Goal: Feedback & Contribution: Contribute content

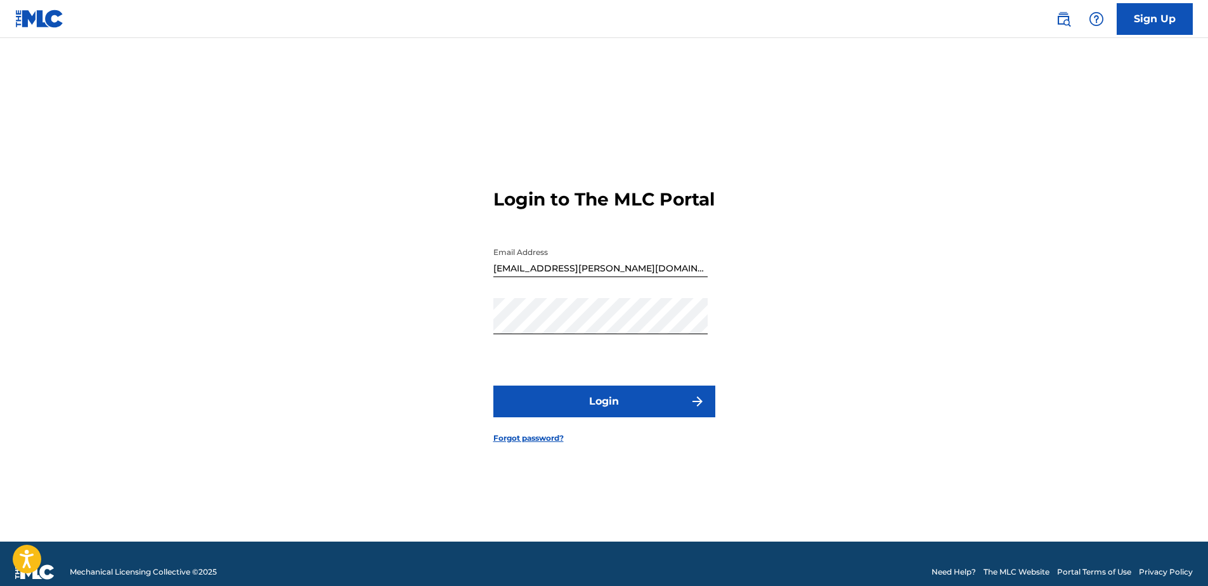
click at [688, 413] on button "Login" at bounding box center [604, 401] width 222 height 32
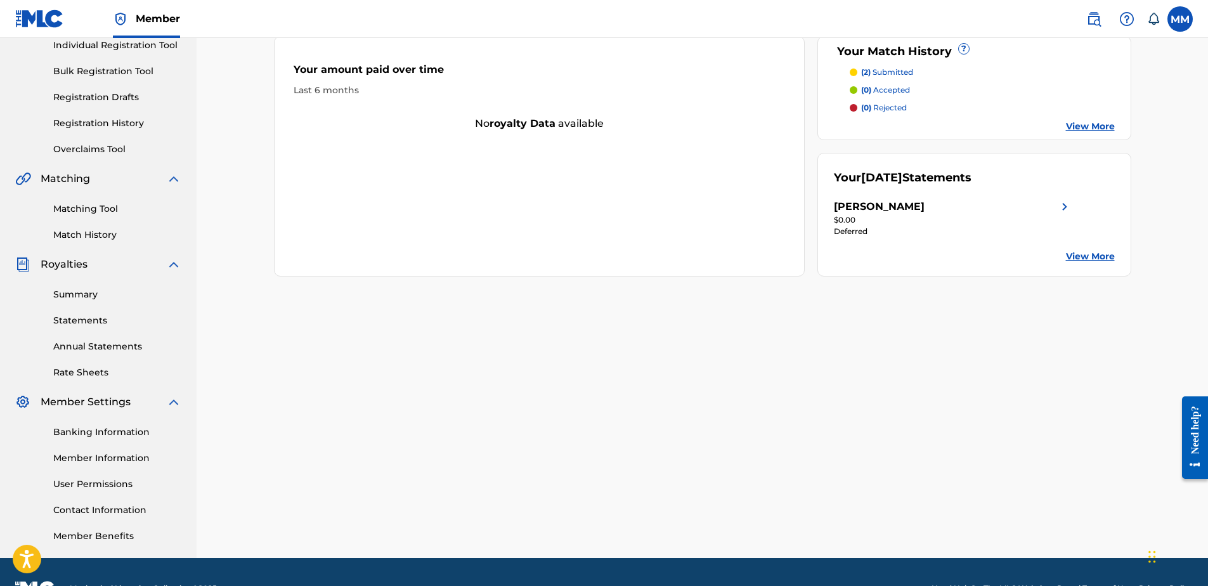
scroll to position [190, 0]
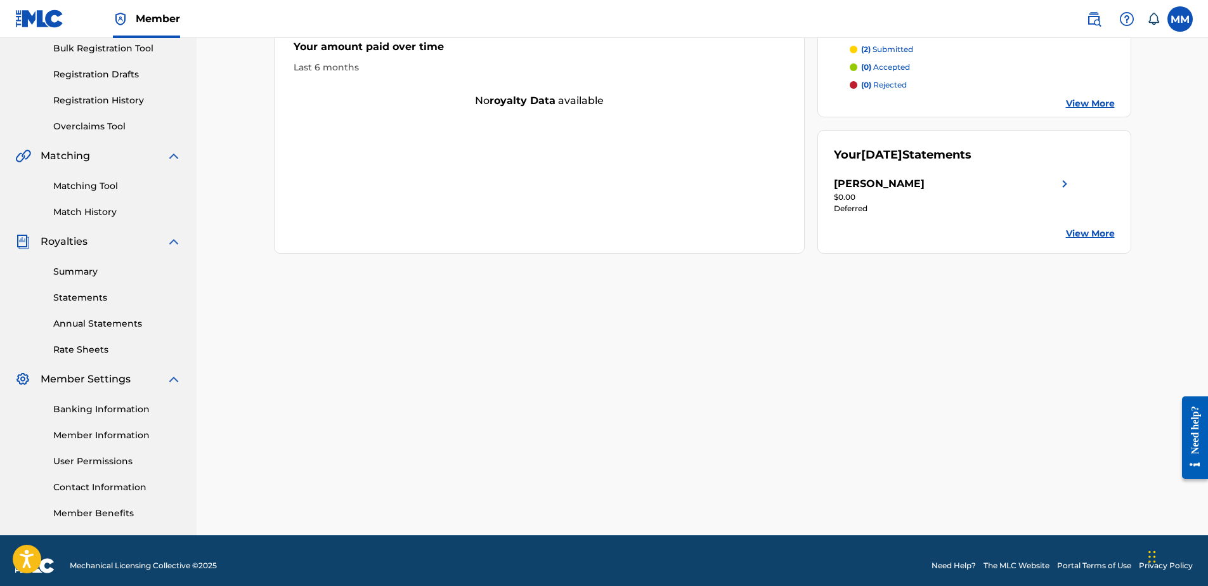
click at [1092, 236] on link "View More" at bounding box center [1090, 233] width 49 height 13
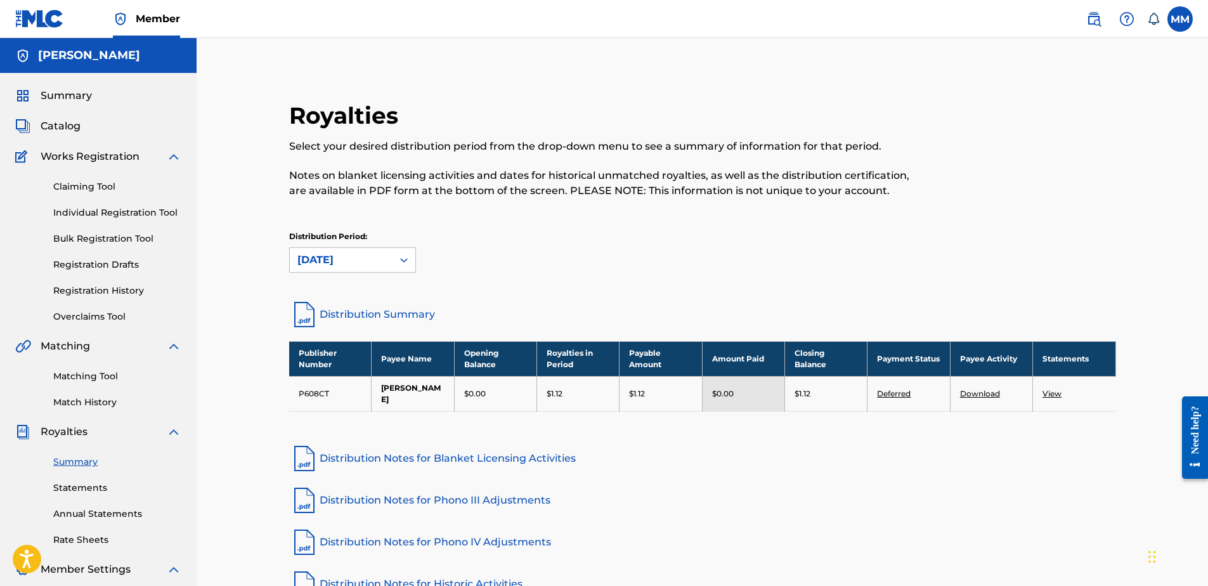
click at [896, 392] on link "Deferred" at bounding box center [894, 394] width 34 height 10
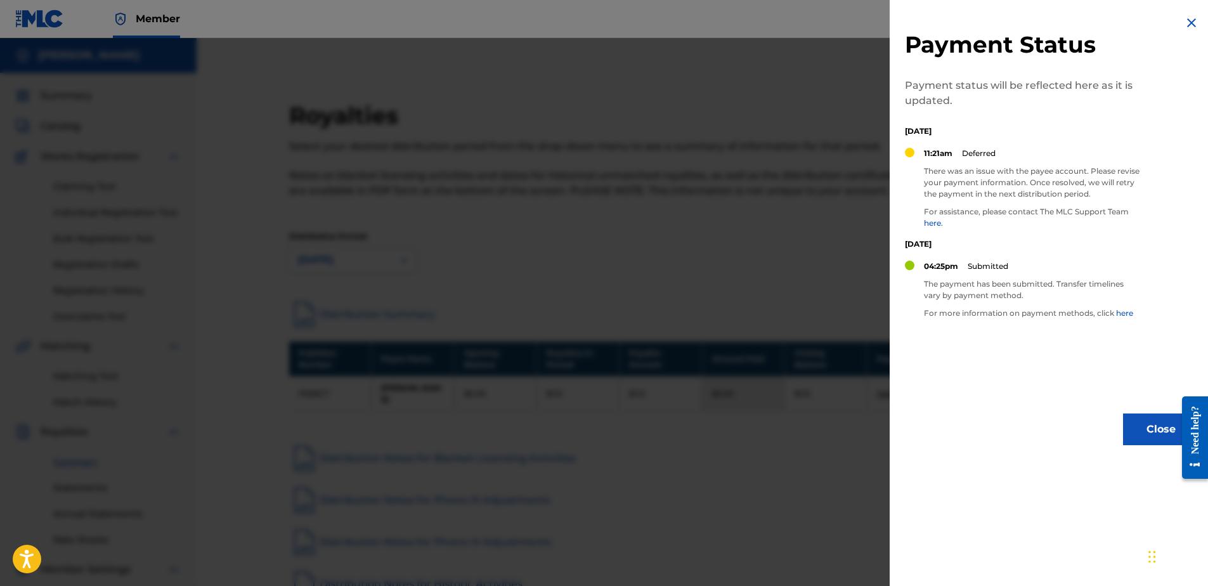
click at [1137, 426] on button "Close" at bounding box center [1161, 429] width 76 height 32
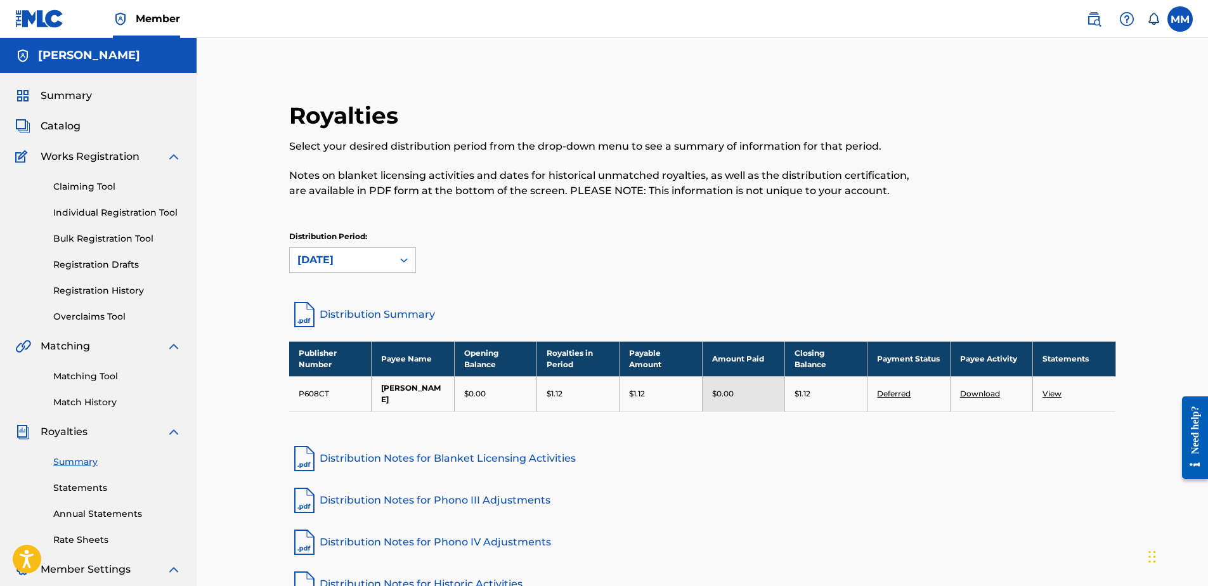
click at [892, 389] on link "Deferred" at bounding box center [894, 394] width 34 height 10
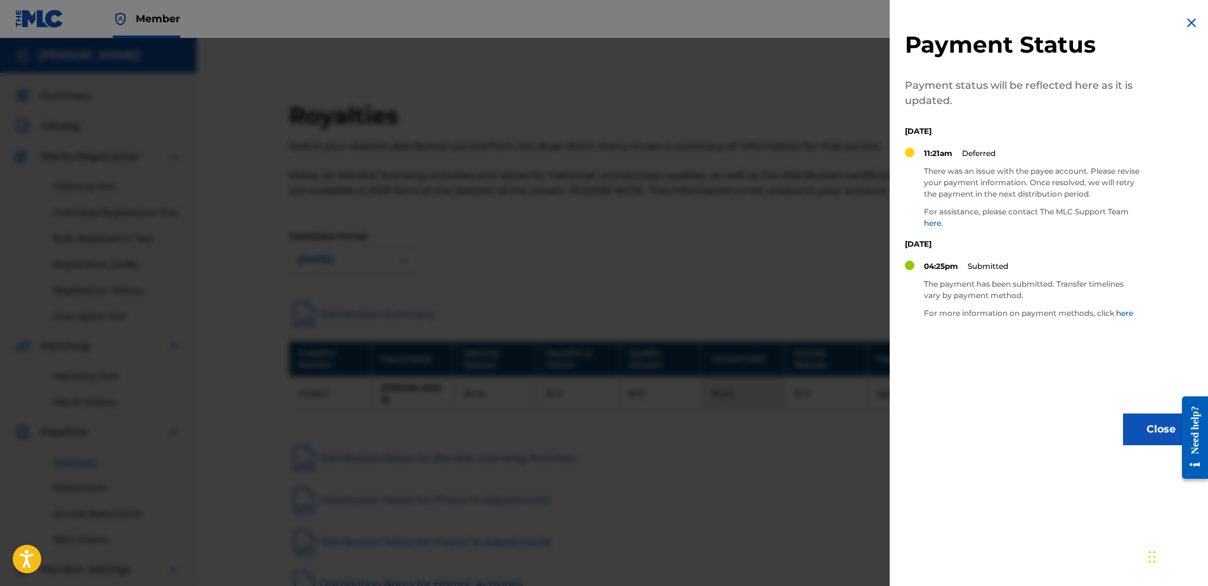
click at [756, 359] on div at bounding box center [604, 331] width 1208 height 586
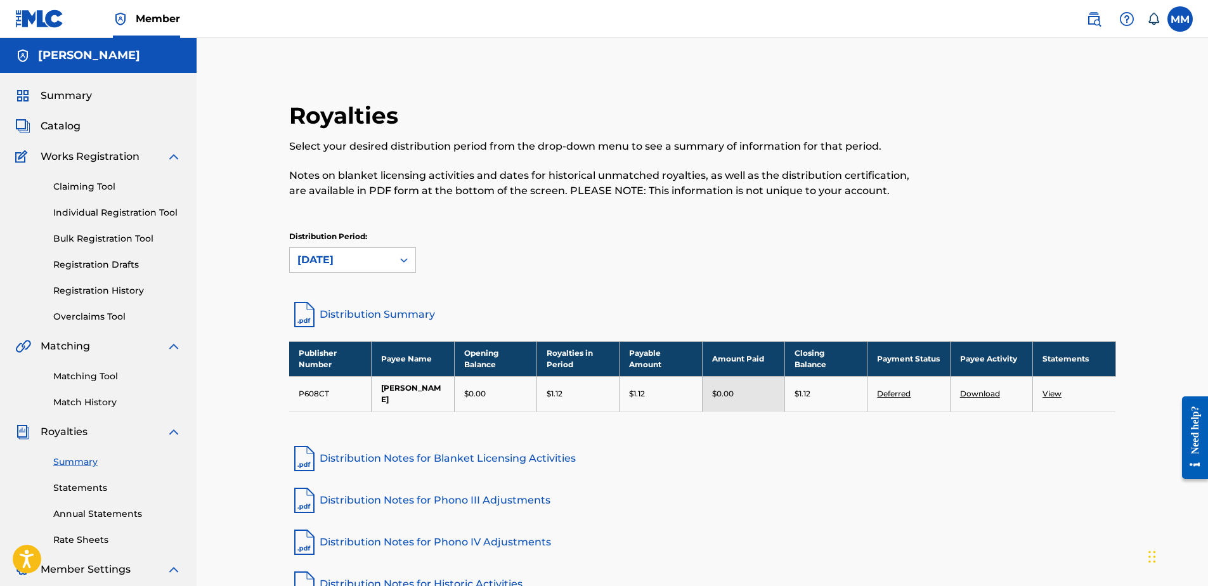
click at [974, 396] on link "Download" at bounding box center [980, 394] width 40 height 10
click at [1055, 392] on link "View" at bounding box center [1051, 394] width 19 height 10
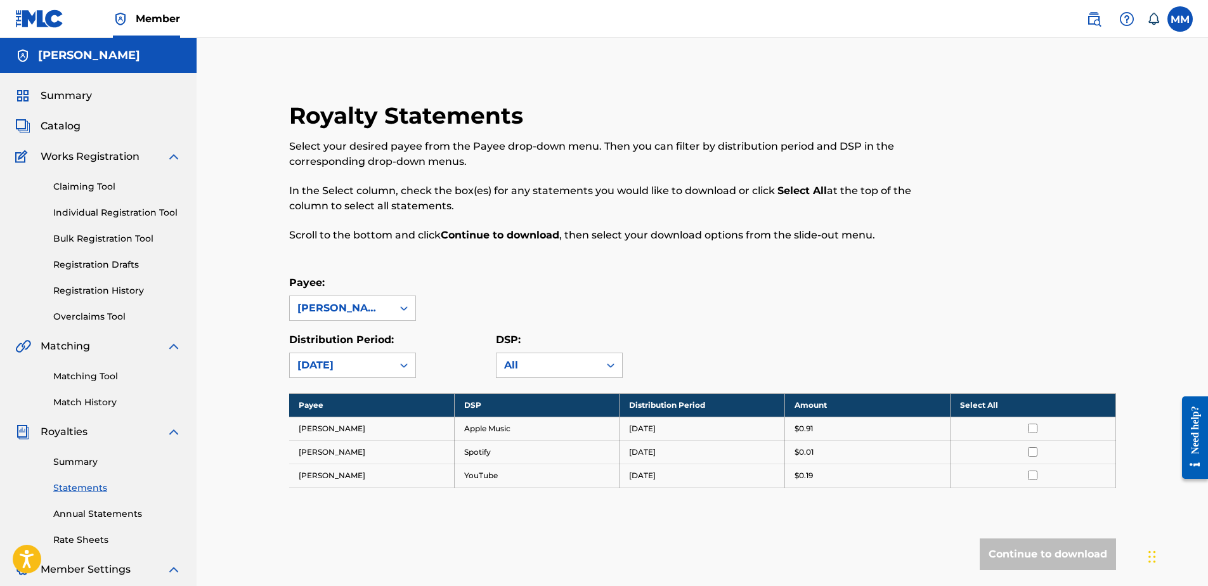
click at [1028, 430] on input "checkbox" at bounding box center [1033, 428] width 10 height 10
click at [1030, 451] on input "checkbox" at bounding box center [1033, 452] width 10 height 10
click at [1032, 473] on input "checkbox" at bounding box center [1033, 475] width 10 height 10
click at [1011, 548] on button "Continue to download" at bounding box center [1047, 554] width 136 height 32
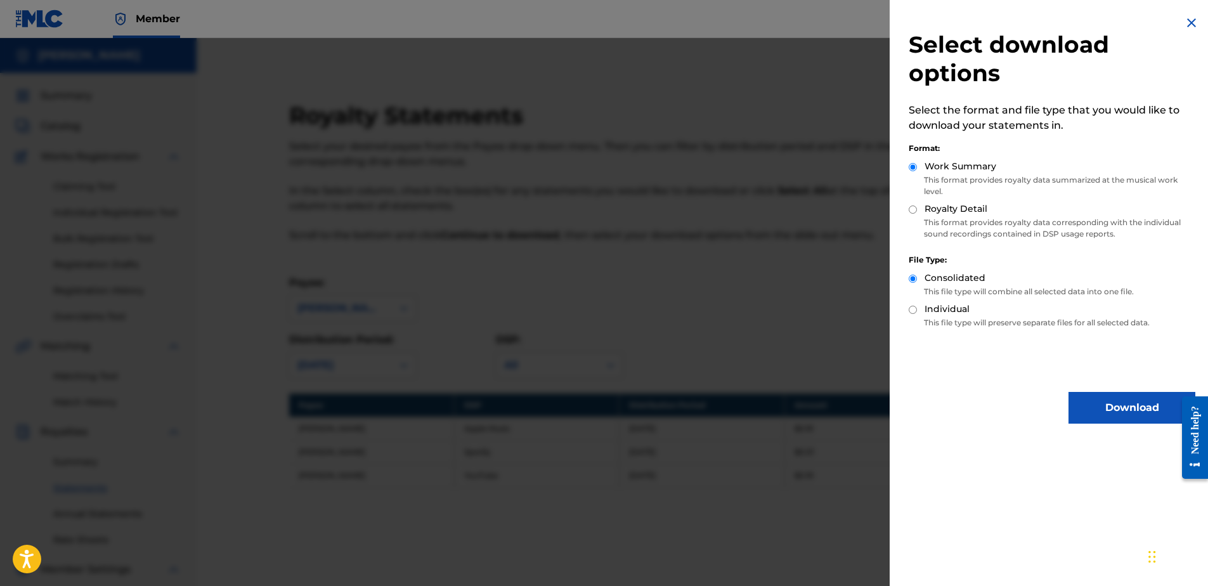
click at [1098, 411] on button "Download" at bounding box center [1131, 408] width 127 height 32
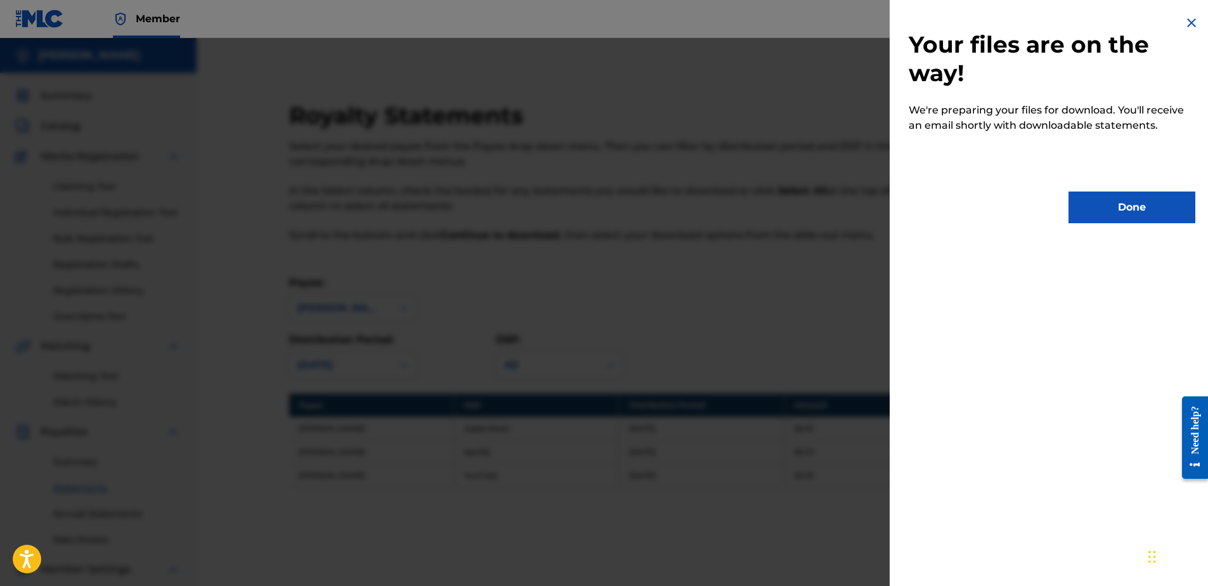
click at [1113, 225] on div "Your files are on the way! We're preparing your files for download. You'll rece…" at bounding box center [1051, 119] width 325 height 238
click at [1093, 210] on button "Done" at bounding box center [1131, 207] width 127 height 32
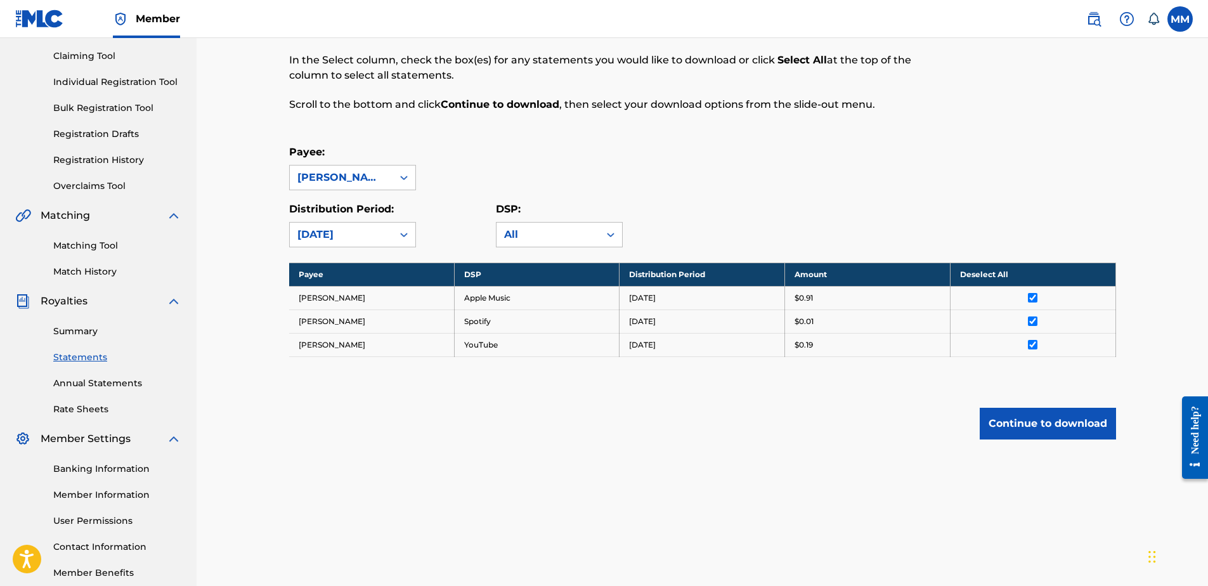
scroll to position [190, 0]
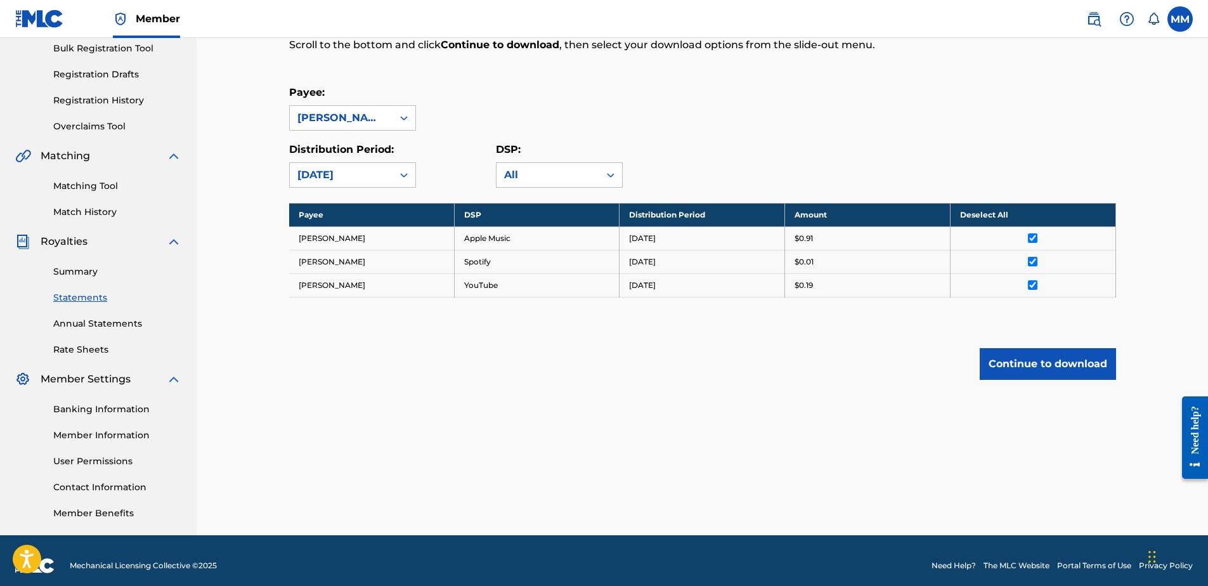
click at [1041, 366] on button "Continue to download" at bounding box center [1047, 364] width 136 height 32
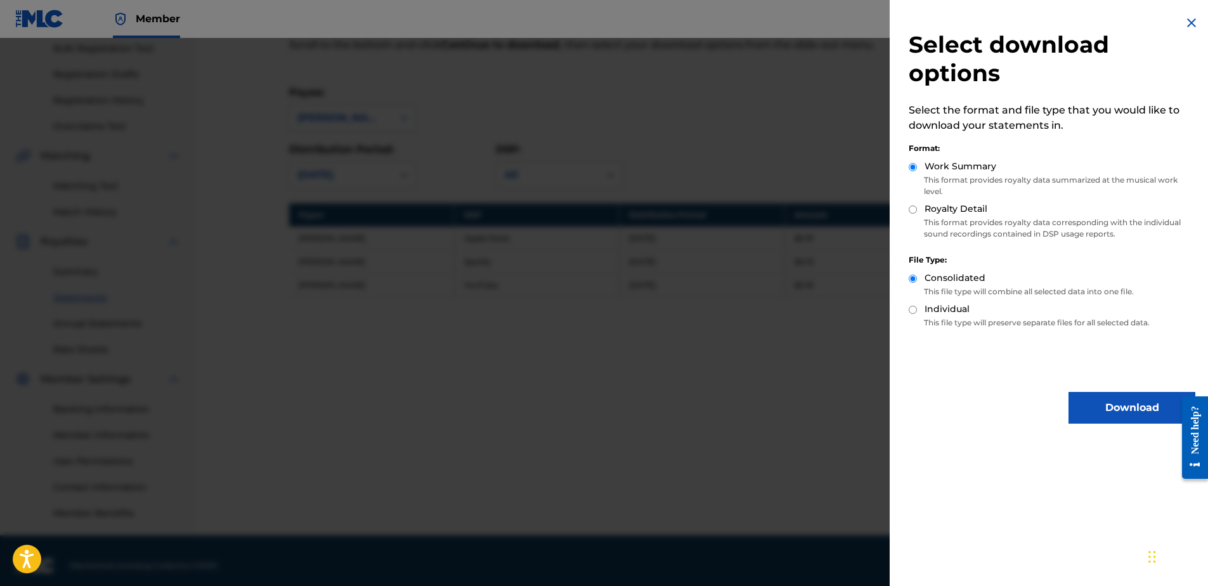
click at [1083, 402] on button "Download" at bounding box center [1131, 408] width 127 height 32
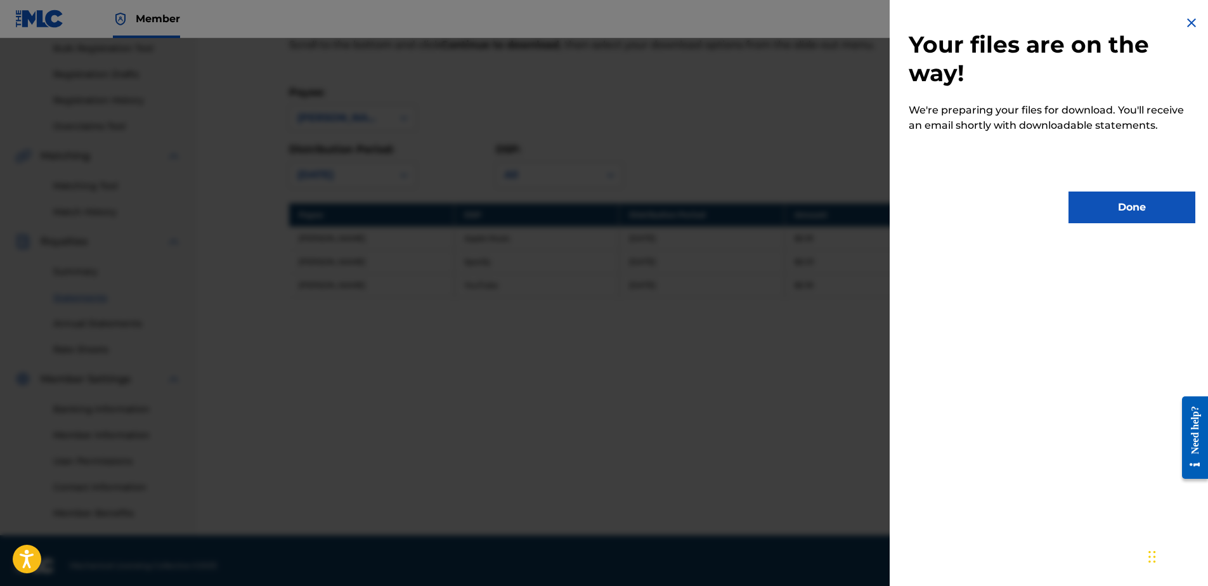
click at [1093, 206] on button "Done" at bounding box center [1131, 207] width 127 height 32
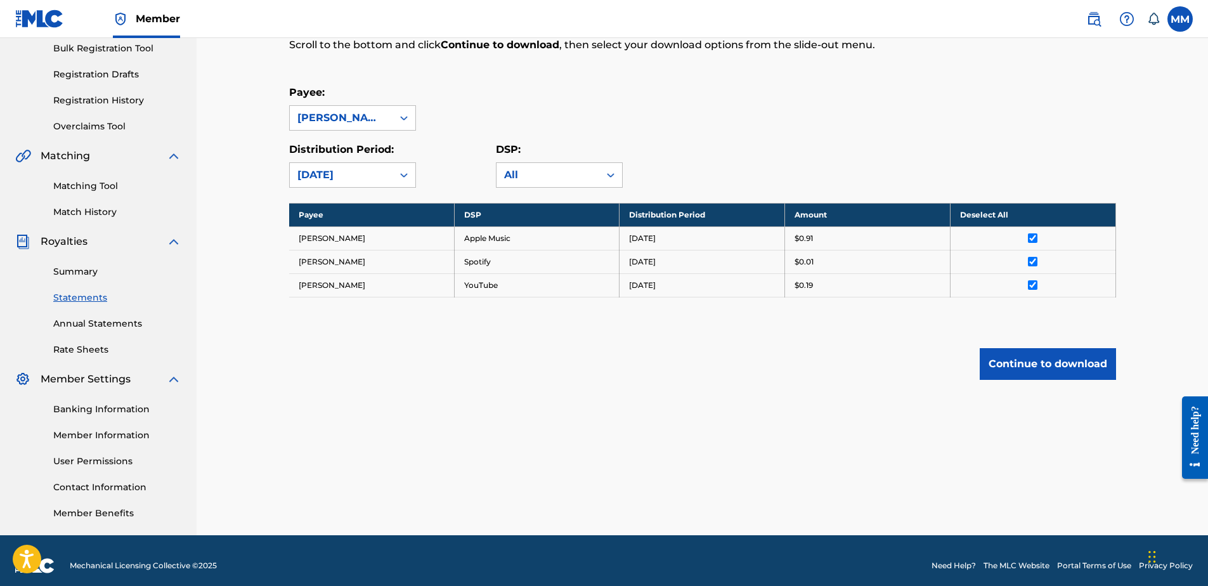
click at [96, 325] on link "Annual Statements" at bounding box center [117, 323] width 128 height 13
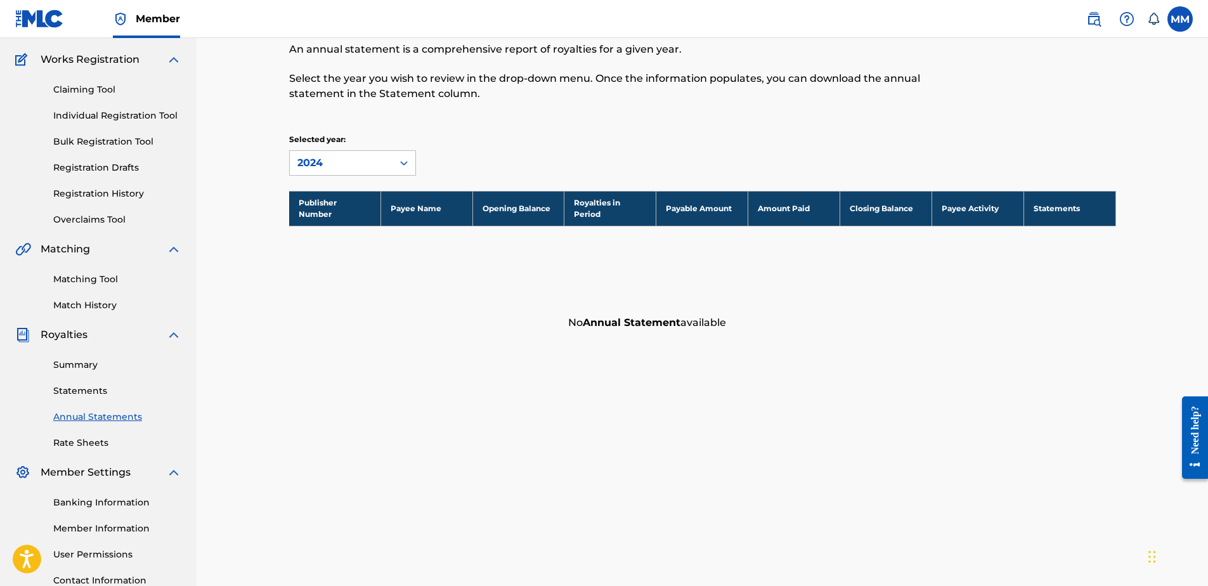
scroll to position [127, 0]
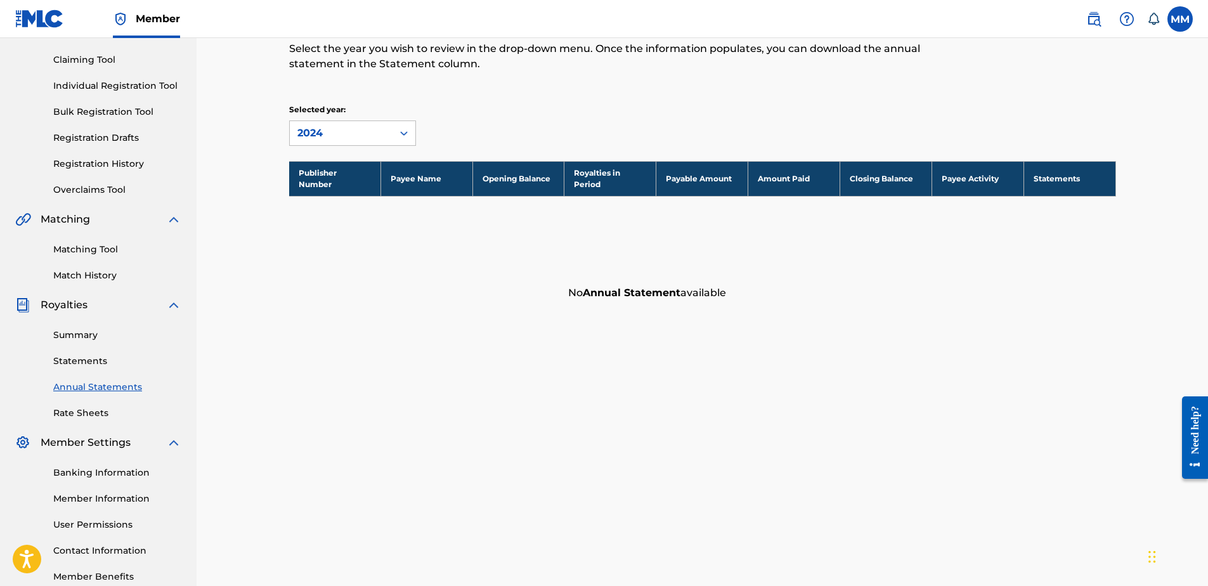
click at [82, 406] on div "Summary Statements Annual Statements Rate Sheets" at bounding box center [98, 366] width 166 height 107
click at [82, 410] on link "Rate Sheets" at bounding box center [117, 412] width 128 height 13
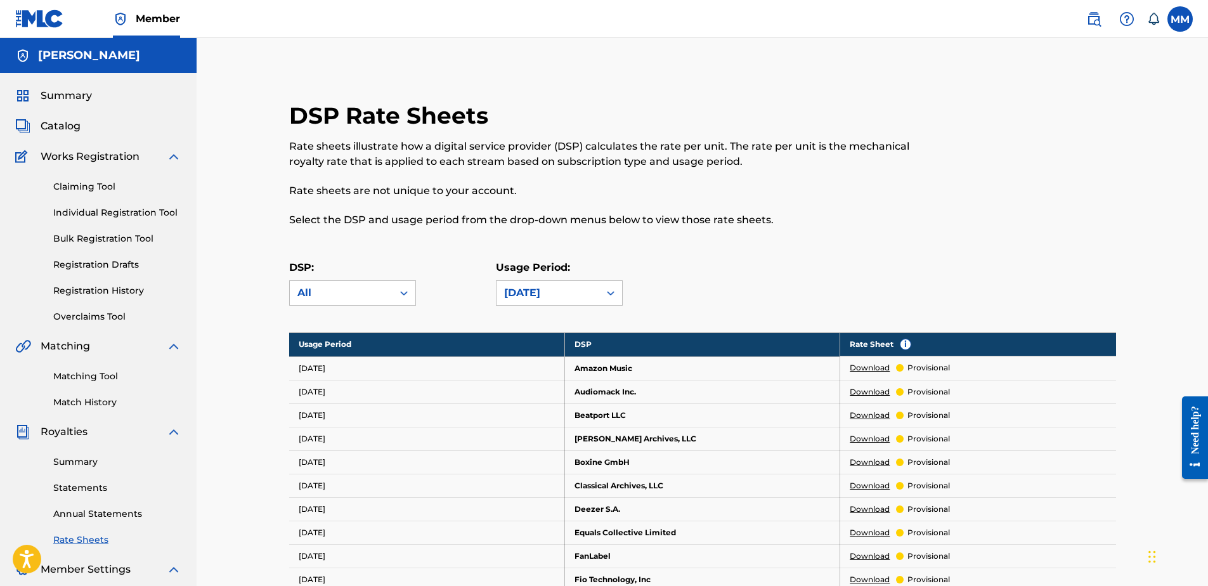
click at [55, 131] on span "Catalog" at bounding box center [61, 126] width 40 height 15
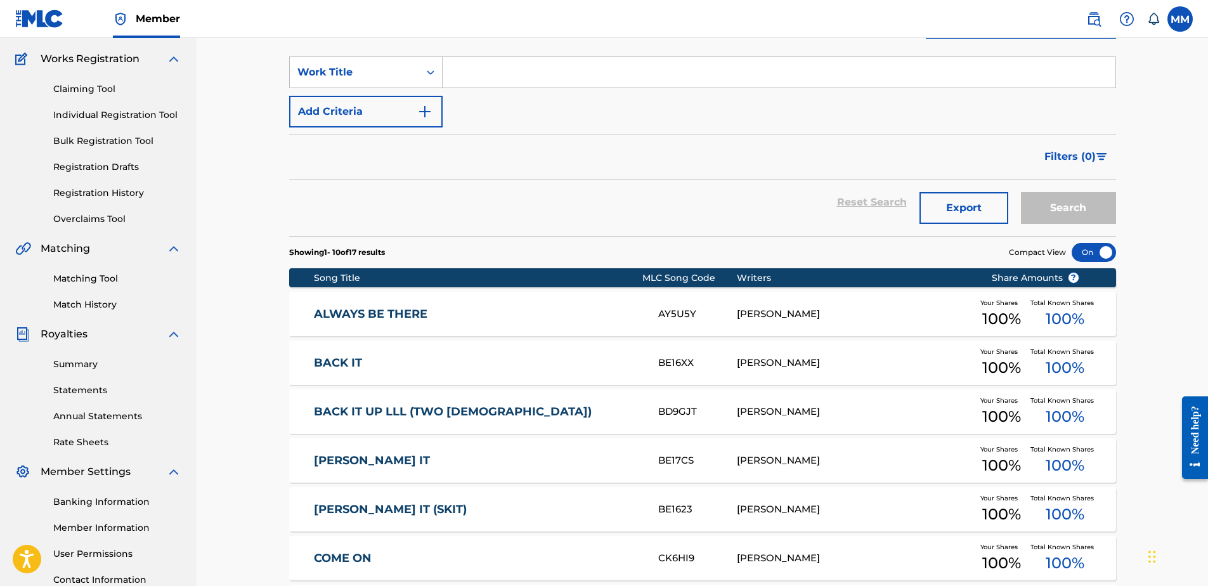
scroll to position [63, 0]
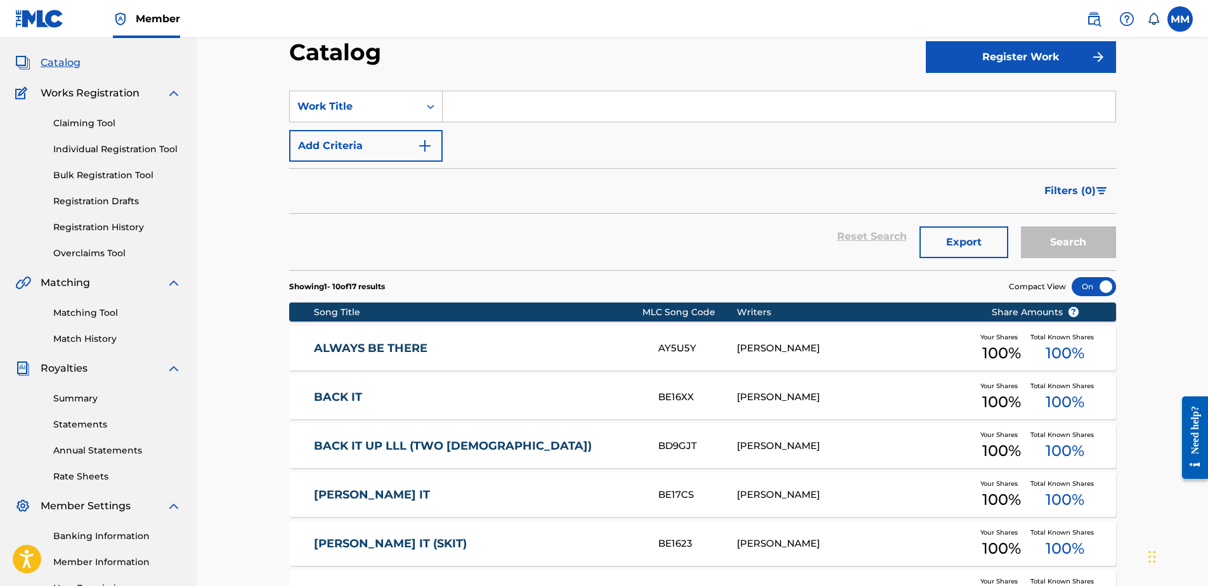
click at [94, 125] on link "Claiming Tool" at bounding box center [117, 123] width 128 height 13
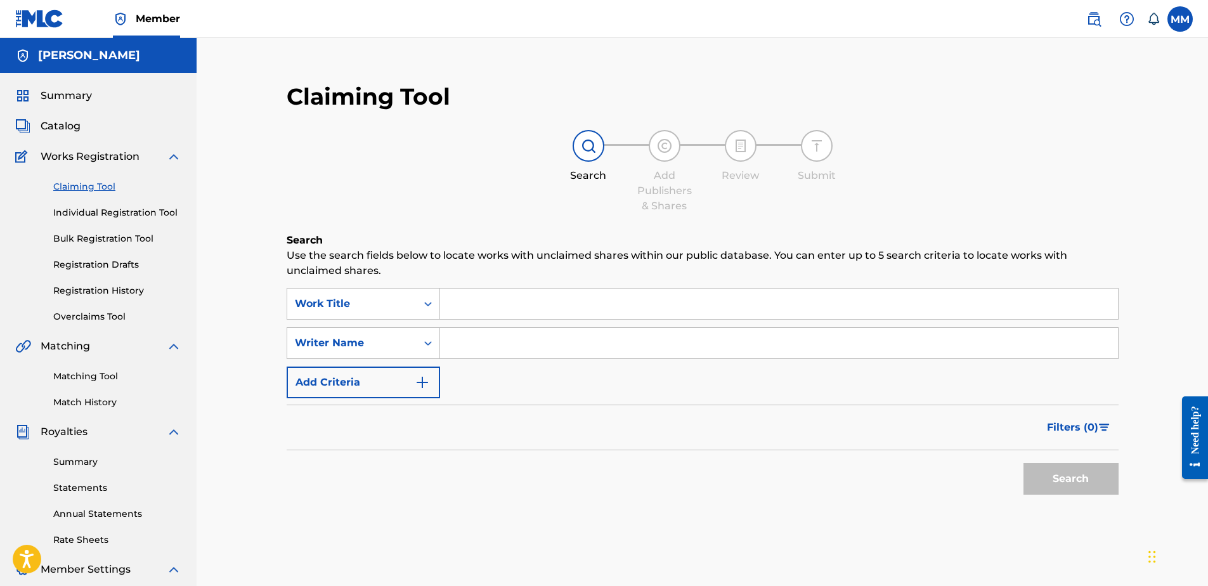
click at [53, 102] on span "Summary" at bounding box center [66, 95] width 51 height 15
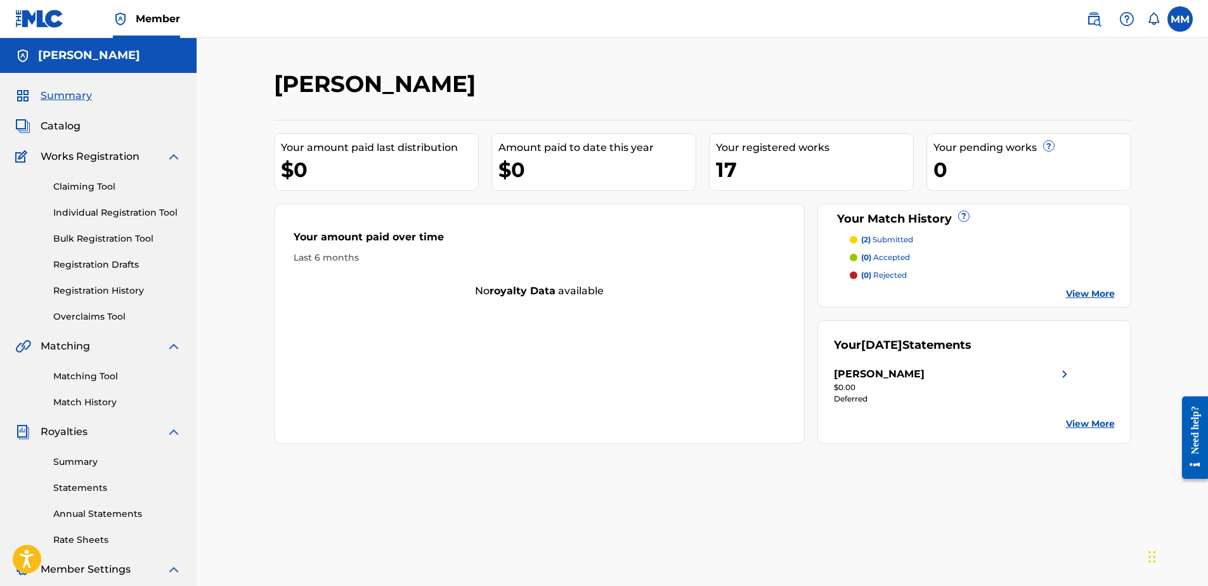
click at [61, 127] on span "Catalog" at bounding box center [61, 126] width 40 height 15
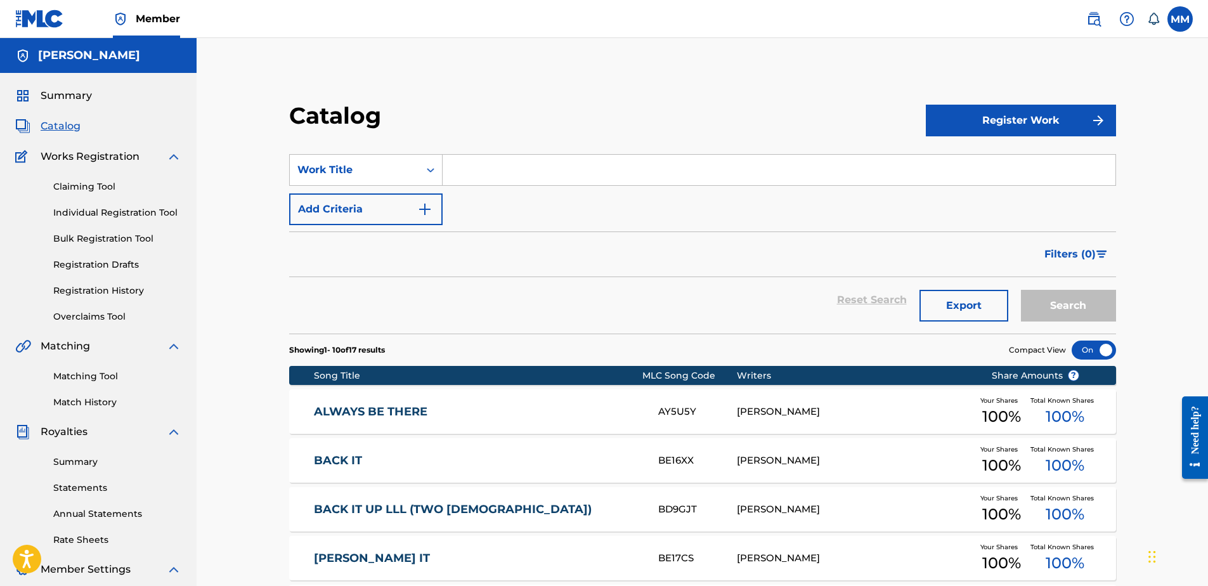
click at [63, 98] on span "Summary" at bounding box center [66, 95] width 51 height 15
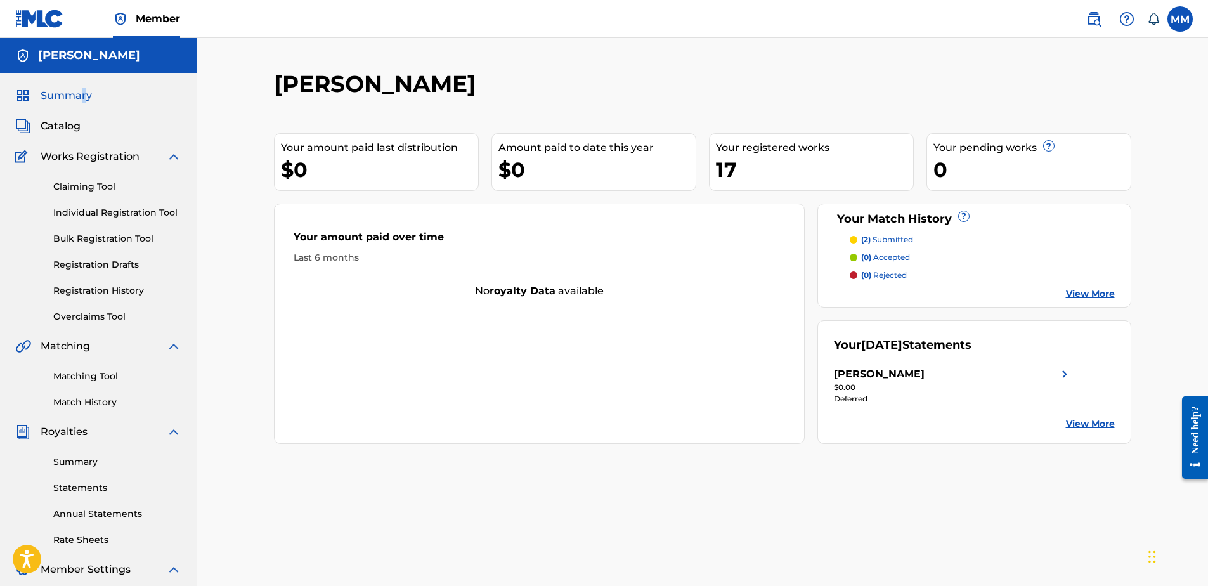
click at [83, 104] on div "Summary Catalog Works Registration Claiming Tool Individual Registration Tool B…" at bounding box center [98, 399] width 197 height 652
drag, startPoint x: 83, startPoint y: 104, endPoint x: 64, endPoint y: 87, distance: 25.6
click at [64, 87] on div "Summary Catalog Works Registration Claiming Tool Individual Registration Tool B…" at bounding box center [98, 399] width 197 height 652
click at [64, 93] on span "Summary" at bounding box center [66, 95] width 51 height 15
click at [76, 115] on div "Summary Catalog Works Registration Claiming Tool Individual Registration Tool B…" at bounding box center [98, 399] width 197 height 652
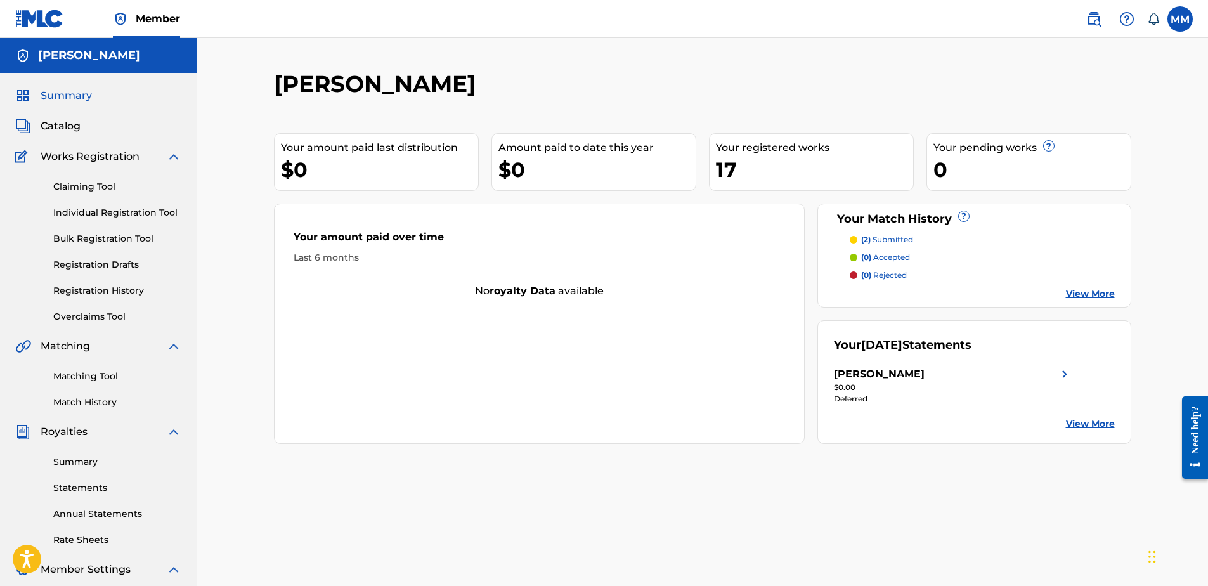
click at [72, 126] on span "Catalog" at bounding box center [61, 126] width 40 height 15
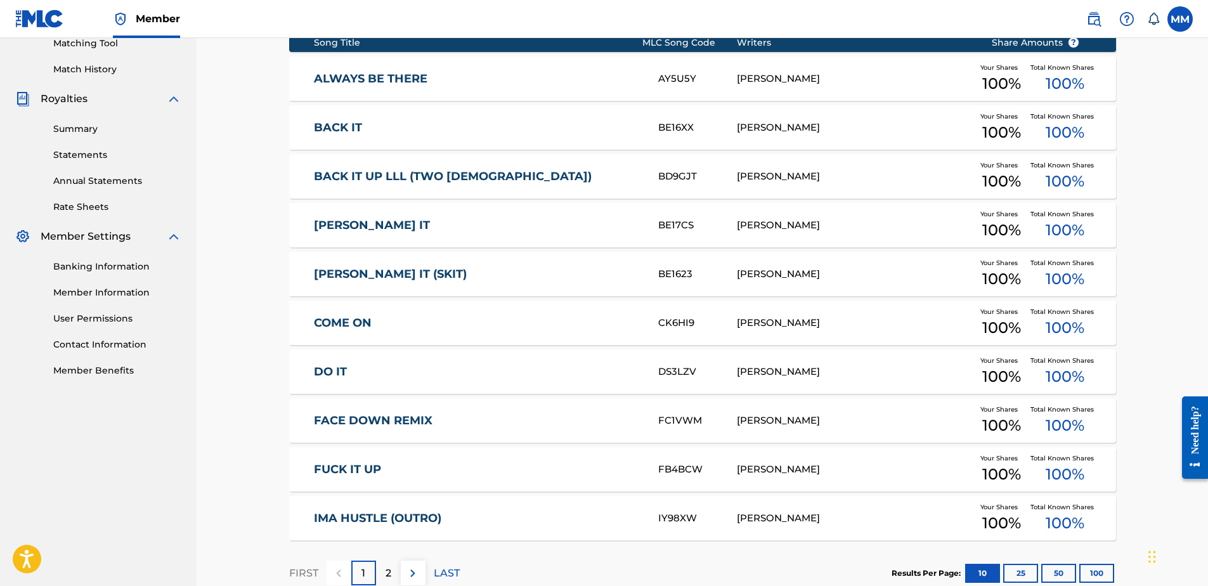
scroll to position [413, 0]
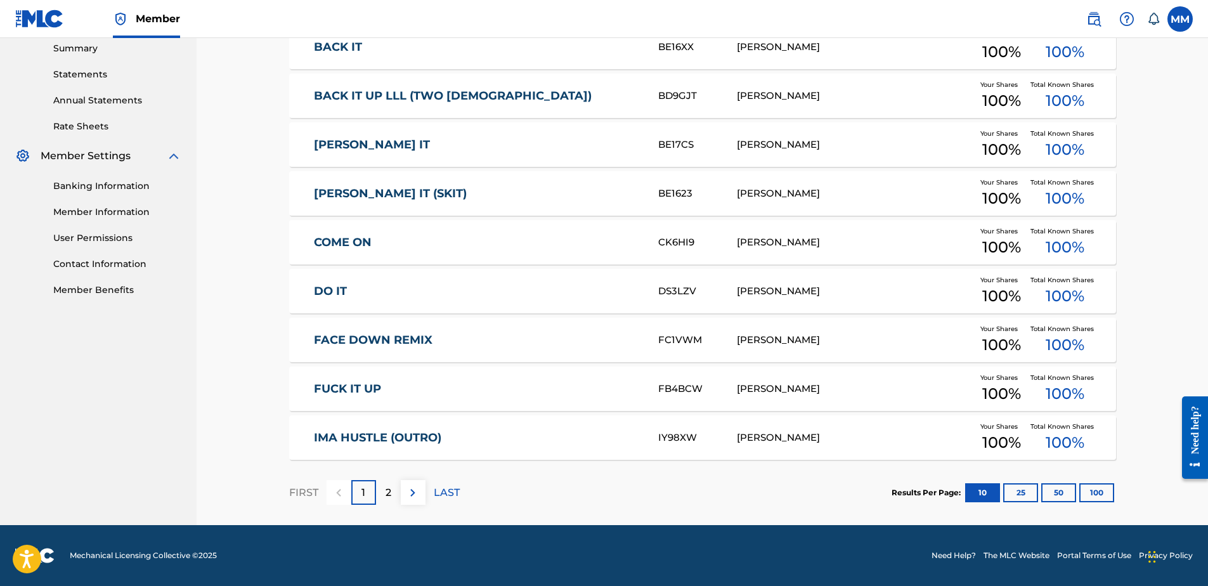
click at [386, 494] on p "2" at bounding box center [388, 492] width 6 height 15
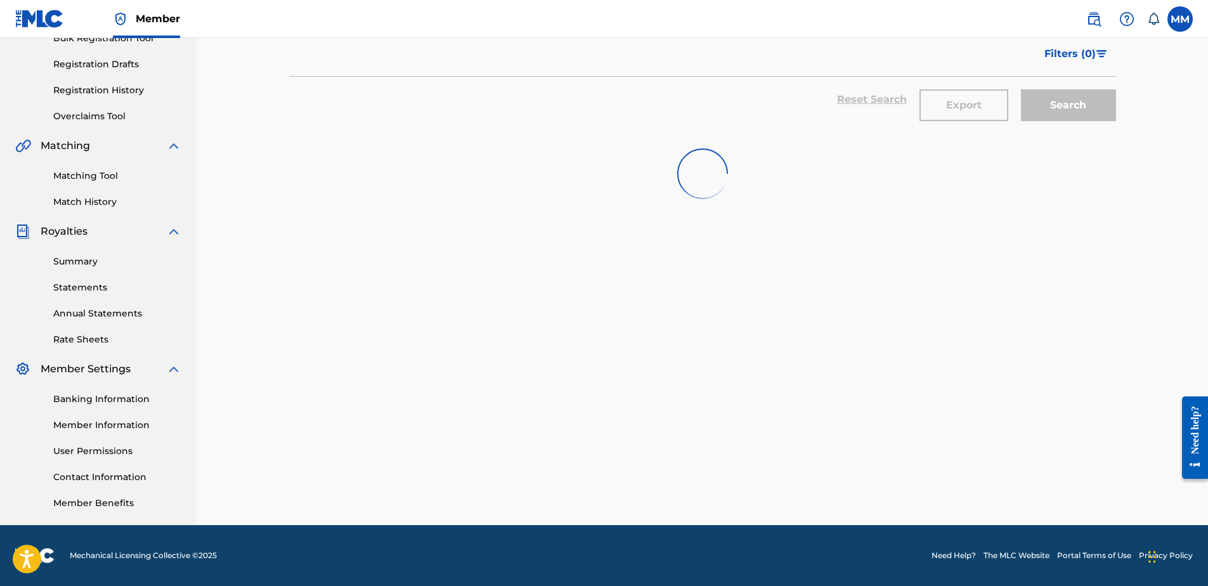
scroll to position [267, 0]
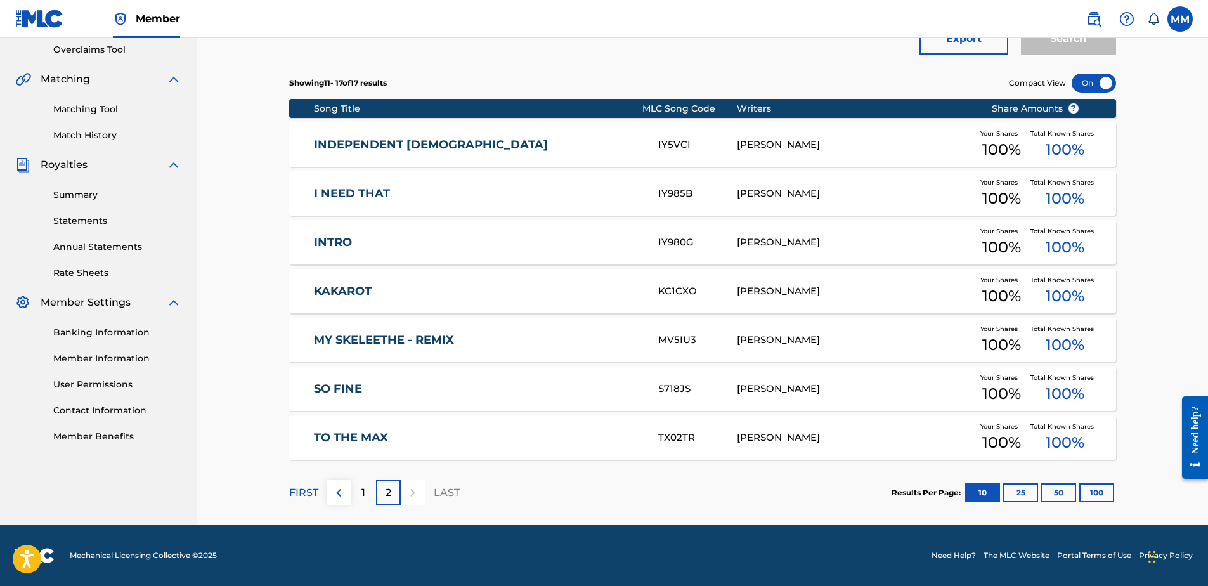
click at [356, 487] on div "1" at bounding box center [363, 492] width 25 height 25
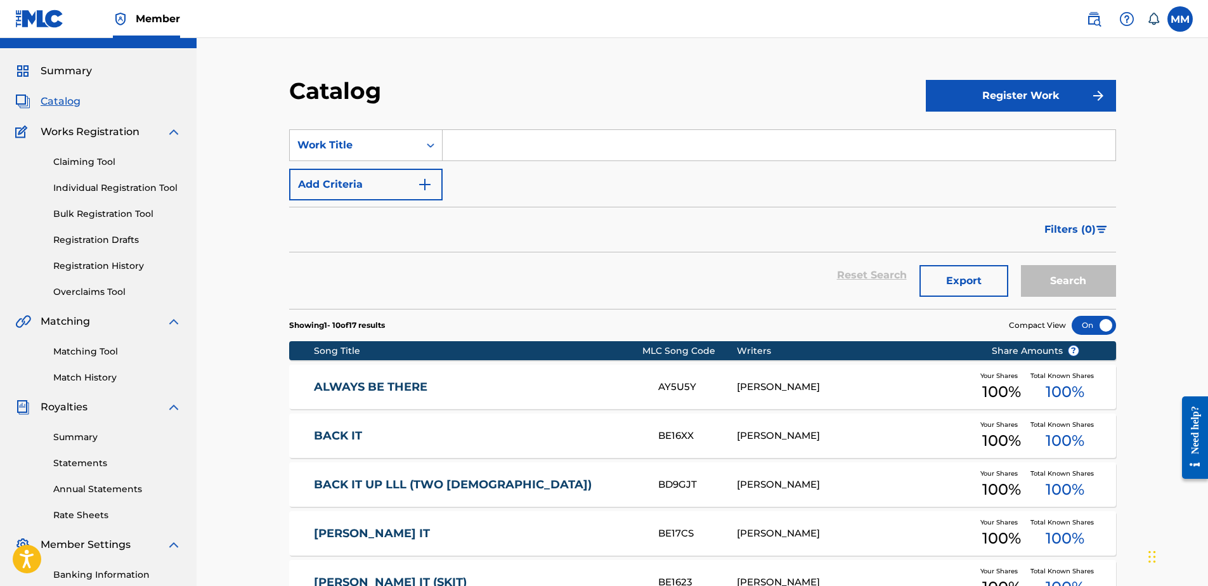
scroll to position [0, 0]
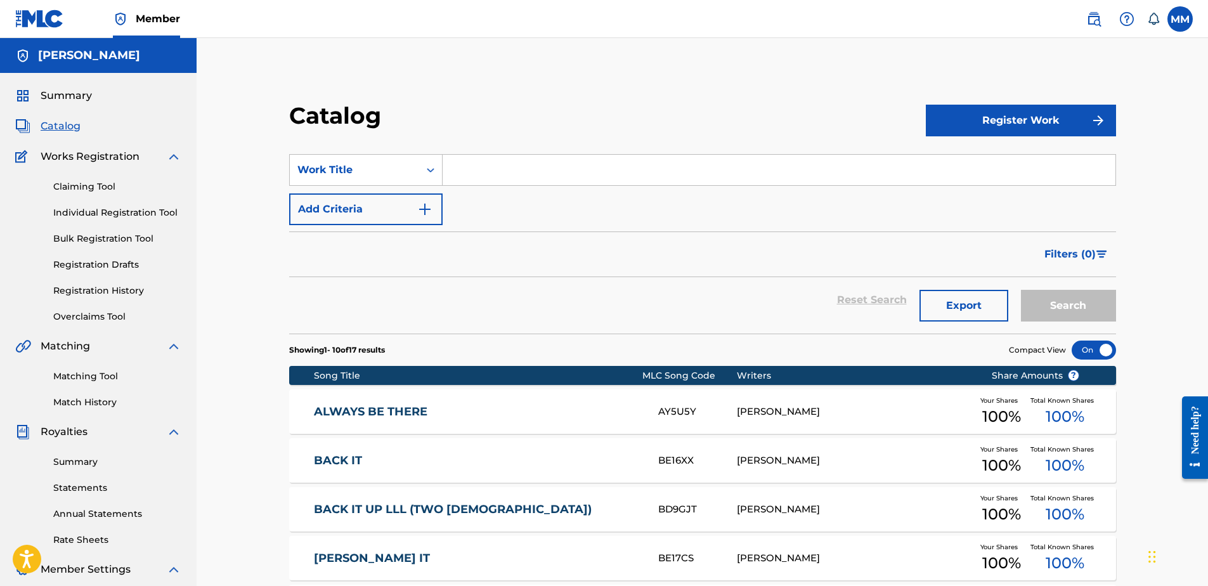
click at [67, 133] on span "Catalog" at bounding box center [61, 126] width 40 height 15
click at [75, 463] on link "Summary" at bounding box center [117, 461] width 128 height 13
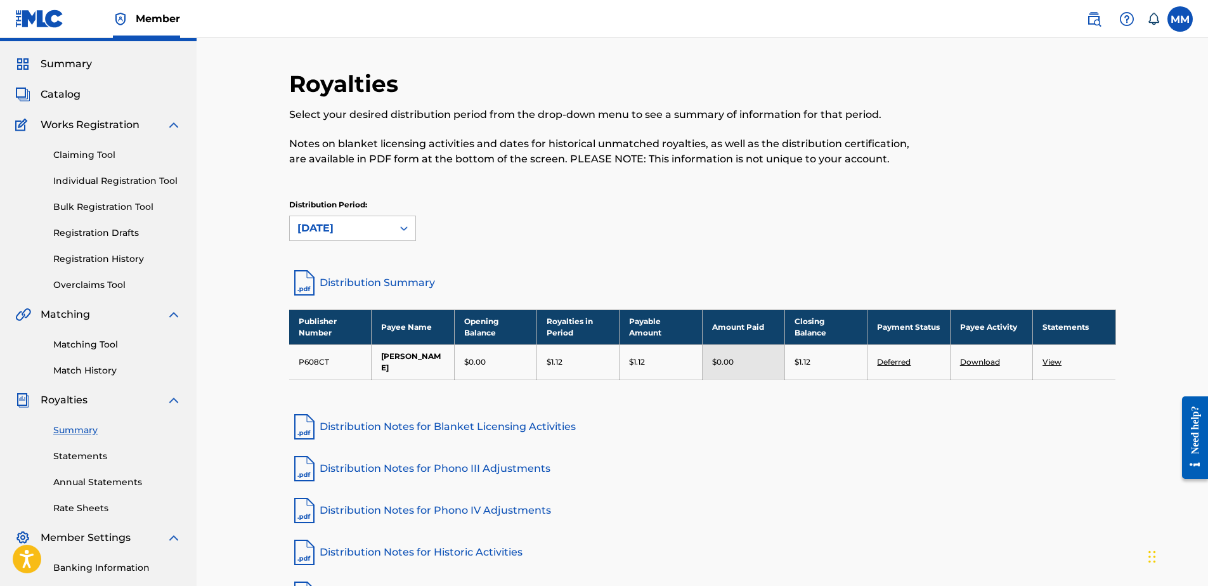
scroll to position [127, 0]
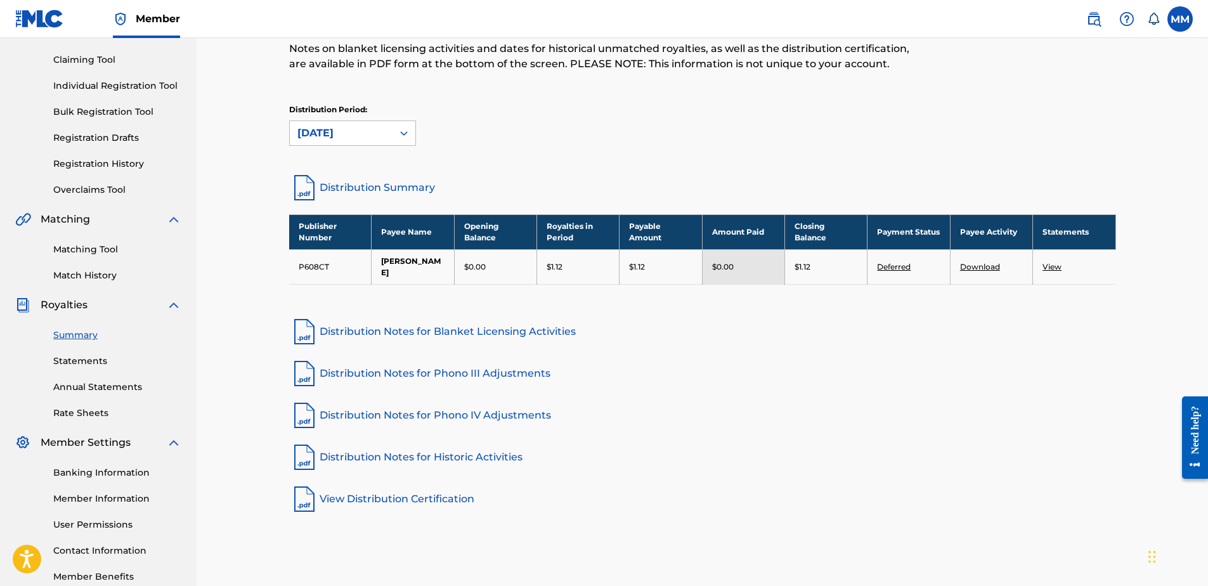
click at [348, 185] on link "Distribution Summary" at bounding box center [702, 187] width 827 height 30
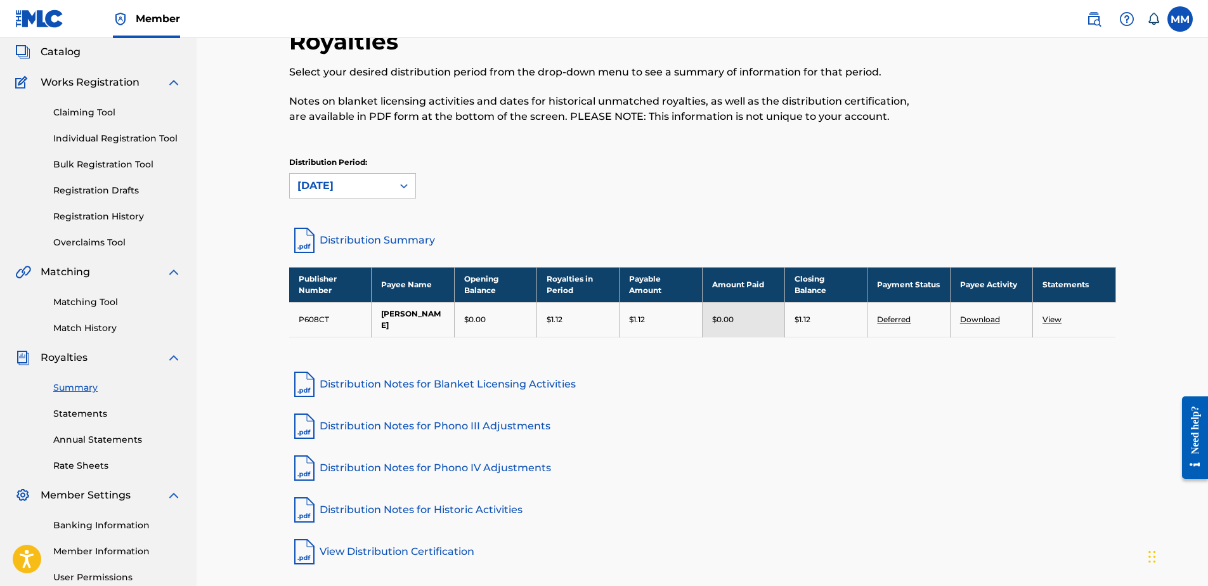
scroll to position [63, 0]
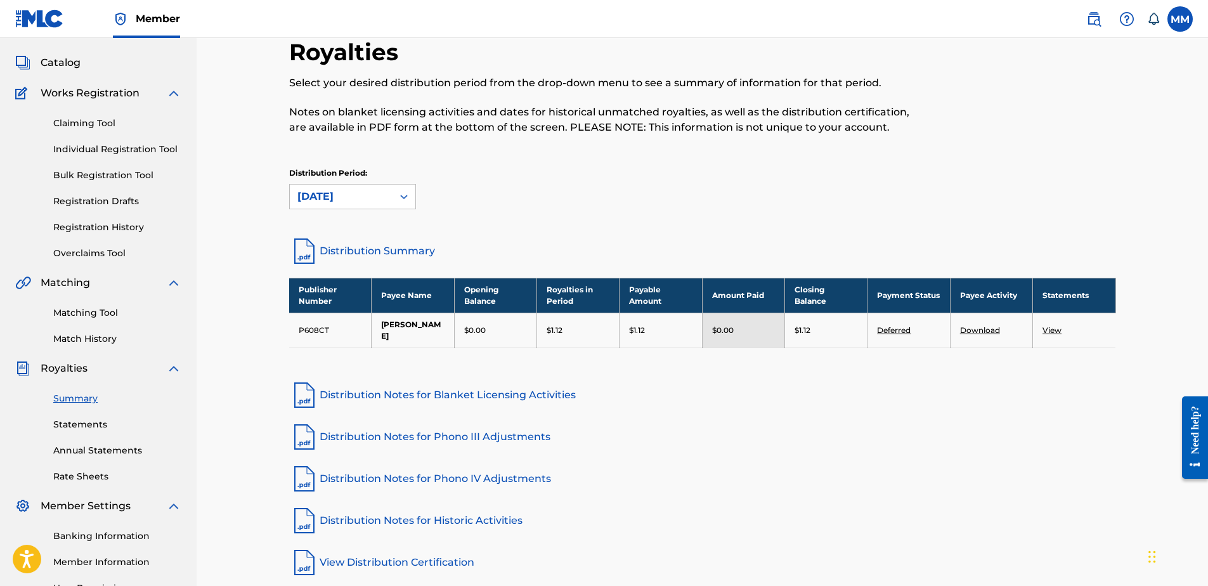
click at [78, 340] on link "Match History" at bounding box center [117, 338] width 128 height 13
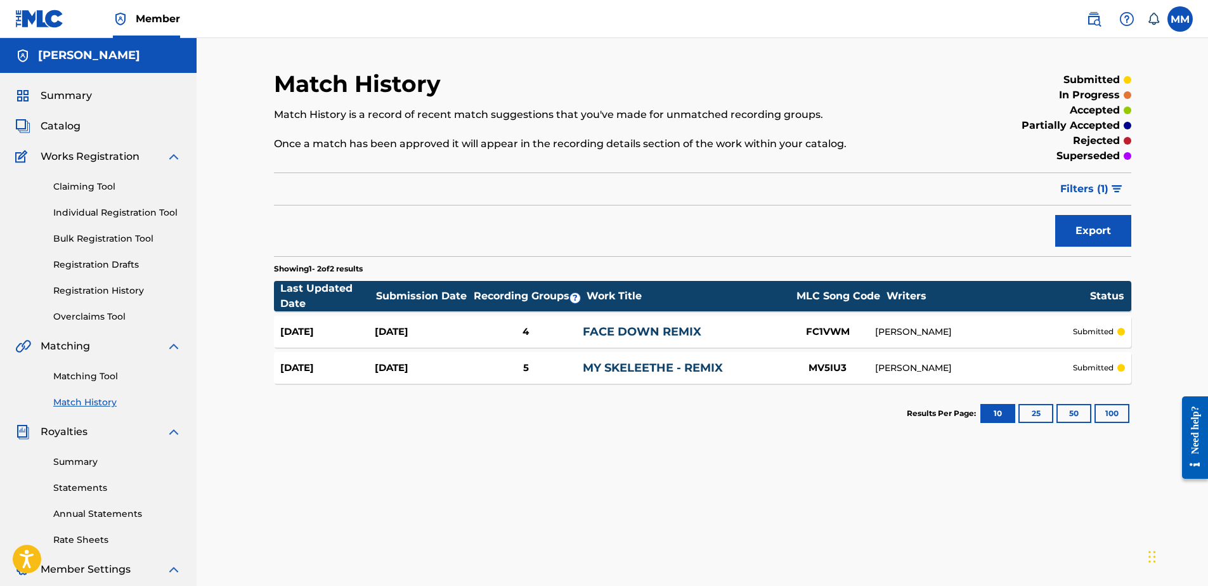
click at [87, 90] on span "Summary" at bounding box center [66, 95] width 51 height 15
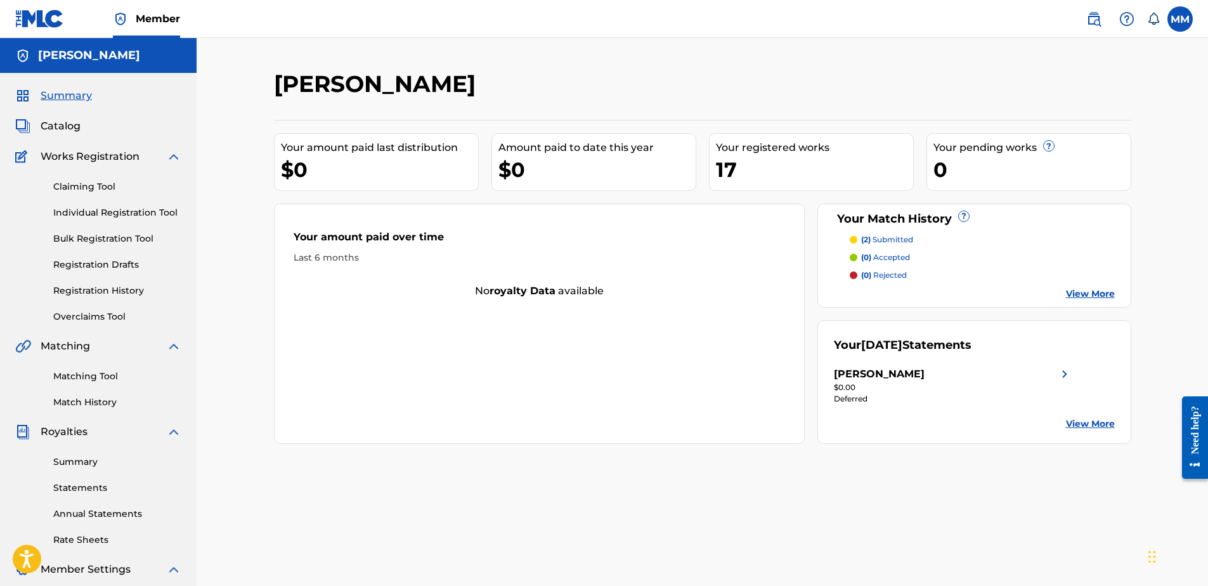
click at [74, 137] on div "Summary Catalog Works Registration Claiming Tool Individual Registration Tool B…" at bounding box center [98, 399] width 197 height 652
click at [1082, 425] on link "View More" at bounding box center [1090, 423] width 49 height 13
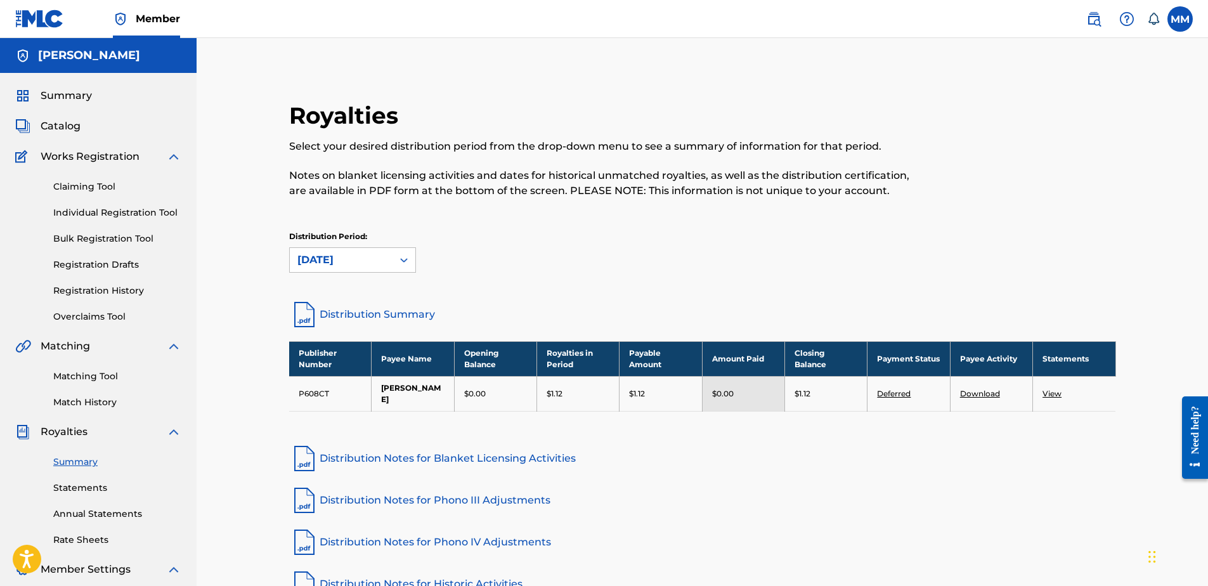
scroll to position [200, 0]
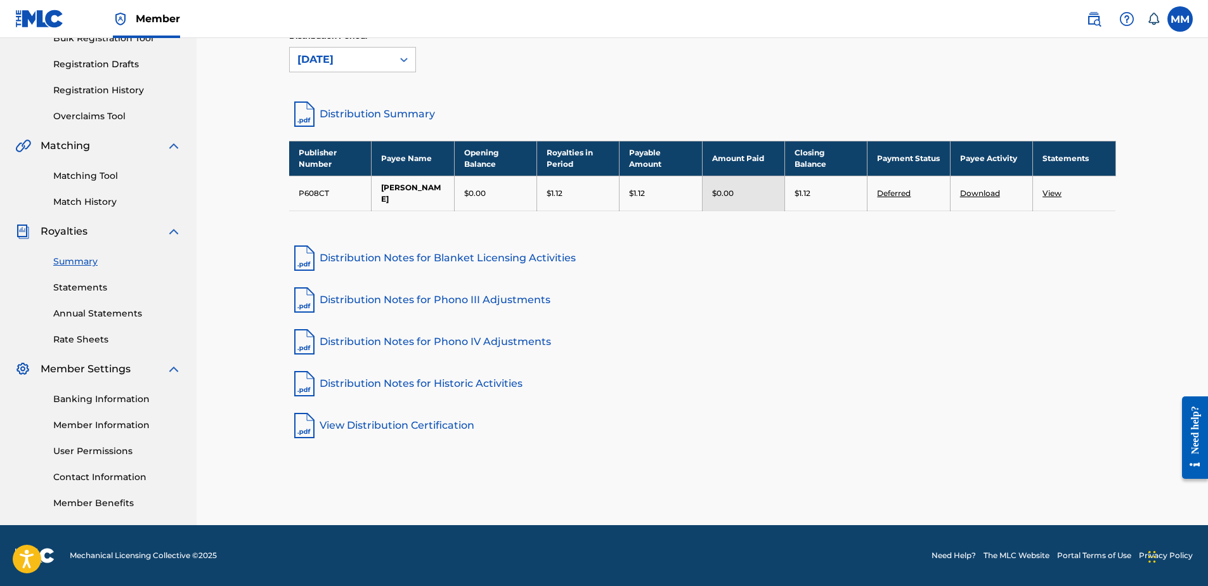
click at [94, 393] on link "Banking Information" at bounding box center [117, 398] width 128 height 13
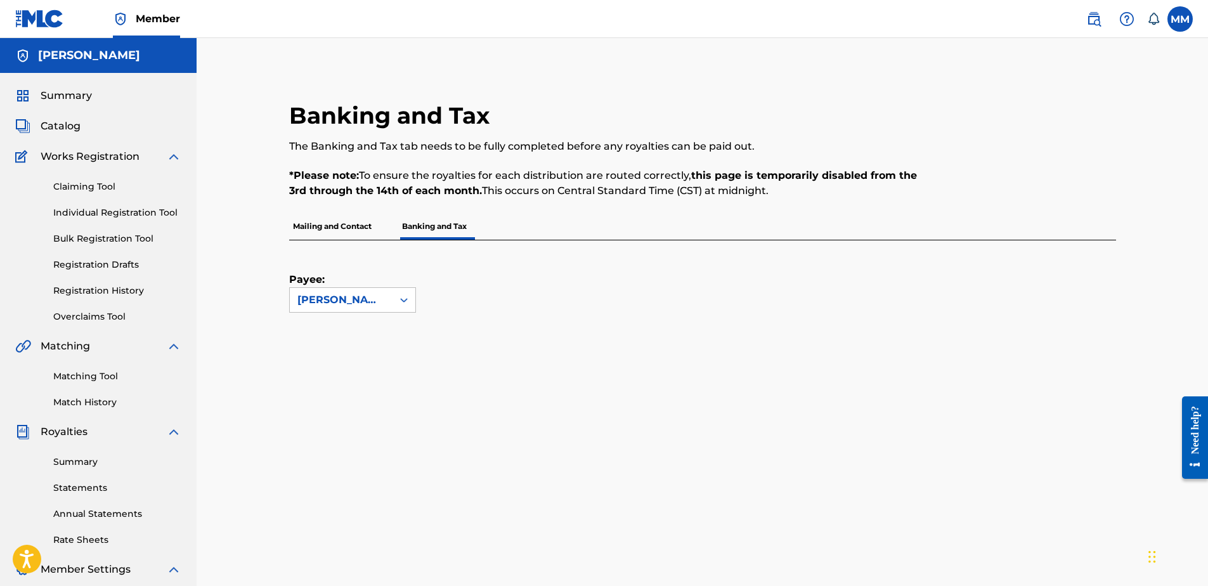
click at [65, 126] on span "Catalog" at bounding box center [61, 126] width 40 height 15
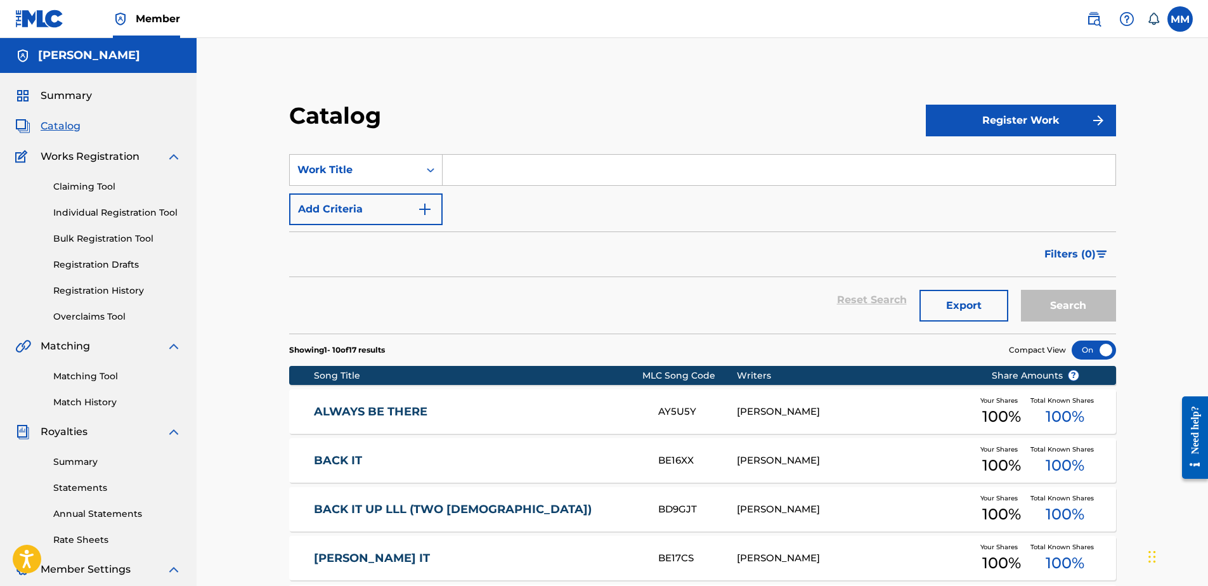
click at [998, 134] on button "Register Work" at bounding box center [1021, 121] width 190 height 32
click at [1047, 162] on link "Individual" at bounding box center [1021, 161] width 190 height 30
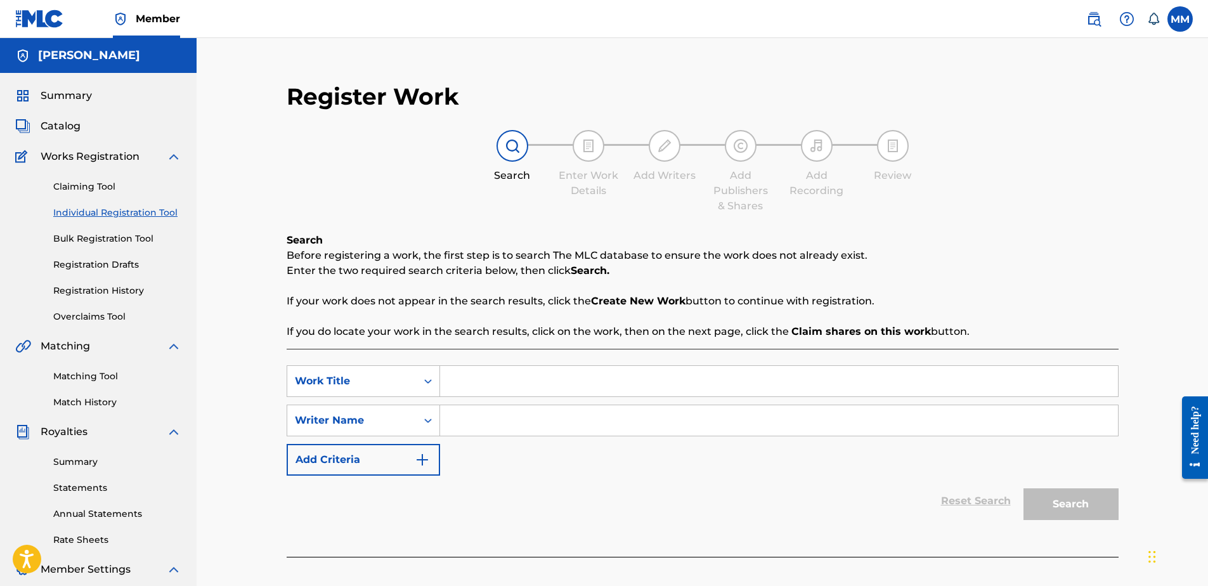
click at [595, 360] on div "SearchWithCriteria5928462c-61fd-4fad-b4c6-27fe4c5c8c5e Work Title SearchWithCri…" at bounding box center [703, 453] width 832 height 208
click at [602, 367] on input "Search Form" at bounding box center [779, 381] width 678 height 30
type input "d"
type input "Do it Clean version"
click at [529, 422] on input "Search Form" at bounding box center [779, 420] width 678 height 30
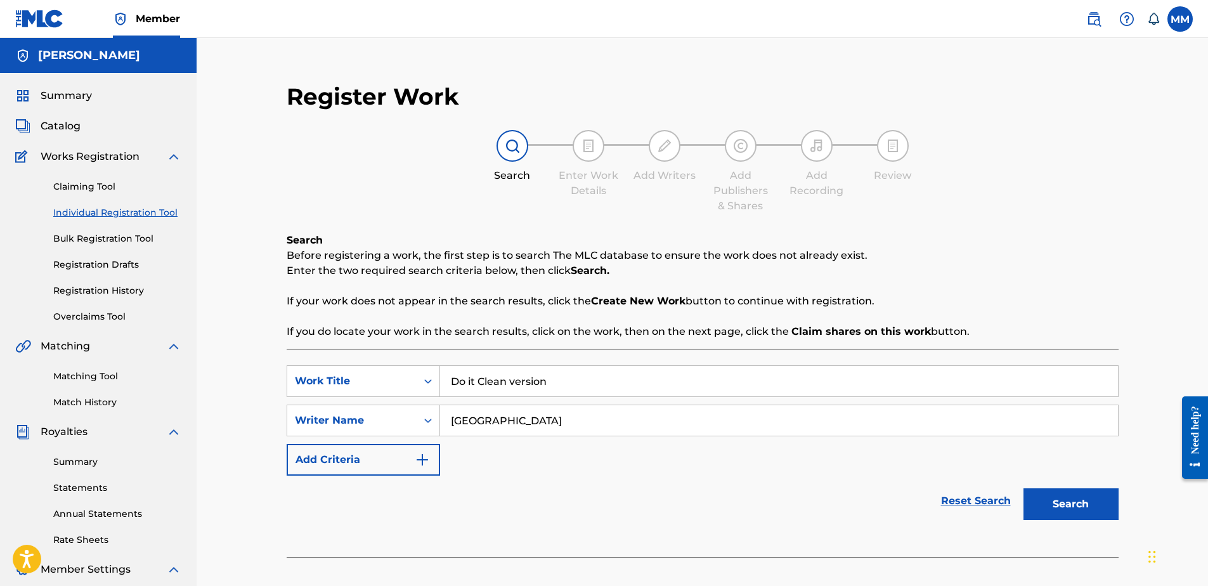
type input "[GEOGRAPHIC_DATA]"
click at [1054, 492] on button "Search" at bounding box center [1070, 504] width 95 height 32
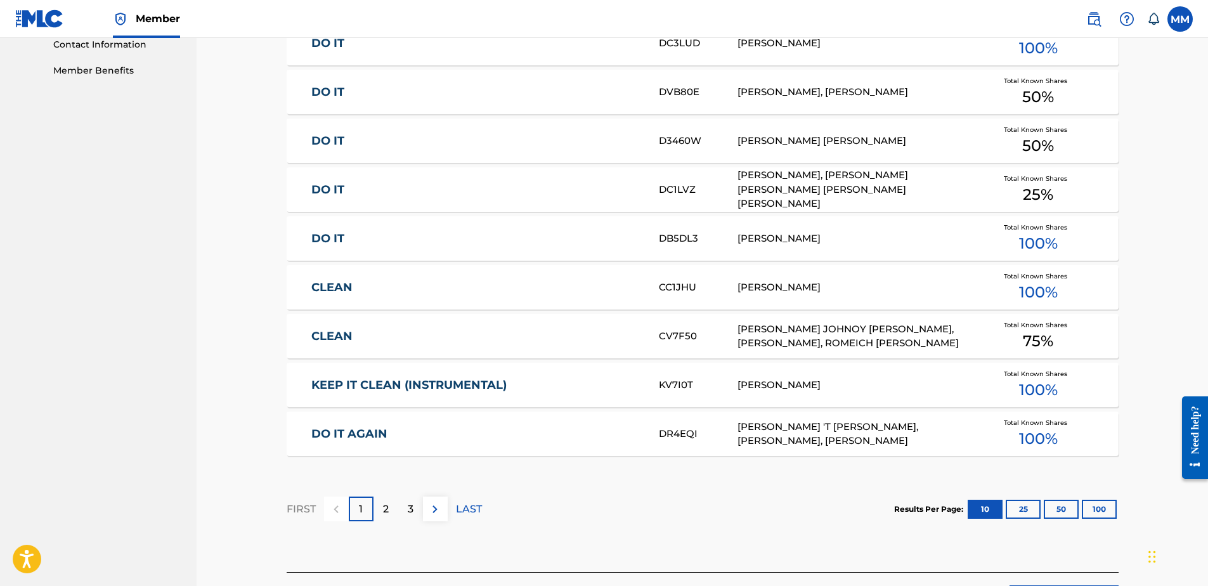
scroll to position [644, 0]
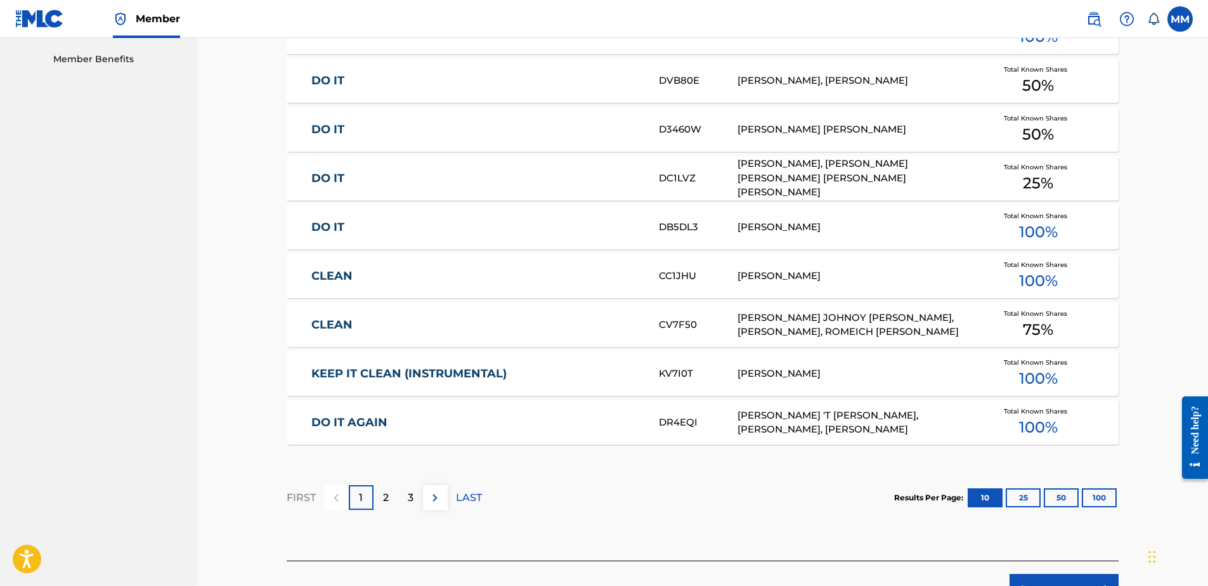
click at [395, 491] on div "2" at bounding box center [385, 497] width 25 height 25
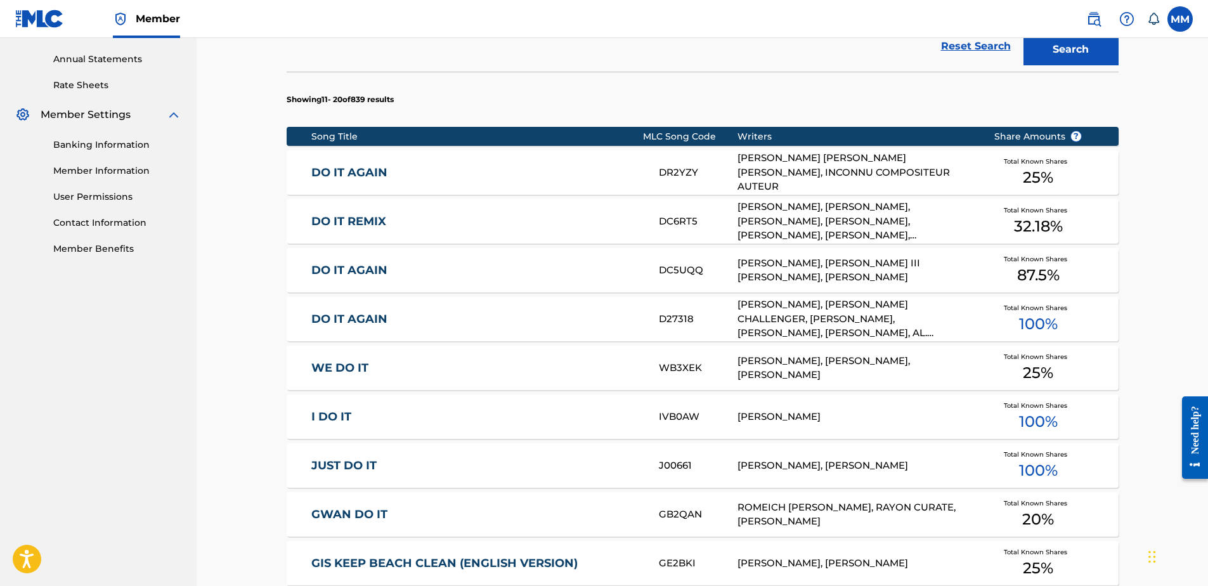
scroll to position [454, 0]
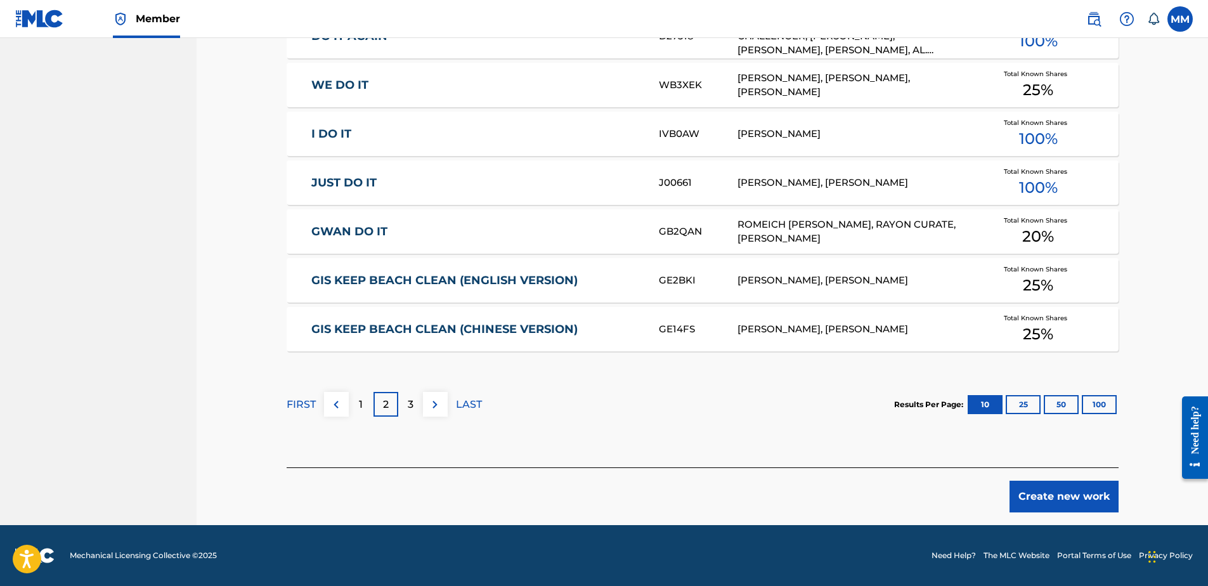
click at [405, 403] on div "3" at bounding box center [410, 404] width 25 height 25
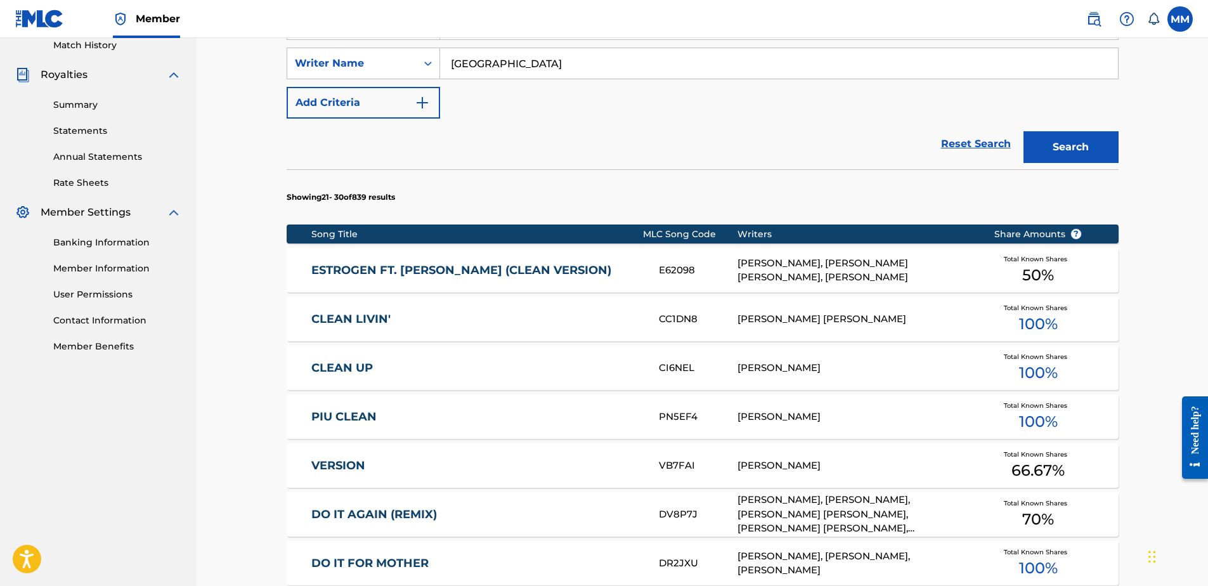
scroll to position [230, 0]
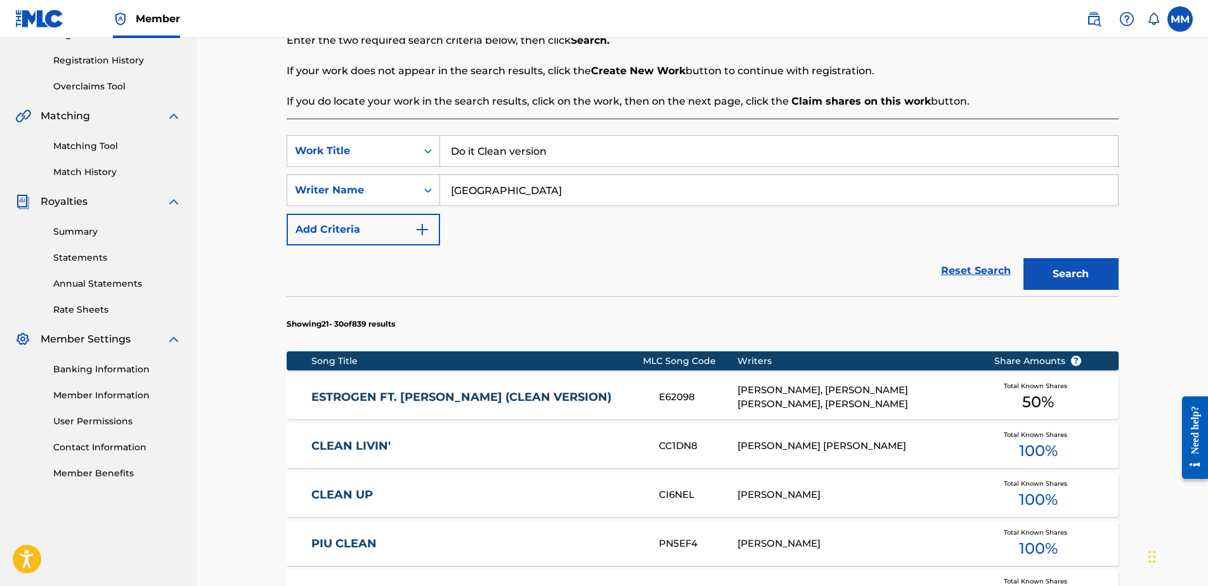
click at [384, 221] on button "Add Criteria" at bounding box center [363, 230] width 153 height 32
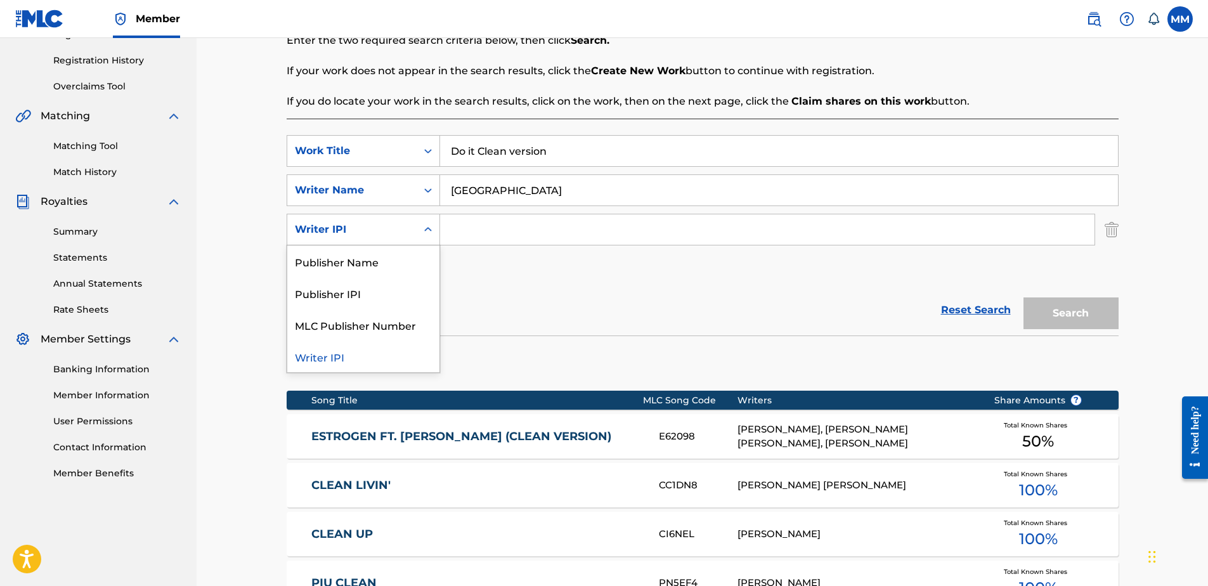
click at [375, 238] on div "Writer IPI" at bounding box center [351, 229] width 129 height 24
click at [401, 350] on div "Writer IPI" at bounding box center [363, 356] width 152 height 32
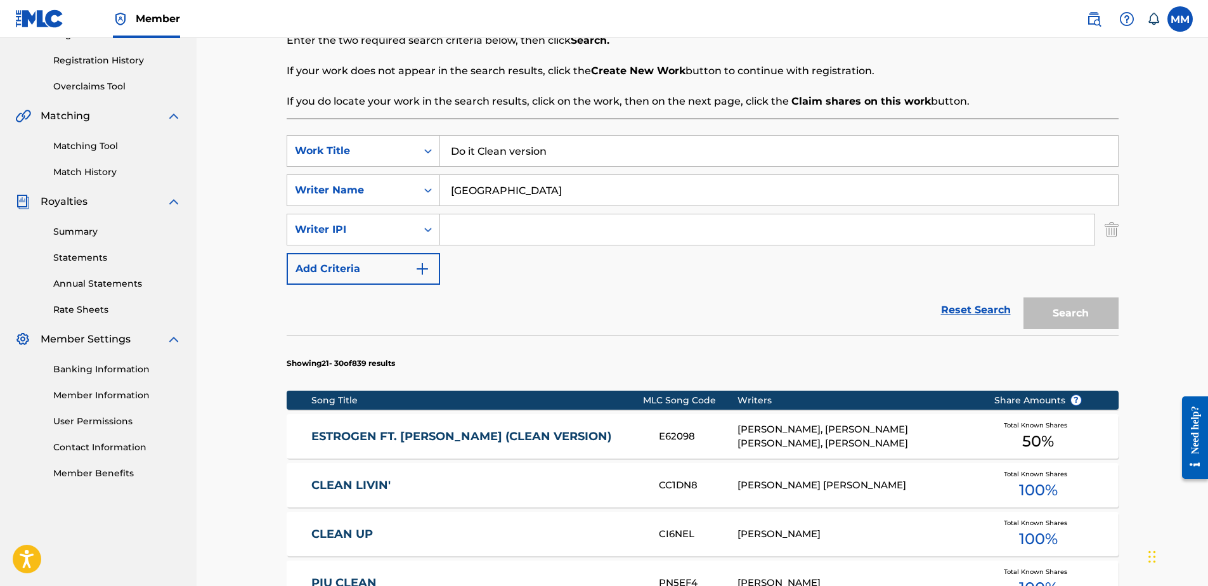
click at [506, 223] on input "Search Form" at bounding box center [767, 229] width 654 height 30
paste input "1213761188"
click at [1092, 316] on button "Search" at bounding box center [1070, 313] width 95 height 32
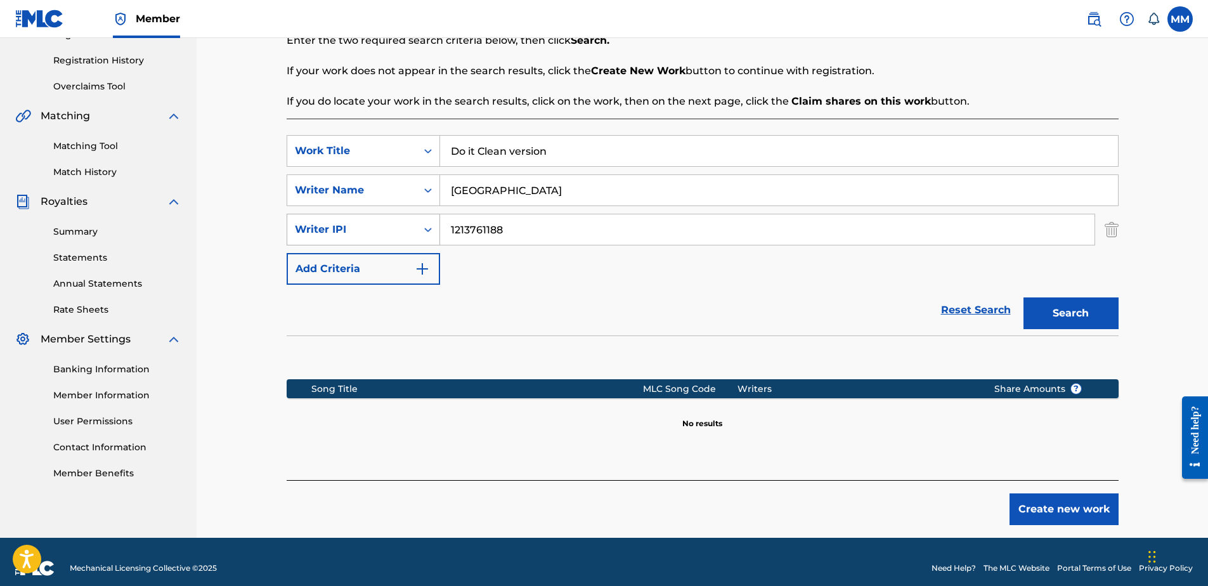
drag, startPoint x: 510, startPoint y: 236, endPoint x: 404, endPoint y: 236, distance: 105.9
click at [397, 236] on div "SearchWithCriteria151c87d0-1858-4d8f-9b3c-a23458f67515 Writer IPI 1213761188" at bounding box center [703, 230] width 832 height 32
paste input "852452731"
type input "852452731"
click at [1090, 326] on button "Search" at bounding box center [1070, 313] width 95 height 32
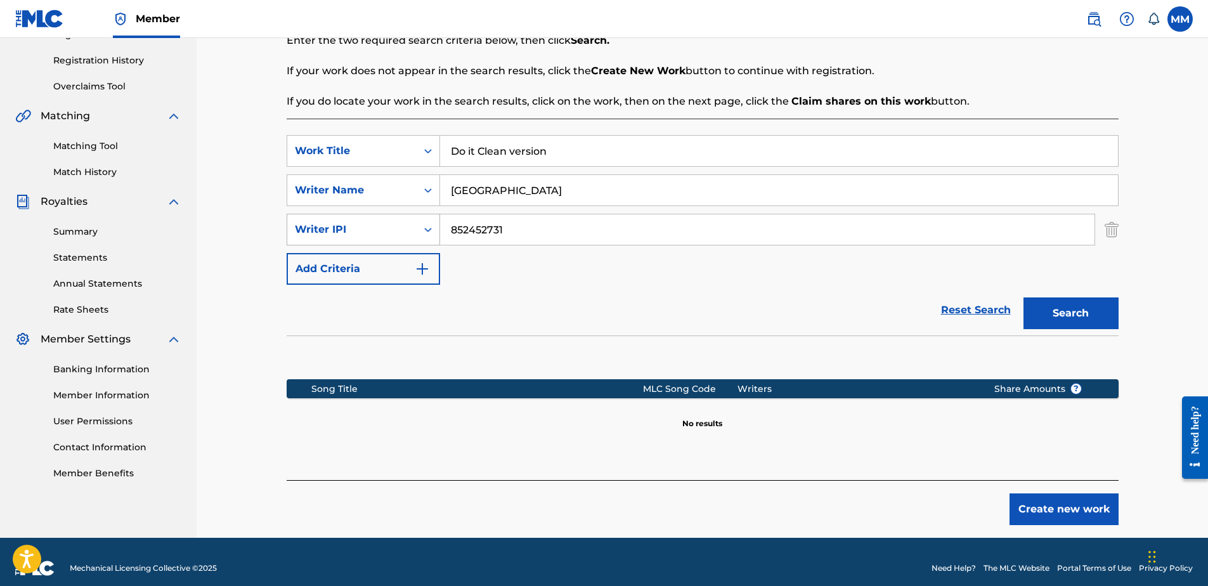
drag, startPoint x: 452, startPoint y: 224, endPoint x: 418, endPoint y: 219, distance: 34.1
click at [425, 224] on div "SearchWithCriteria151c87d0-1858-4d8f-9b3c-a23458f67515 Writer IPI 852452731" at bounding box center [703, 230] width 832 height 32
drag, startPoint x: 569, startPoint y: 158, endPoint x: 481, endPoint y: 155, distance: 88.8
click at [481, 155] on input "Do it Clean version" at bounding box center [779, 151] width 678 height 30
type input "Do it"
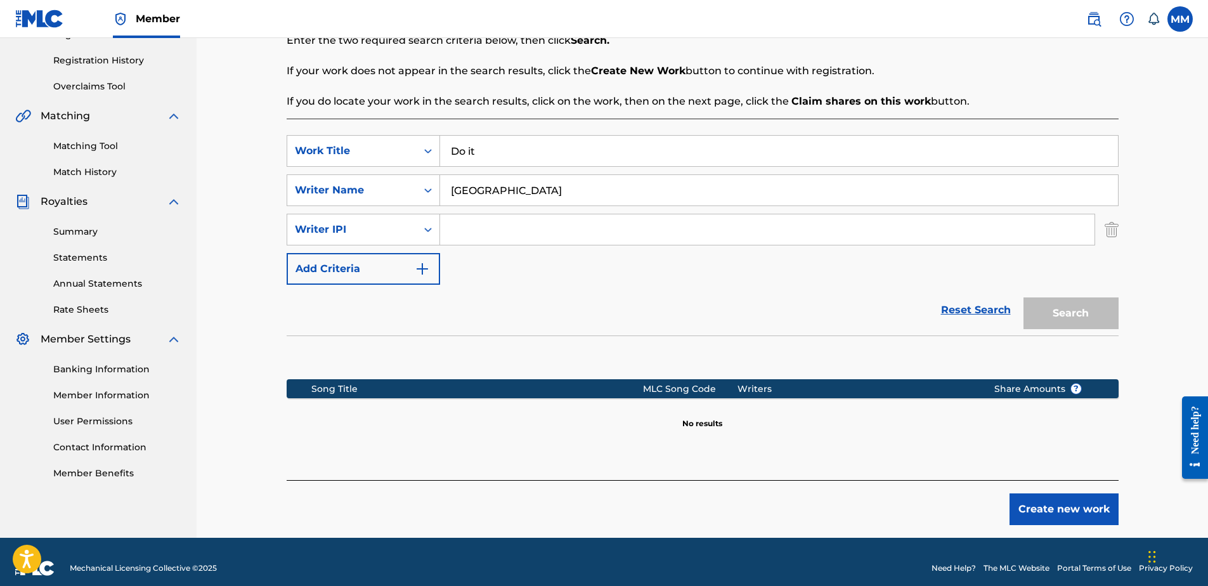
click at [581, 239] on input "Search Form" at bounding box center [767, 229] width 654 height 30
paste input "852452731"
type input "852452731"
click at [1053, 316] on button "Search" at bounding box center [1070, 313] width 95 height 32
drag, startPoint x: 536, startPoint y: 233, endPoint x: 385, endPoint y: 230, distance: 151.5
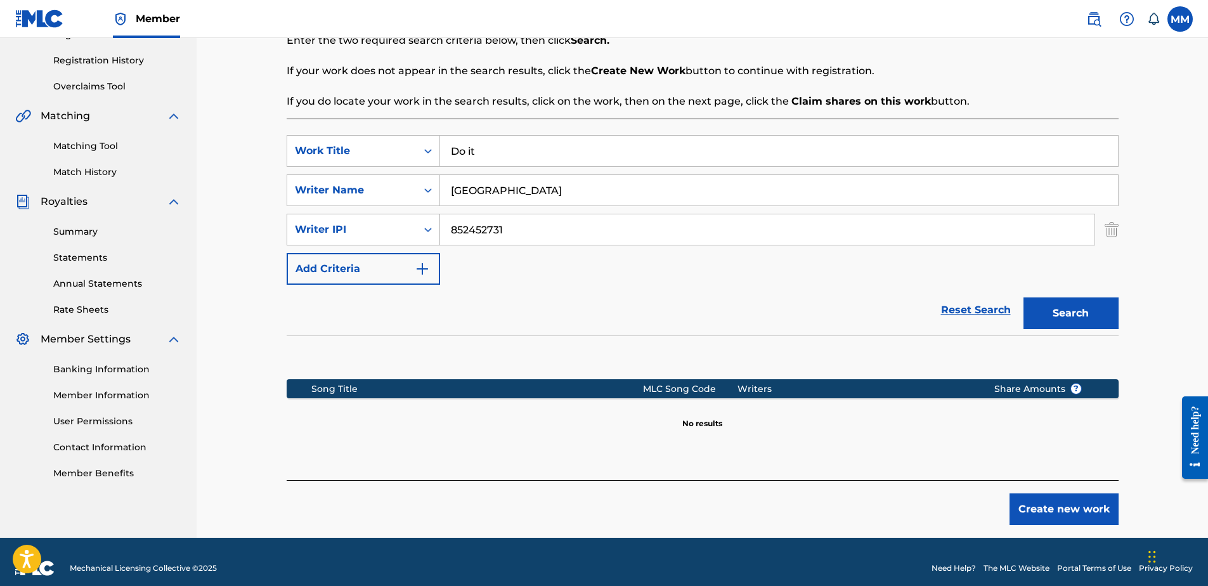
click at [392, 230] on div "SearchWithCriteria151c87d0-1858-4d8f-9b3c-a23458f67515 Writer IPI 852452731" at bounding box center [703, 230] width 832 height 32
click at [560, 141] on input "Do it" at bounding box center [779, 151] width 678 height 30
type input "Do it Clean Version"
click at [1052, 510] on button "Create new work" at bounding box center [1063, 509] width 109 height 32
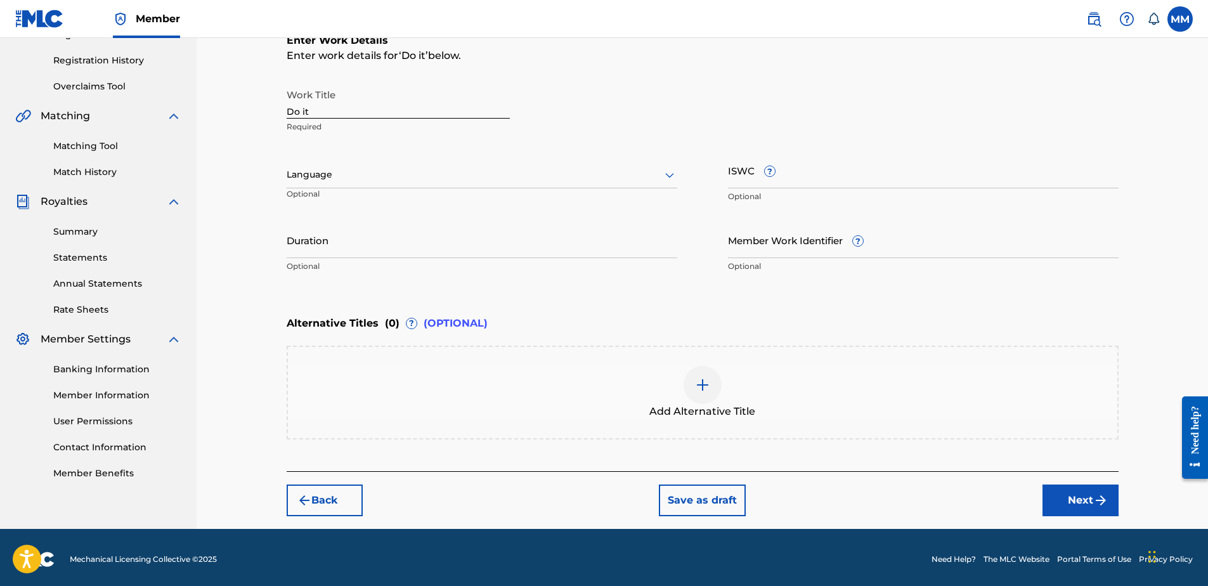
click at [687, 410] on span "Add Alternative Title" at bounding box center [702, 411] width 106 height 15
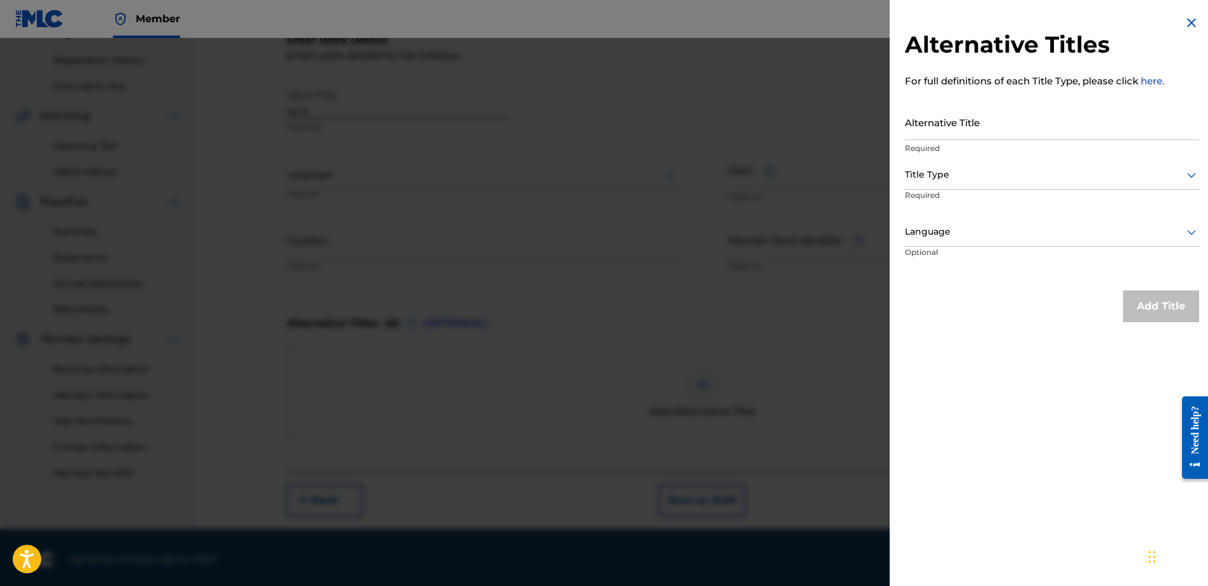
click at [939, 163] on div "Title Type" at bounding box center [1052, 175] width 294 height 29
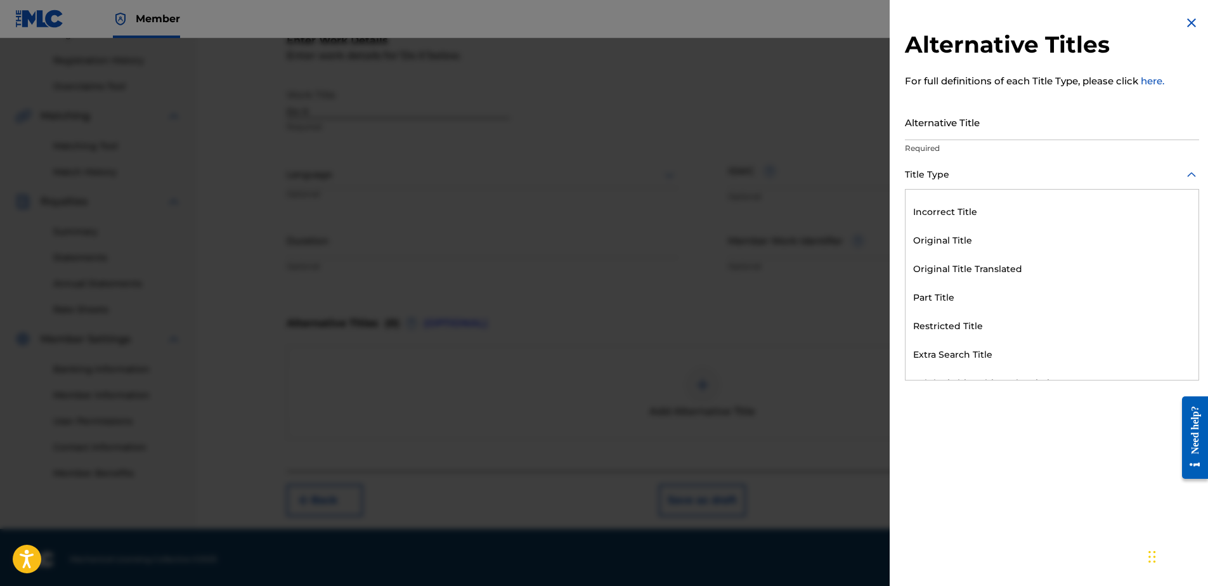
scroll to position [0, 0]
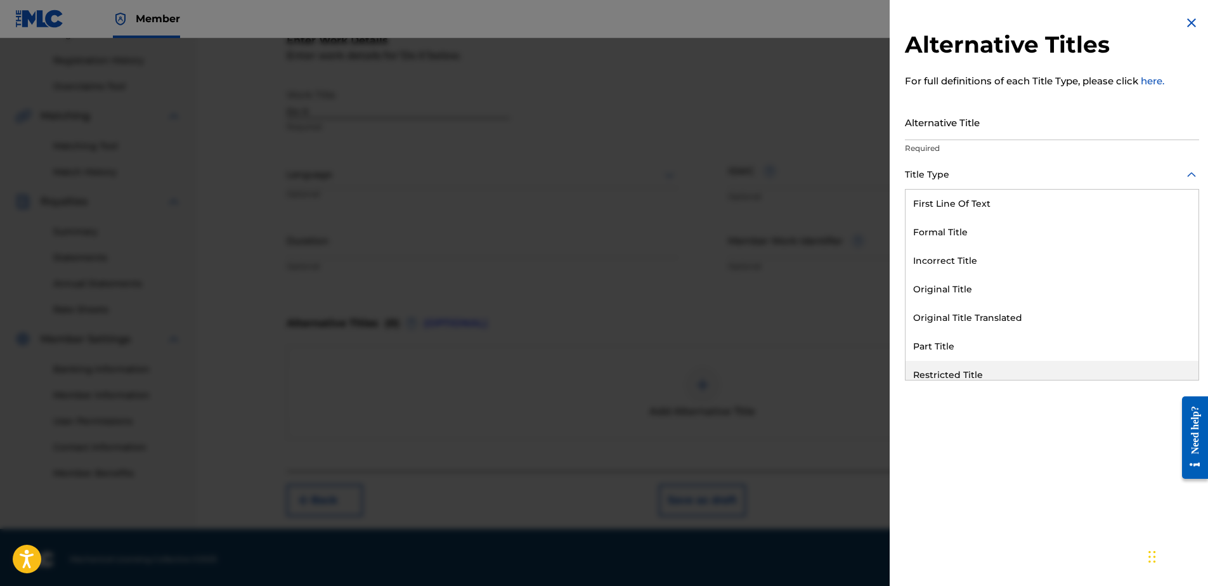
drag, startPoint x: 948, startPoint y: 393, endPoint x: 946, endPoint y: 385, distance: 7.8
click at [947, 392] on div "Alternative Titles For full definitions of each Title Type, please click here. …" at bounding box center [1051, 293] width 325 height 586
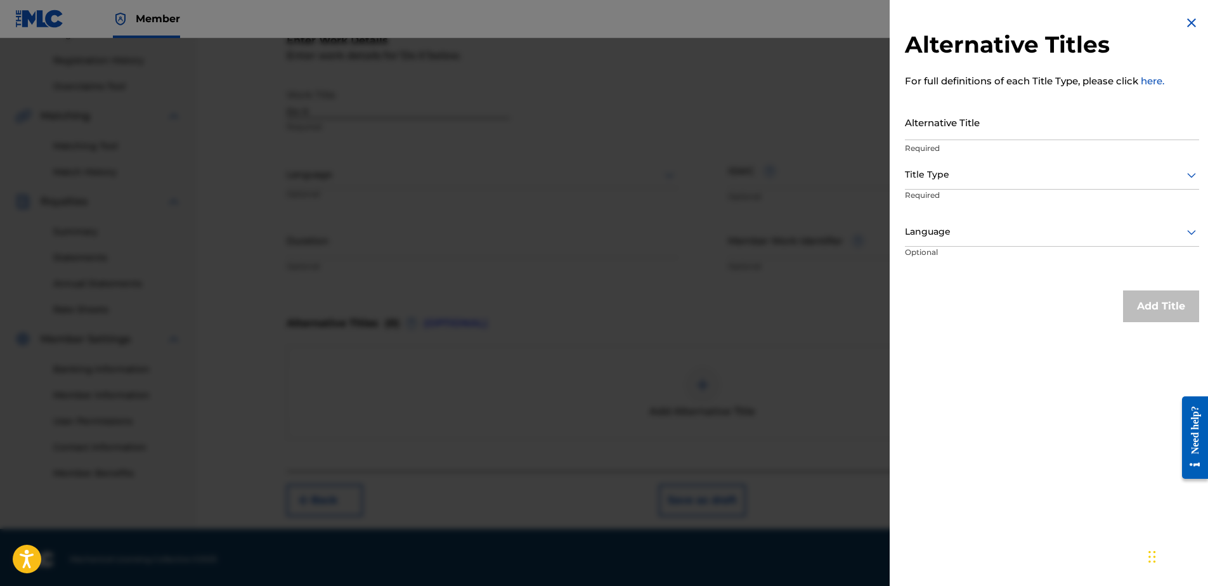
click at [932, 230] on div at bounding box center [1052, 232] width 294 height 16
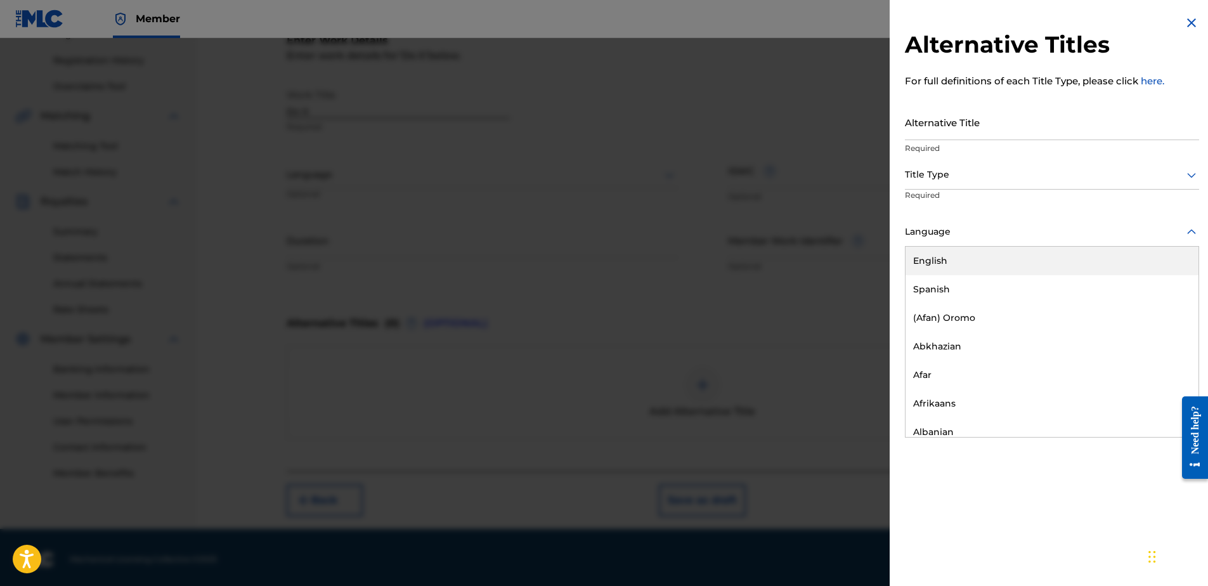
click at [946, 258] on div "English" at bounding box center [1051, 261] width 293 height 29
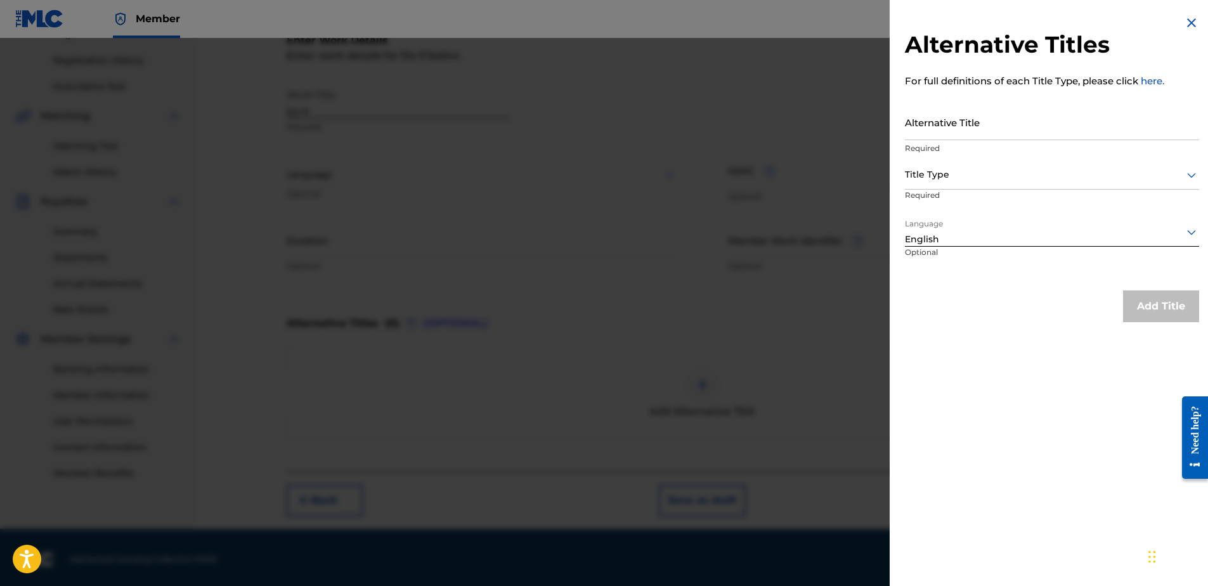
click at [934, 177] on div at bounding box center [1052, 175] width 294 height 16
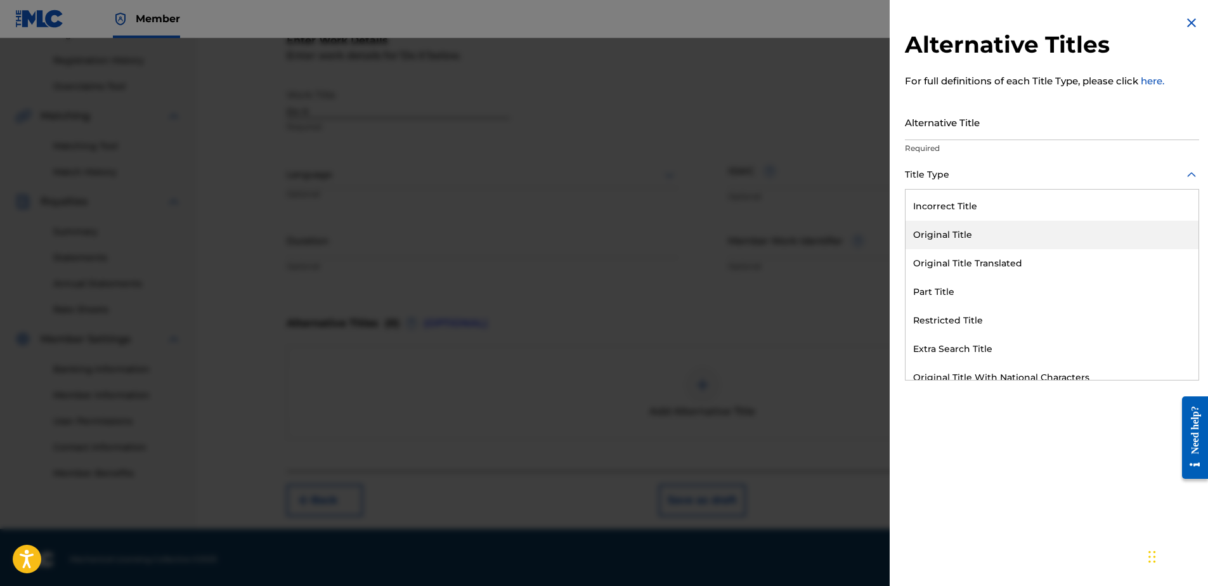
scroll to position [63, 0]
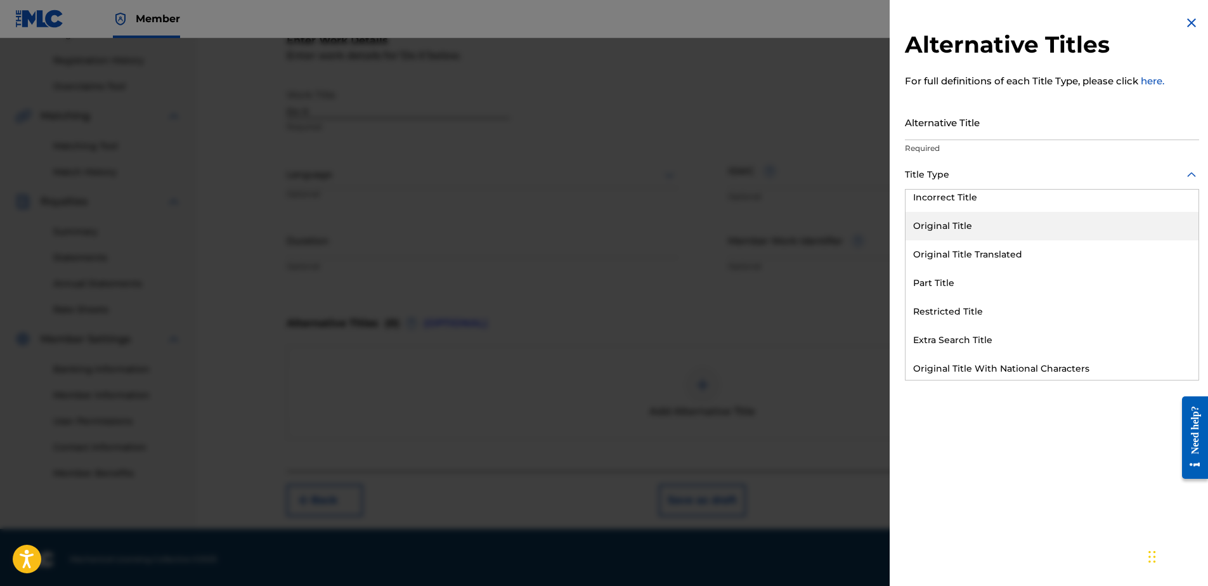
click at [931, 217] on div "Original Title" at bounding box center [1051, 226] width 293 height 29
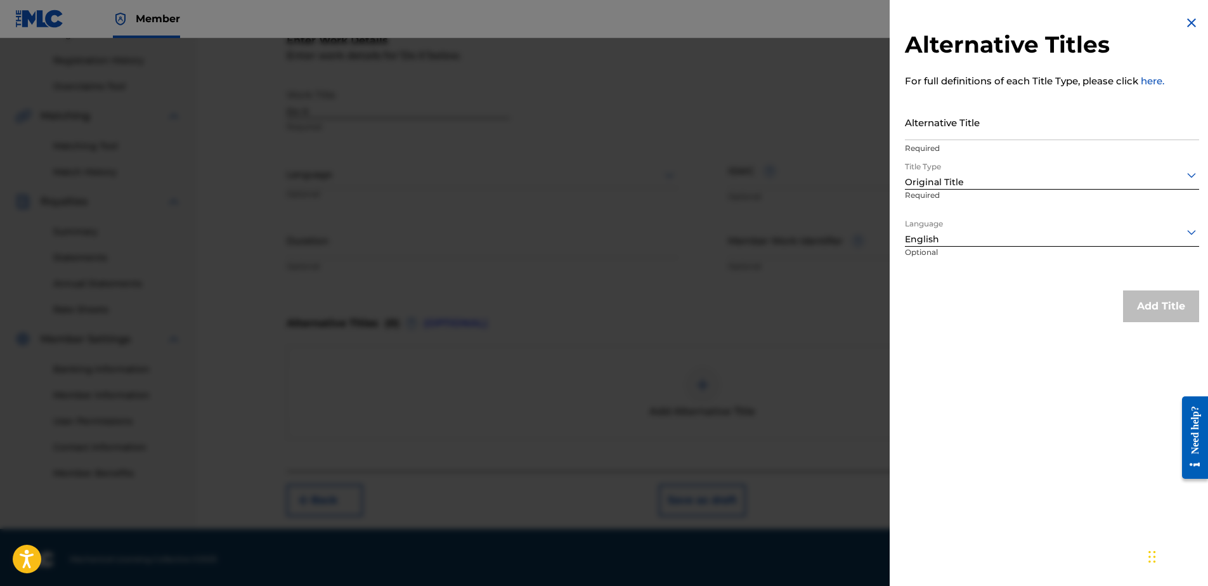
click at [971, 173] on div at bounding box center [1052, 175] width 294 height 16
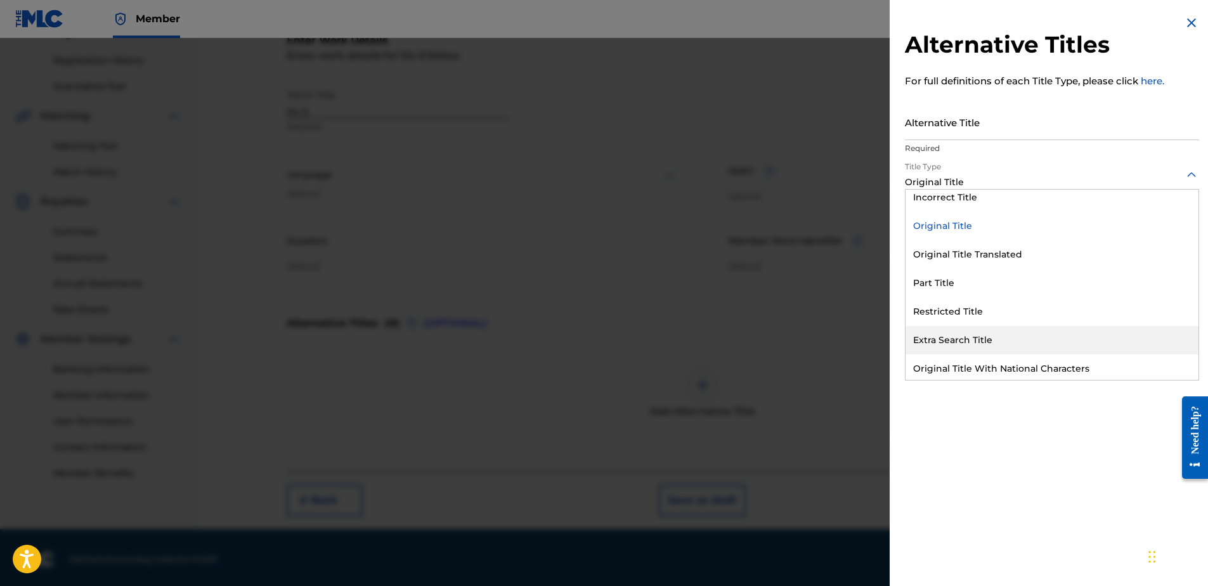
click at [966, 340] on div "Extra Search Title" at bounding box center [1051, 340] width 293 height 29
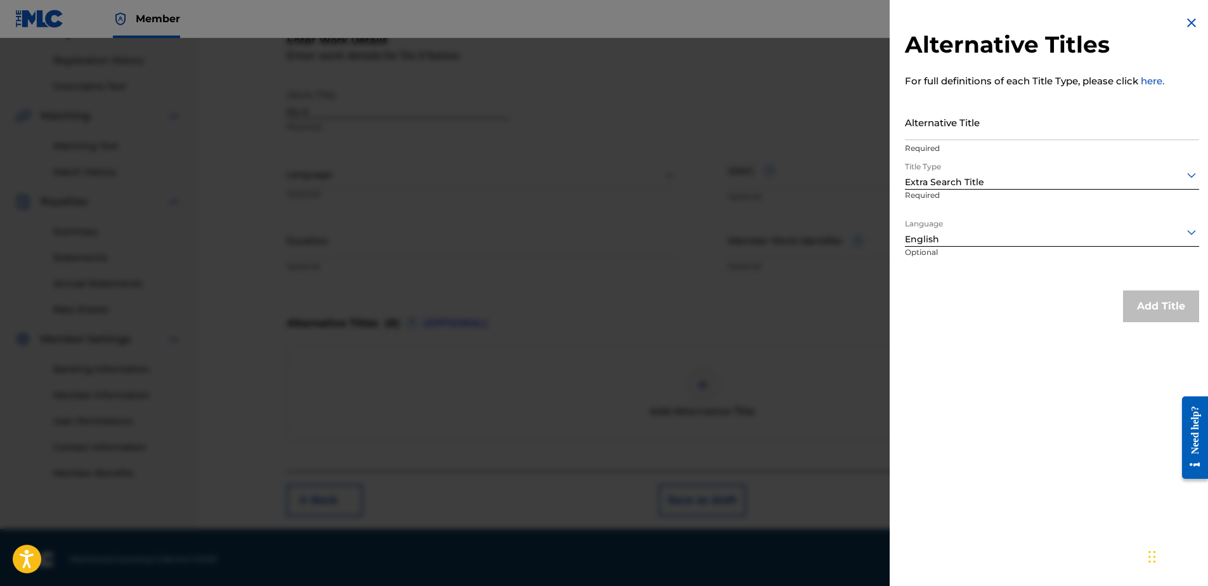
click at [936, 132] on input "Alternative Title" at bounding box center [1052, 122] width 294 height 36
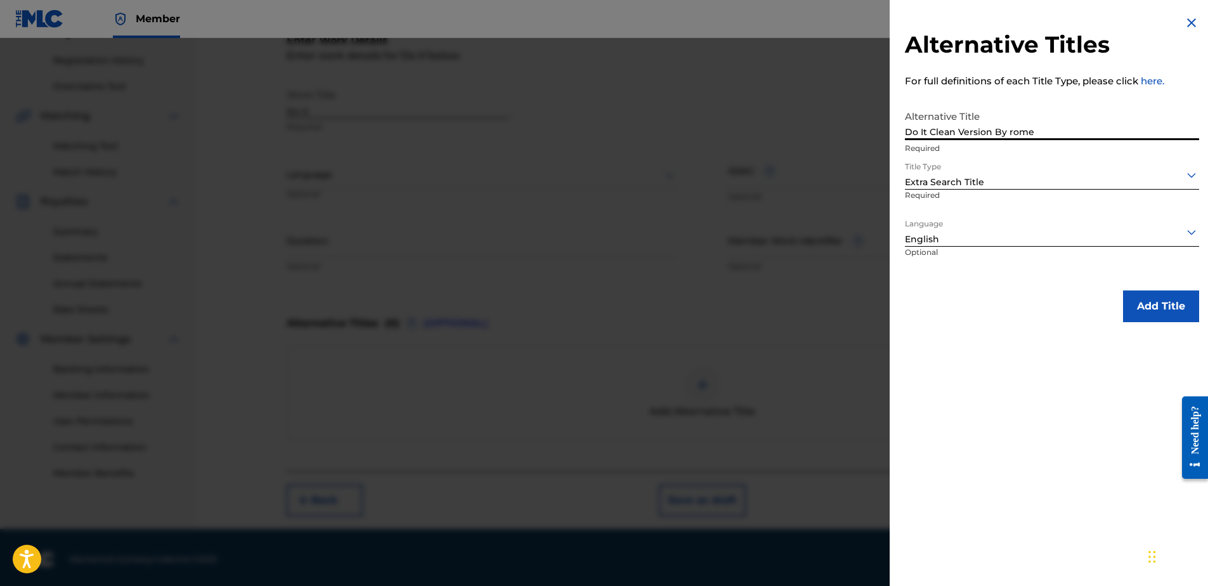
type input "Do It Clean Version By rome"
click at [1164, 303] on button "Add Title" at bounding box center [1161, 306] width 76 height 32
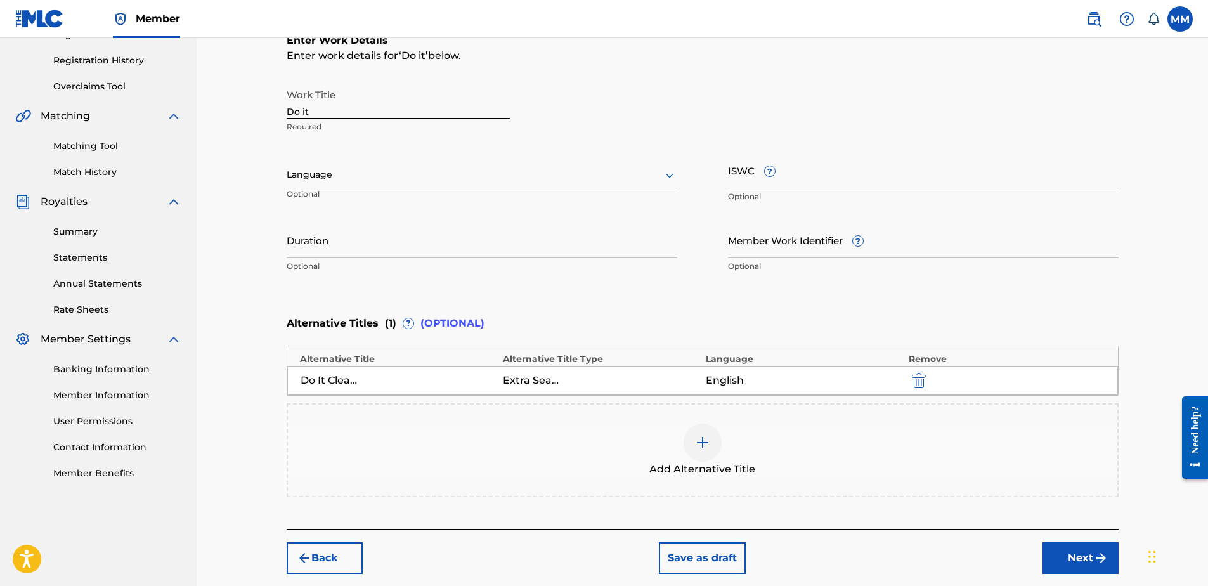
click at [685, 444] on div at bounding box center [702, 442] width 38 height 38
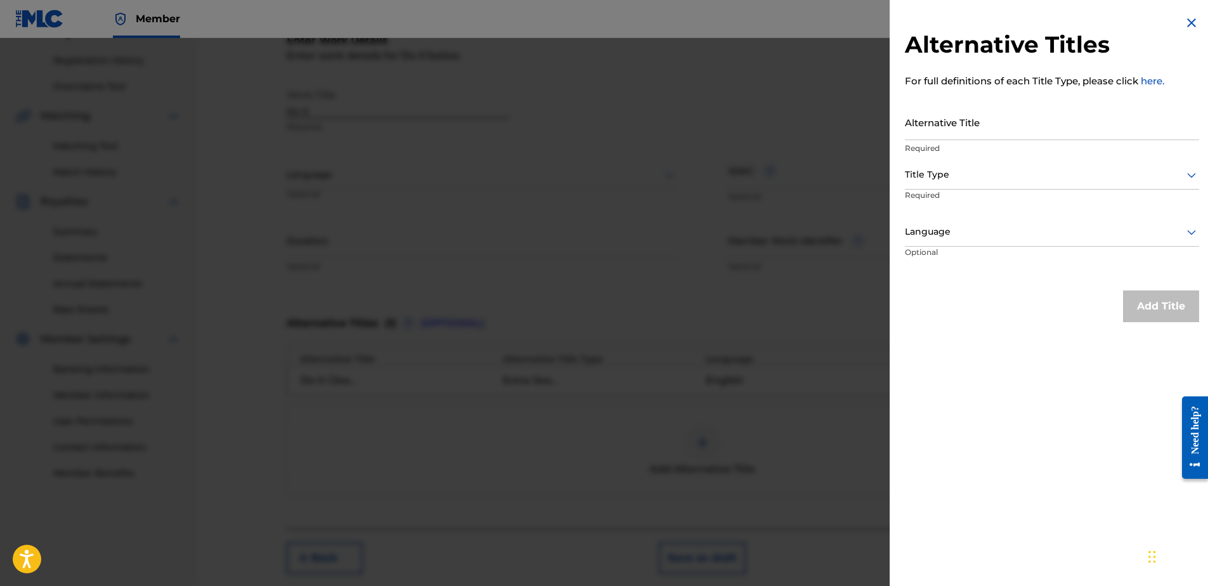
click at [957, 179] on div at bounding box center [1052, 175] width 294 height 16
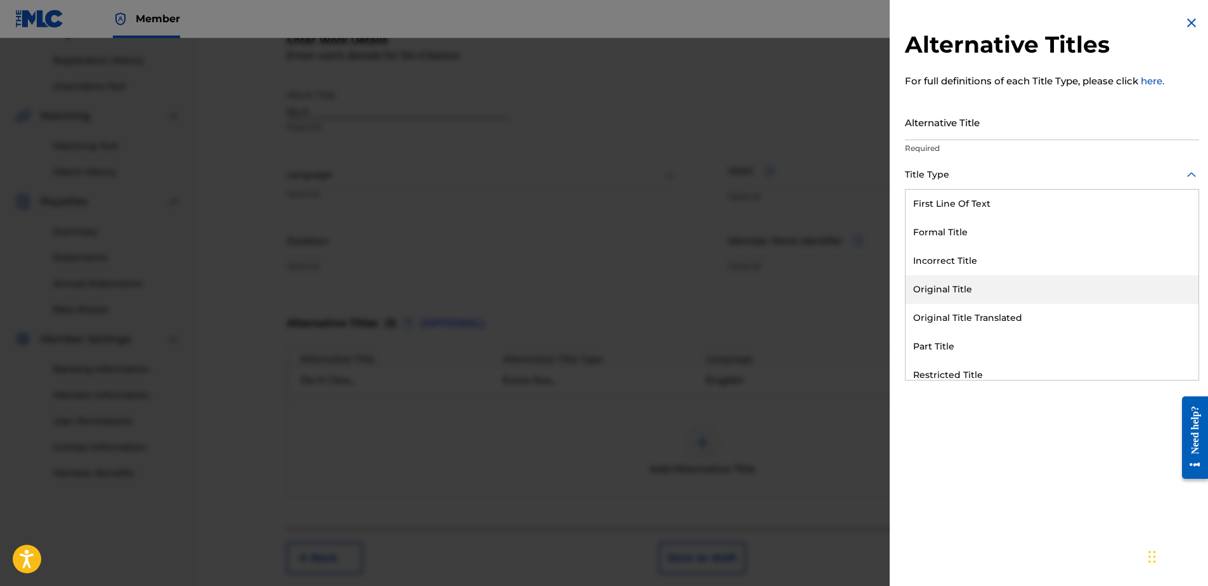
drag, startPoint x: 960, startPoint y: 283, endPoint x: 960, endPoint y: 201, distance: 82.4
click at [959, 284] on div "Original Title" at bounding box center [1051, 289] width 293 height 29
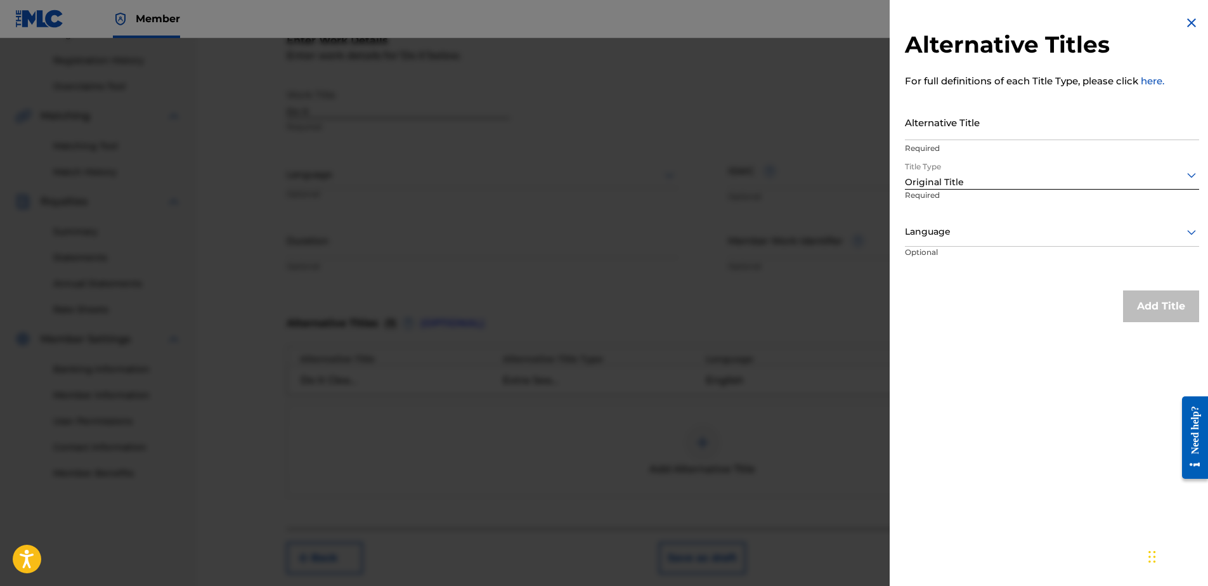
click at [934, 125] on input "Alternative Title" at bounding box center [1052, 122] width 294 height 36
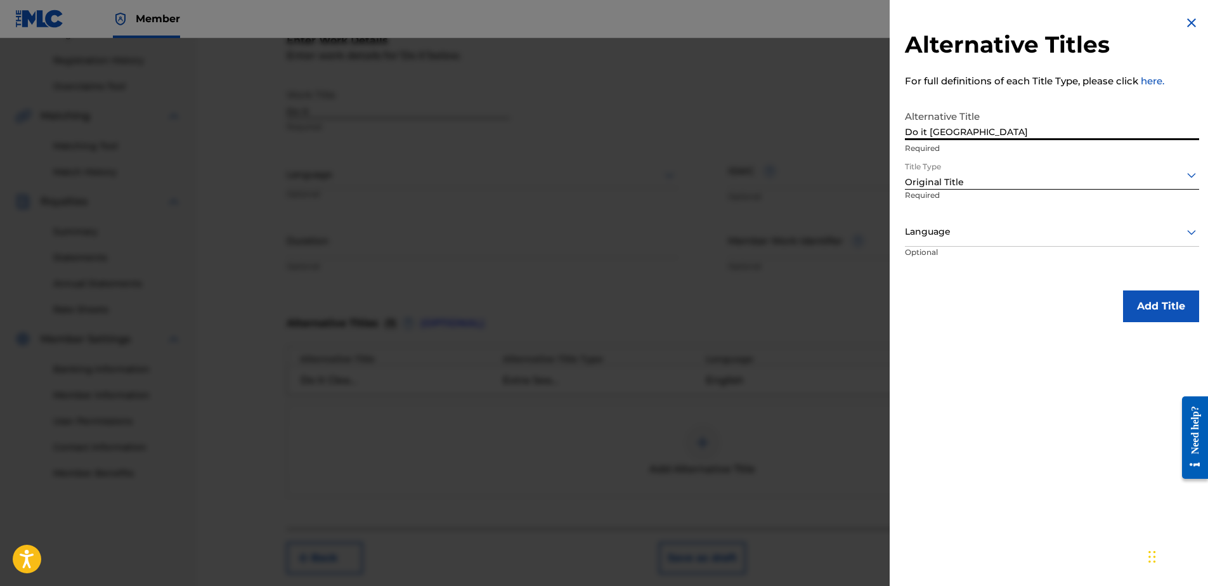
type input "Do it [GEOGRAPHIC_DATA]"
click at [1132, 306] on button "Add Title" at bounding box center [1161, 306] width 76 height 32
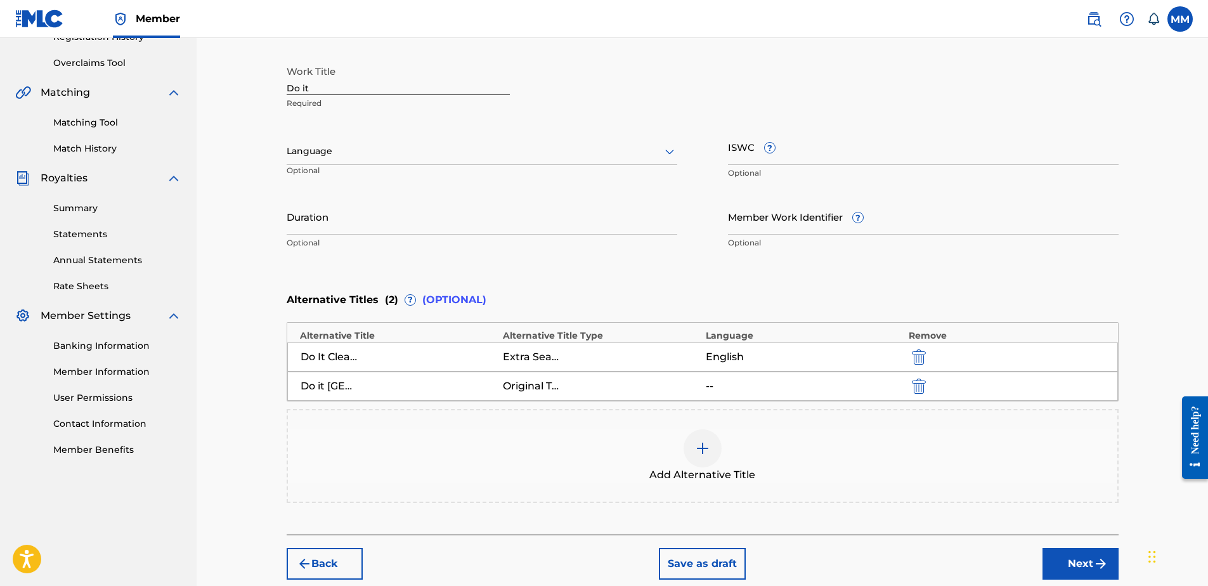
scroll to position [321, 0]
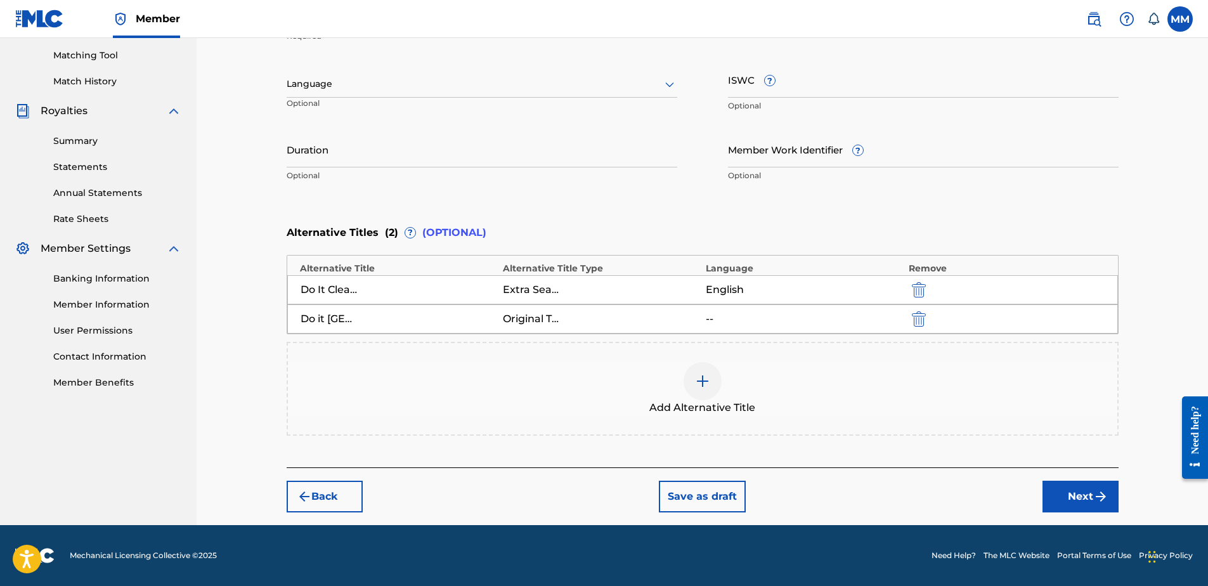
click at [1091, 497] on button "Next" at bounding box center [1080, 497] width 76 height 32
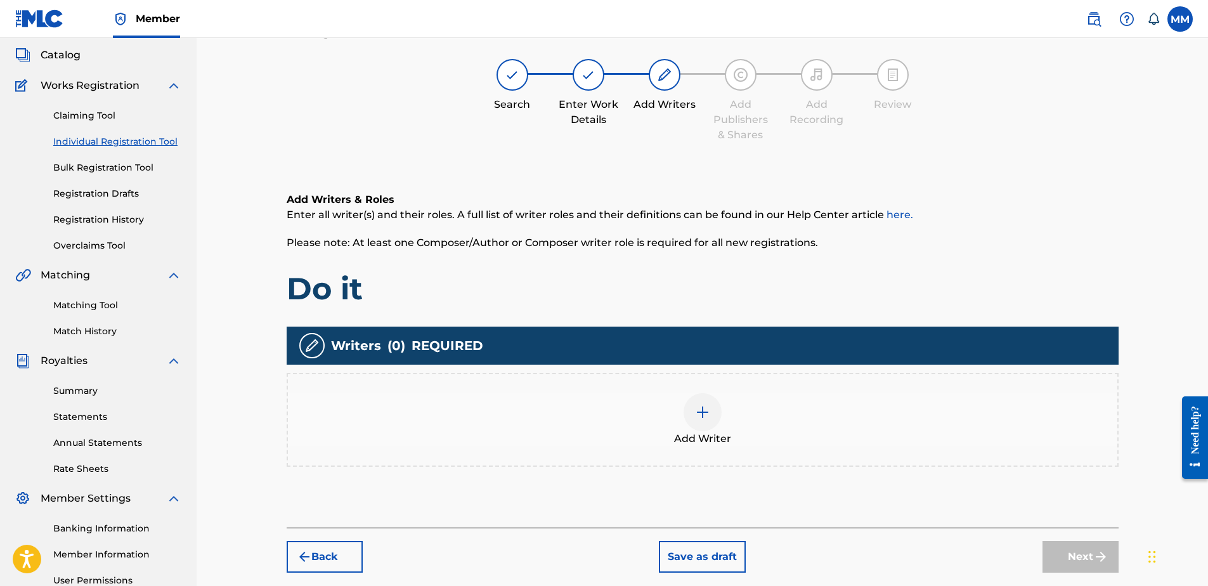
scroll to position [57, 0]
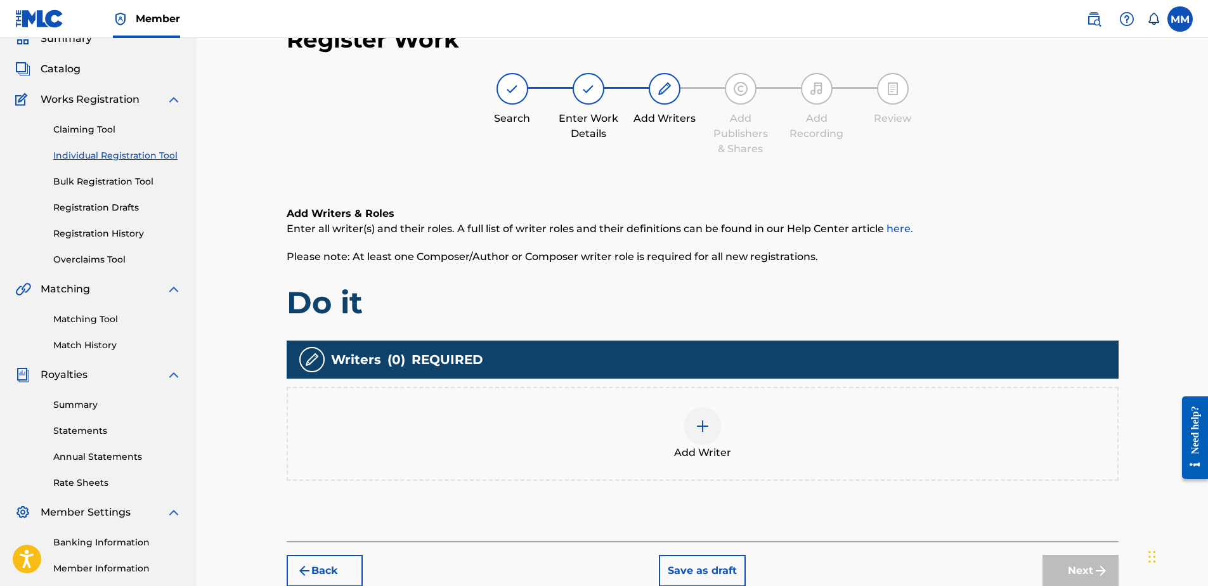
click at [673, 435] on div "Add Writer" at bounding box center [702, 433] width 829 height 53
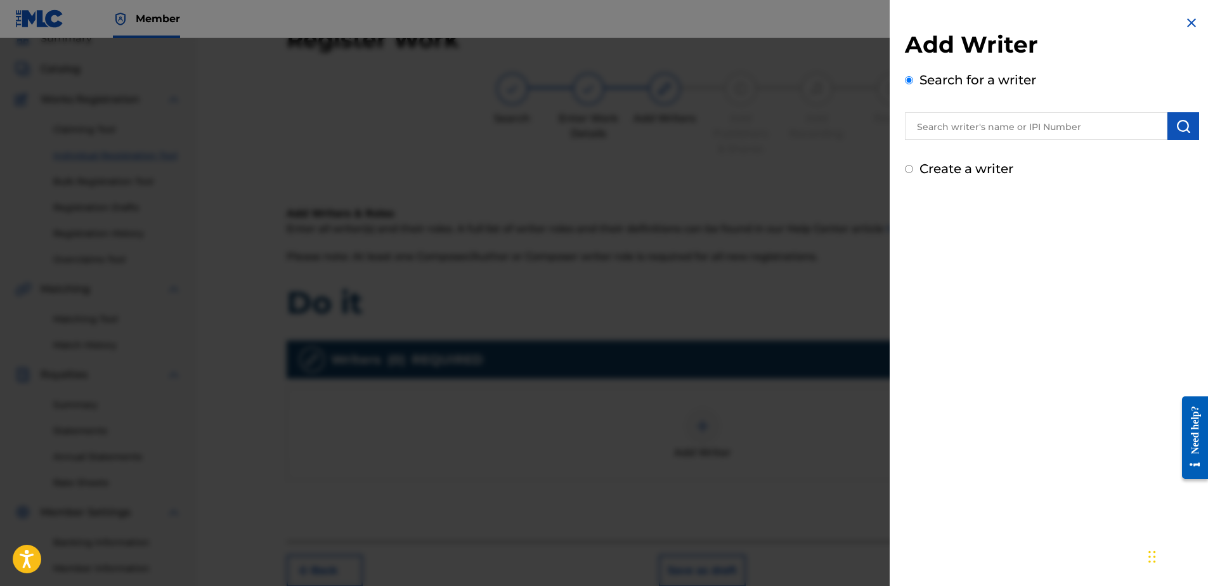
click at [956, 165] on label "Create a writer" at bounding box center [966, 168] width 94 height 15
radio input "true"
click at [913, 165] on input "Create a writer" at bounding box center [909, 169] width 8 height 8
radio input "false"
radio input "true"
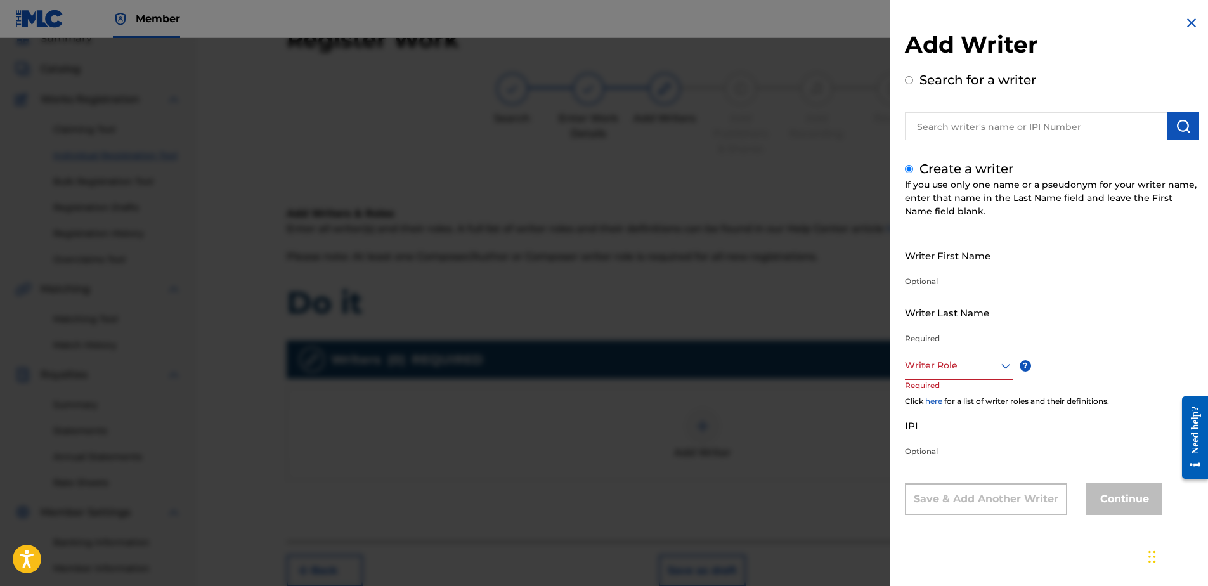
click at [954, 378] on div "Writer Role" at bounding box center [959, 365] width 108 height 29
click at [955, 394] on div "Composer/Author" at bounding box center [958, 394] width 107 height 29
click at [950, 261] on input "Writer First Name" at bounding box center [1016, 255] width 223 height 36
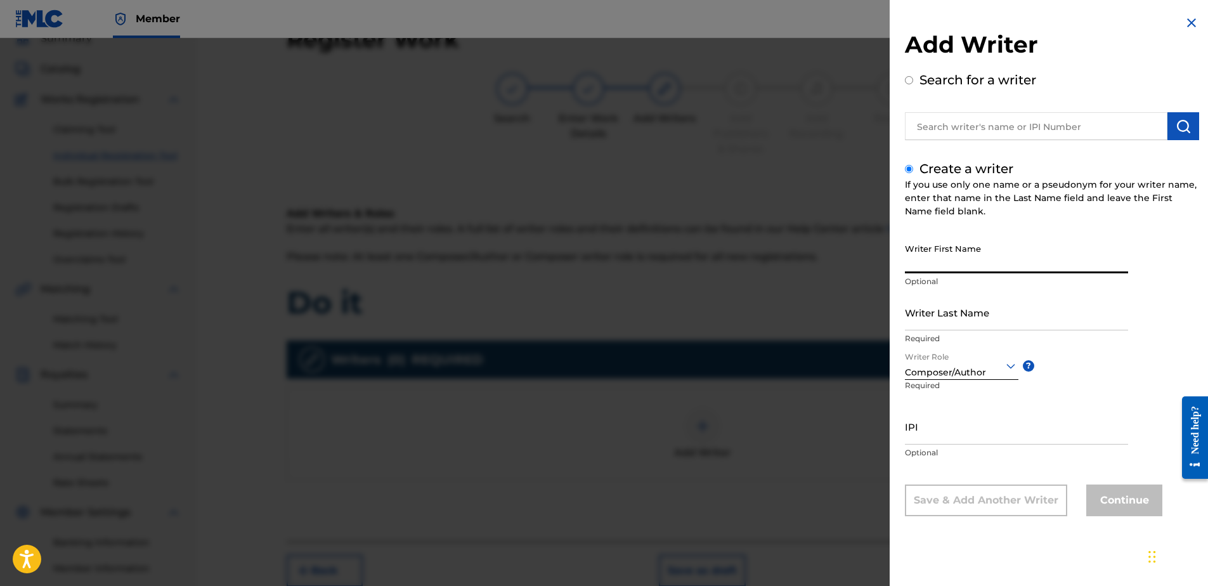
click at [945, 387] on p "Required" at bounding box center [926, 394] width 43 height 29
click at [950, 373] on div "Composer/Author" at bounding box center [961, 372] width 113 height 13
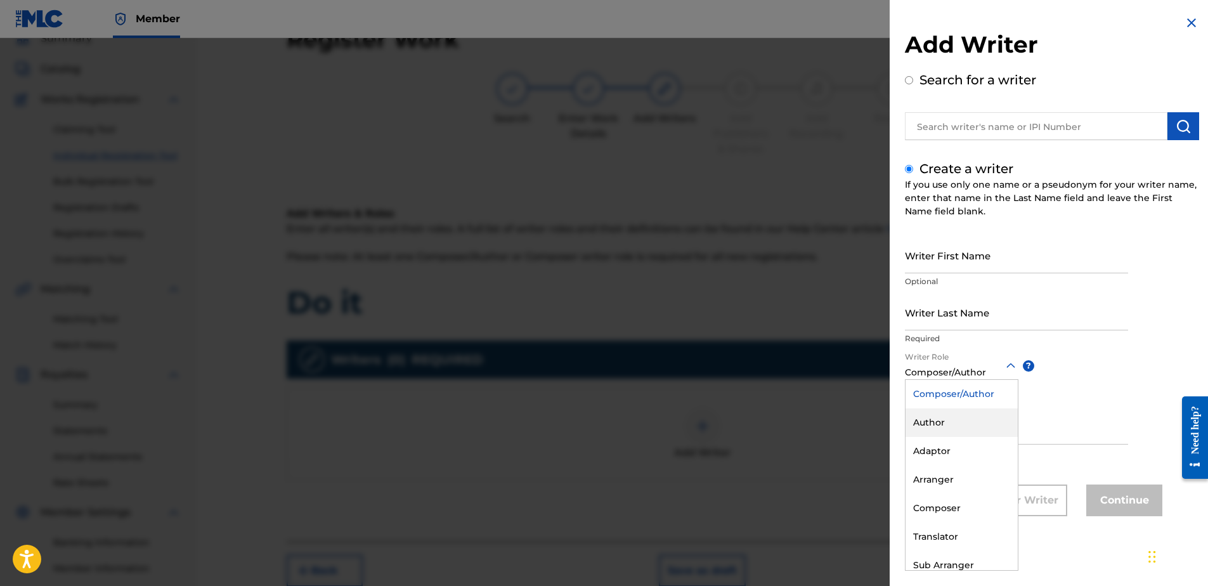
scroll to position [38, 0]
click at [941, 472] on div "Composer" at bounding box center [961, 470] width 112 height 29
click at [940, 423] on input "IPI" at bounding box center [1016, 426] width 223 height 36
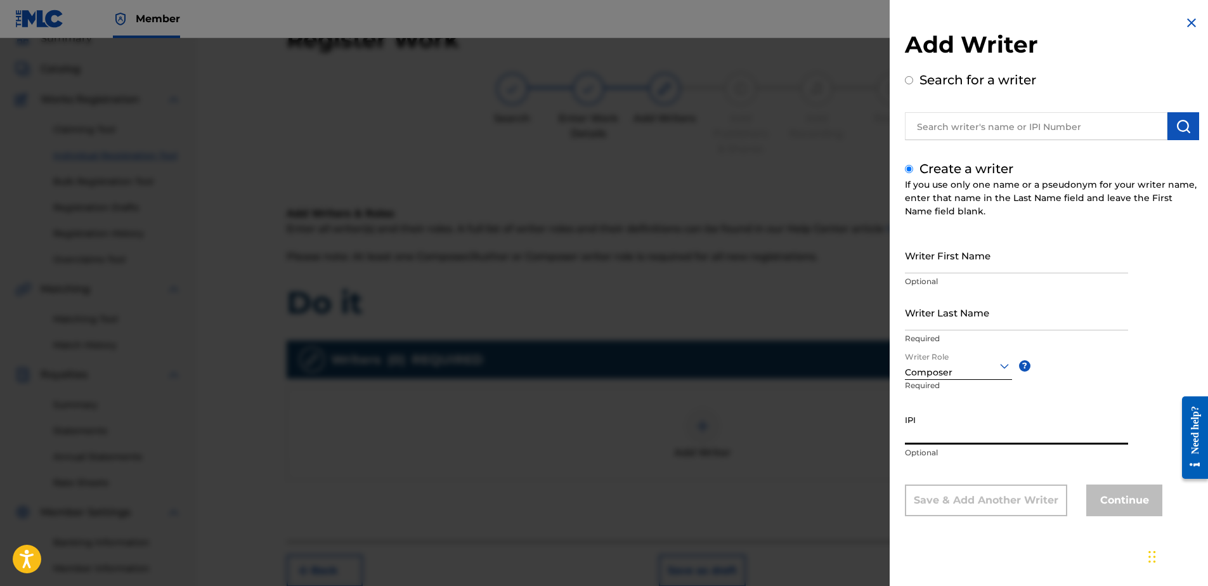
click at [943, 263] on input "Writer First Name" at bounding box center [1016, 255] width 223 height 36
click at [994, 127] on input "text" at bounding box center [1036, 126] width 262 height 28
radio input "true"
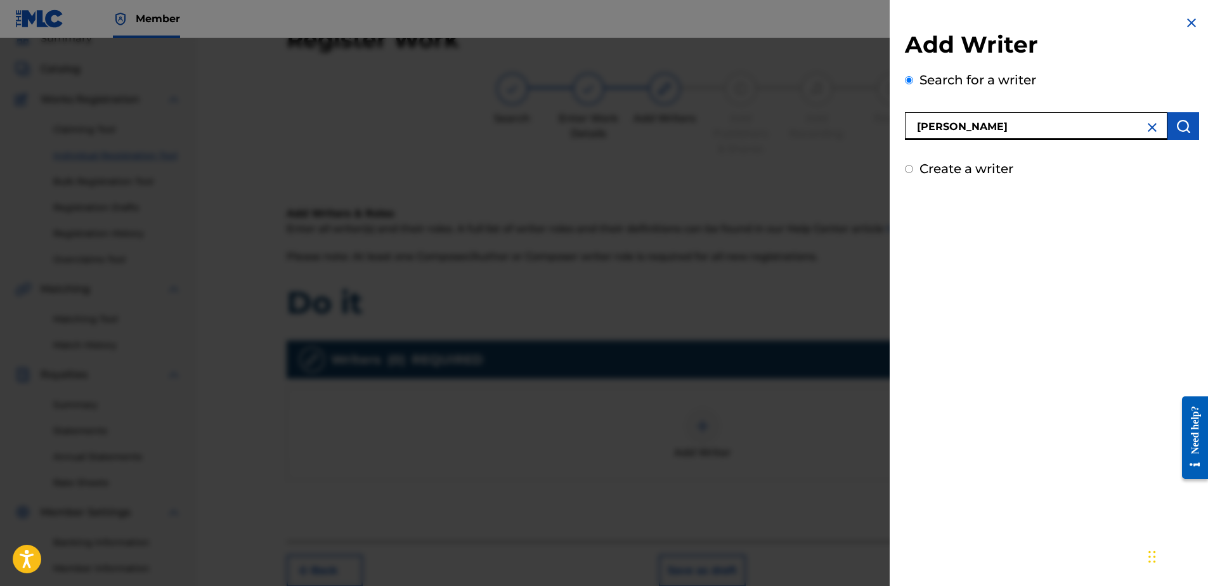
type input "[PERSON_NAME]"
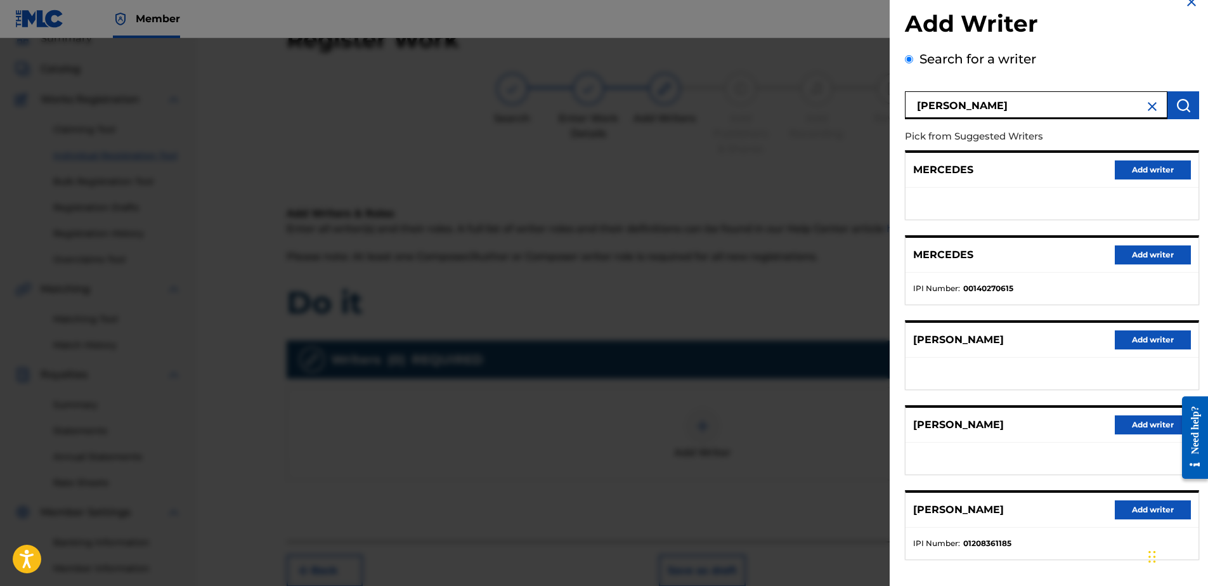
scroll to position [63, 0]
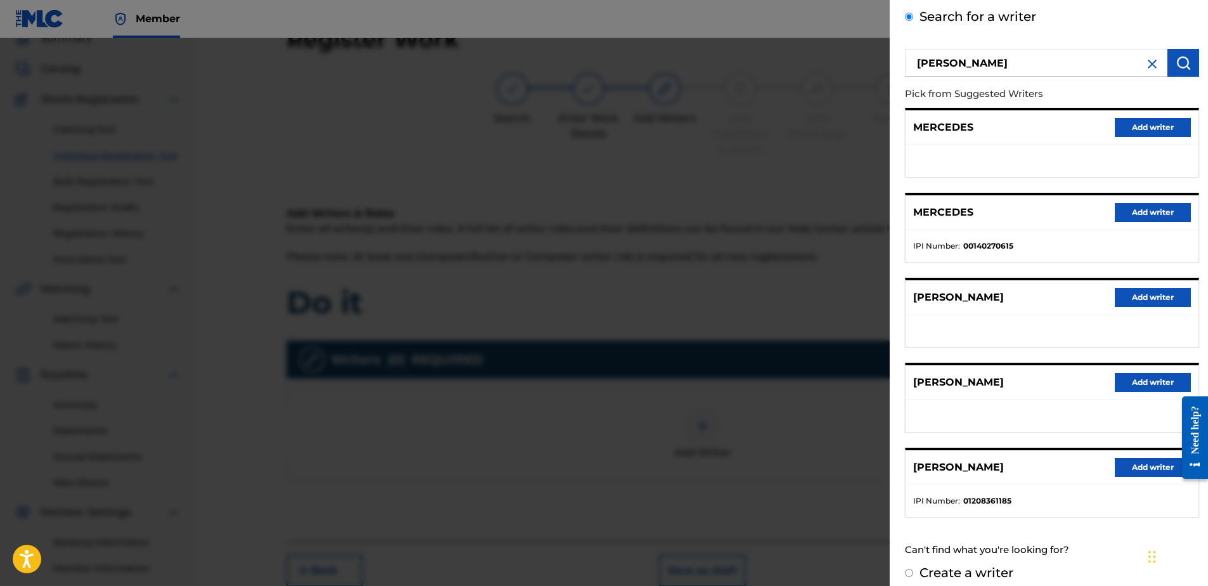
click at [1121, 468] on button "Add writer" at bounding box center [1152, 467] width 76 height 19
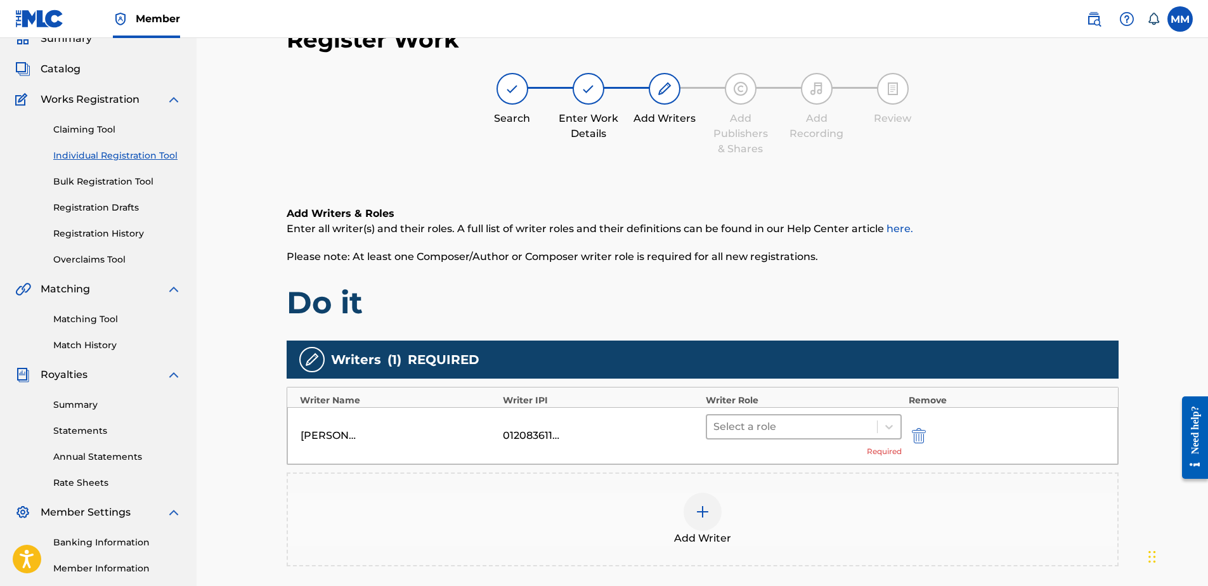
click at [798, 421] on div at bounding box center [792, 427] width 158 height 18
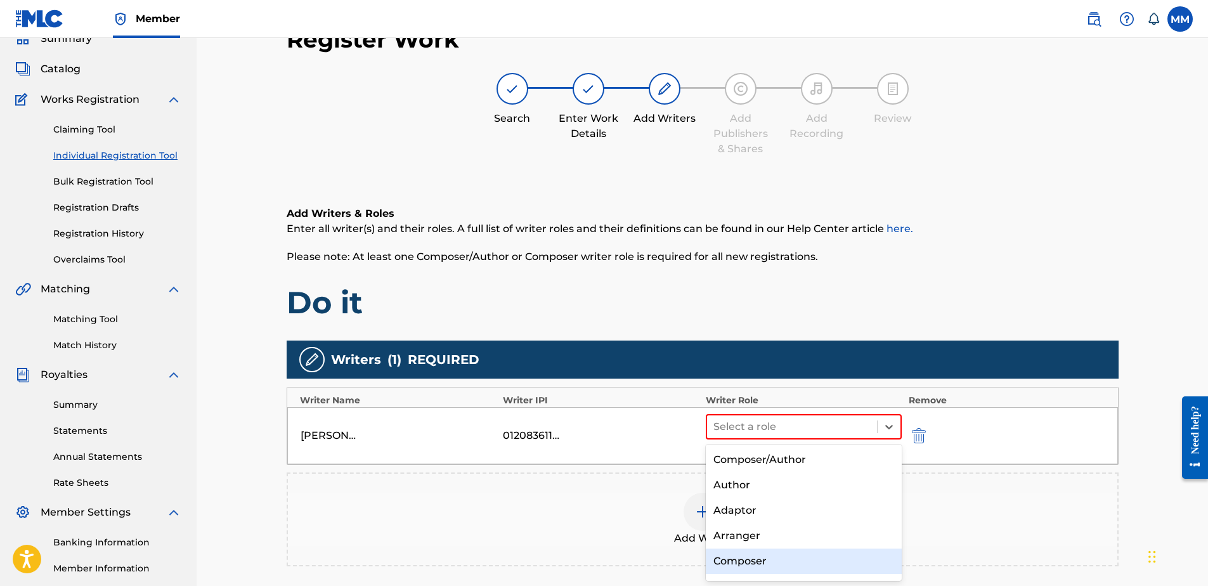
click at [775, 552] on div "Composer" at bounding box center [804, 560] width 197 height 25
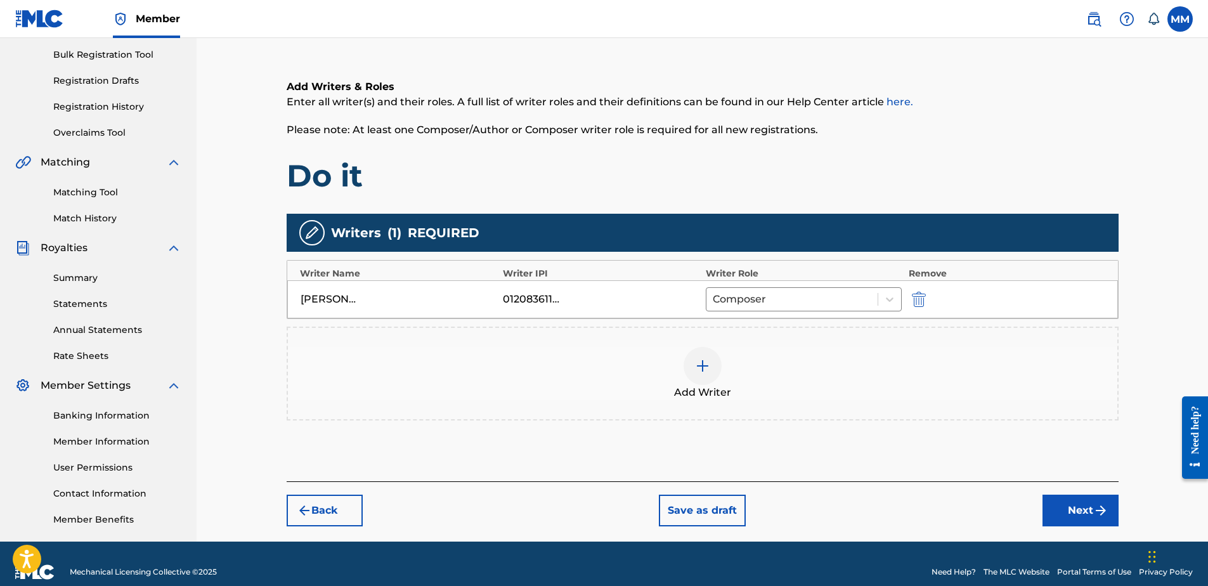
click at [1080, 518] on button "Next" at bounding box center [1080, 510] width 76 height 32
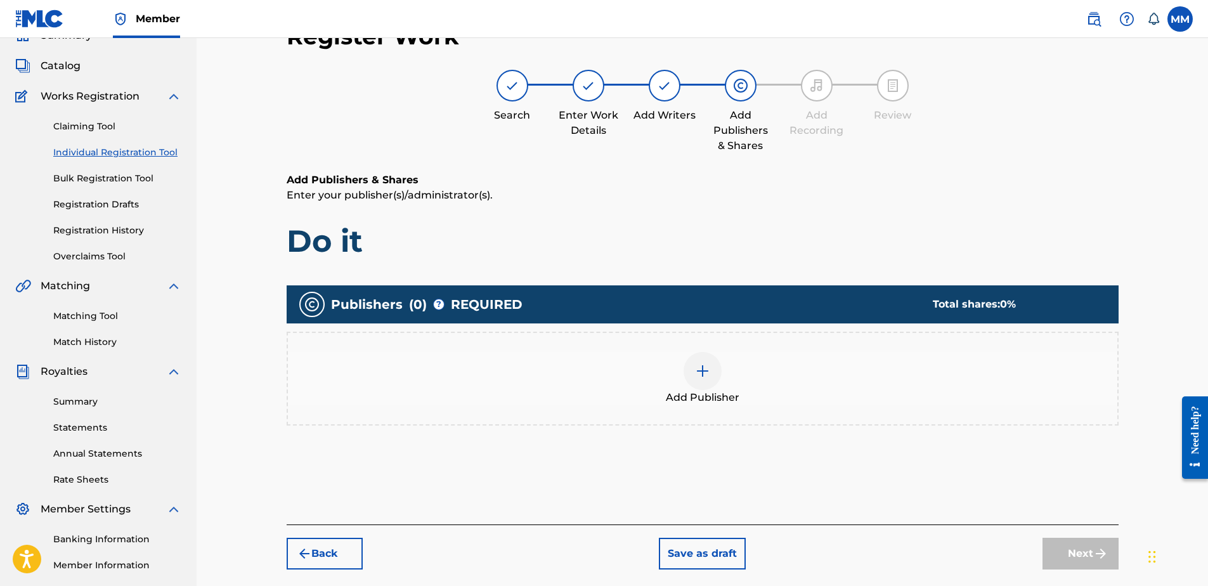
scroll to position [57, 0]
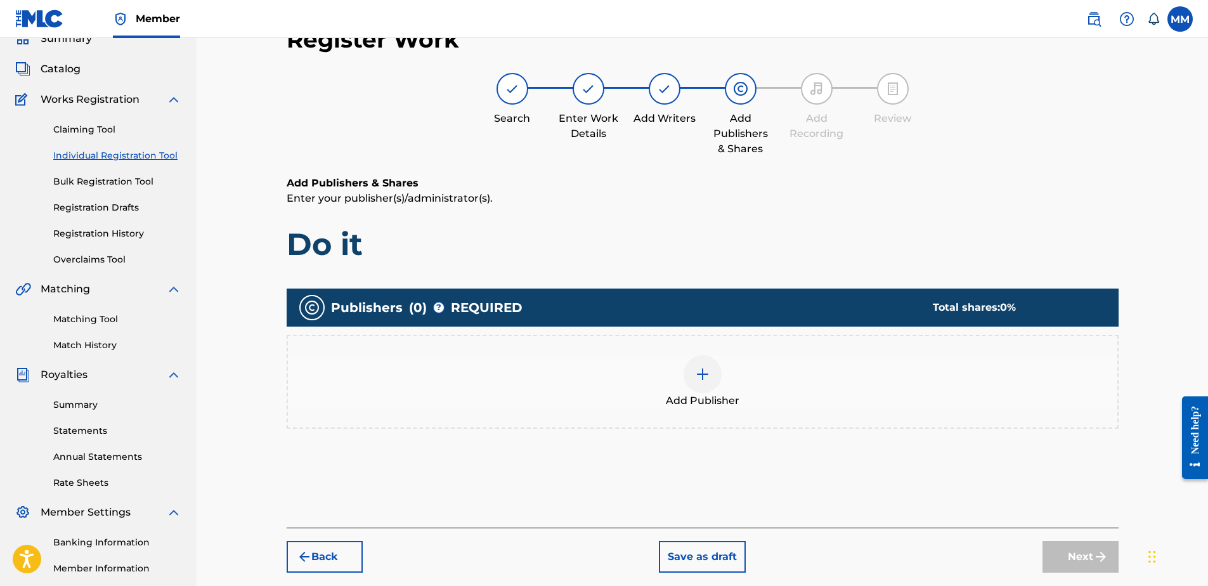
click at [682, 404] on span "Add Publisher" at bounding box center [703, 400] width 74 height 15
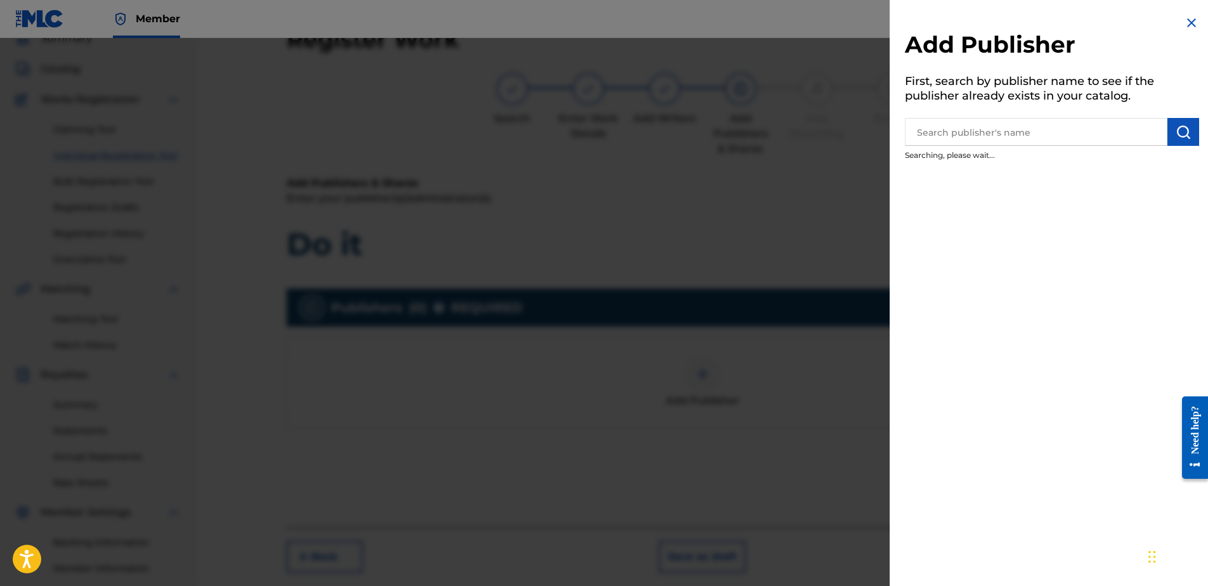
click at [876, 250] on div at bounding box center [604, 331] width 1208 height 586
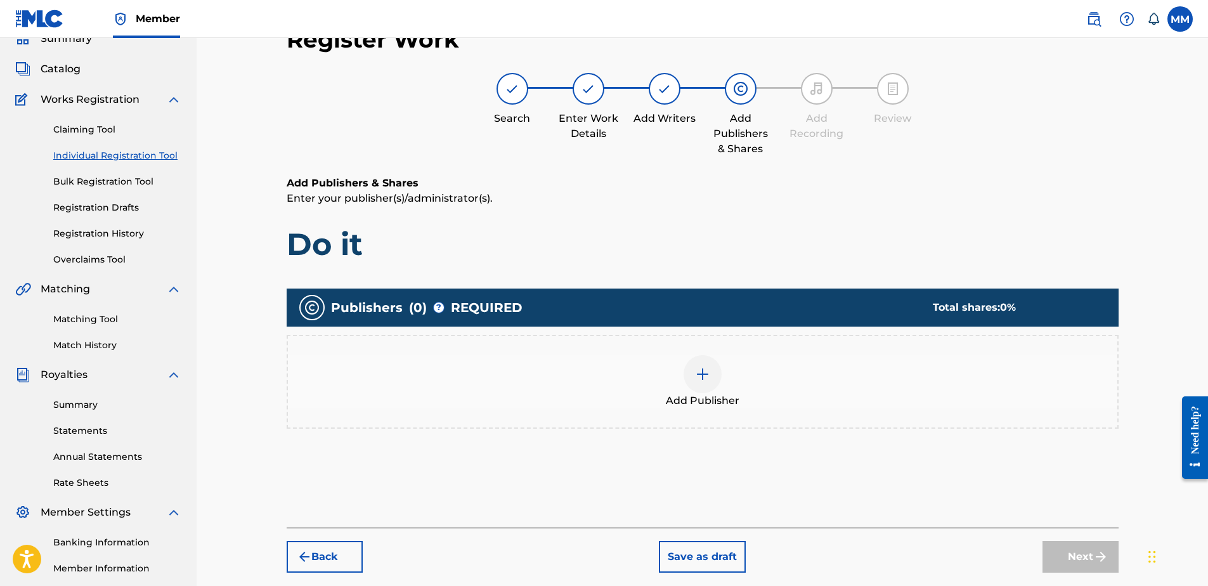
click at [745, 420] on div "Add Publisher" at bounding box center [703, 382] width 832 height 94
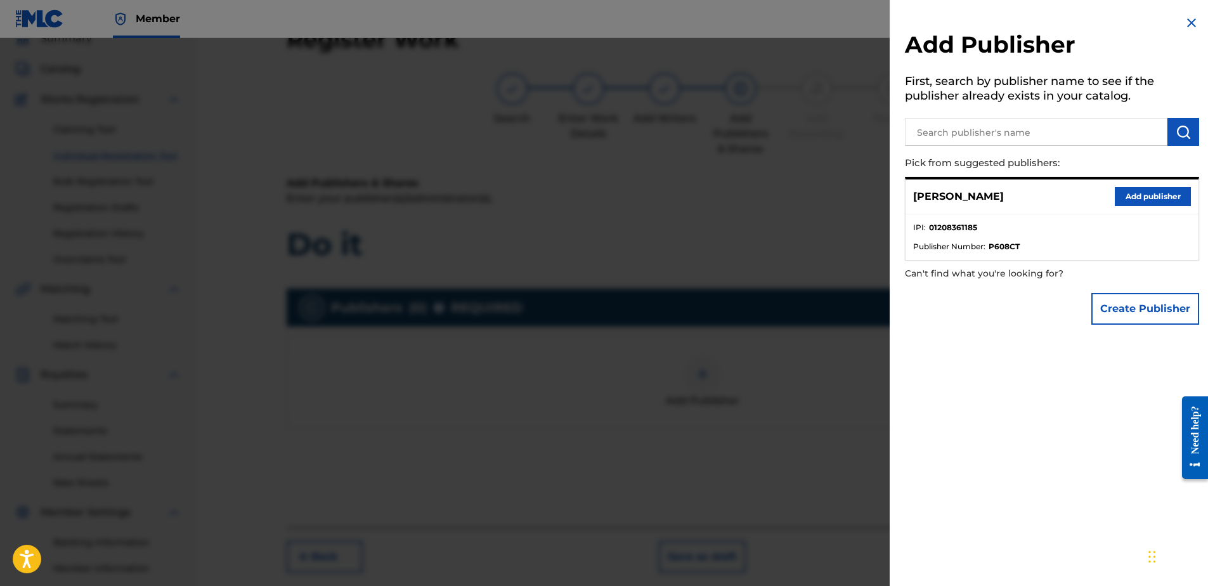
click at [1164, 207] on div "[PERSON_NAME] Add publisher" at bounding box center [1051, 196] width 293 height 35
click at [1161, 197] on button "Add publisher" at bounding box center [1152, 196] width 76 height 19
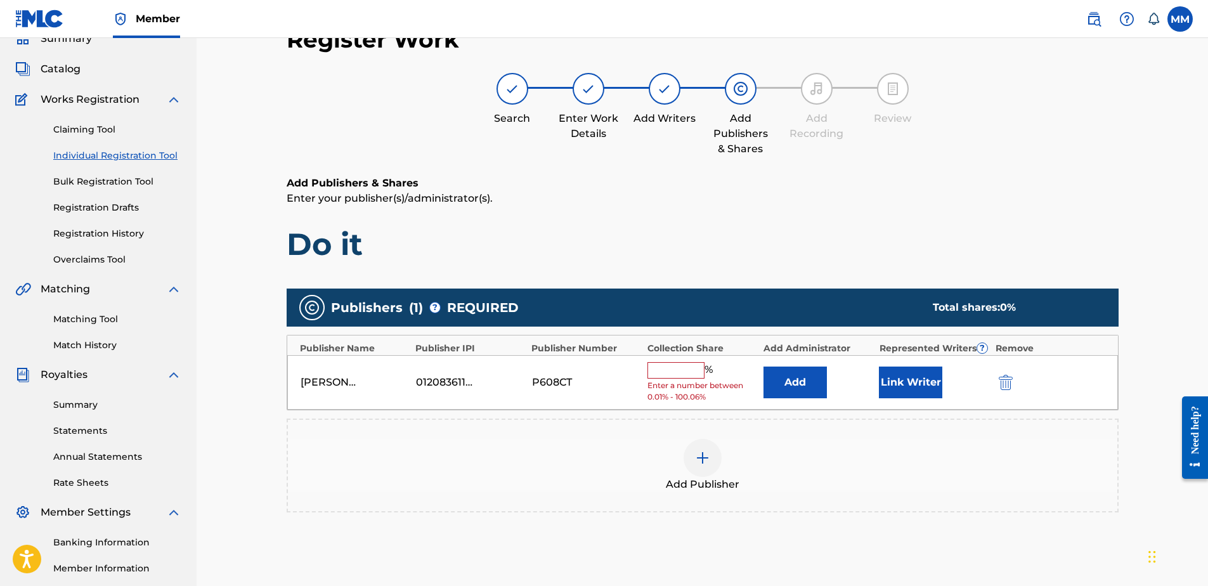
click at [663, 374] on input "text" at bounding box center [675, 370] width 57 height 16
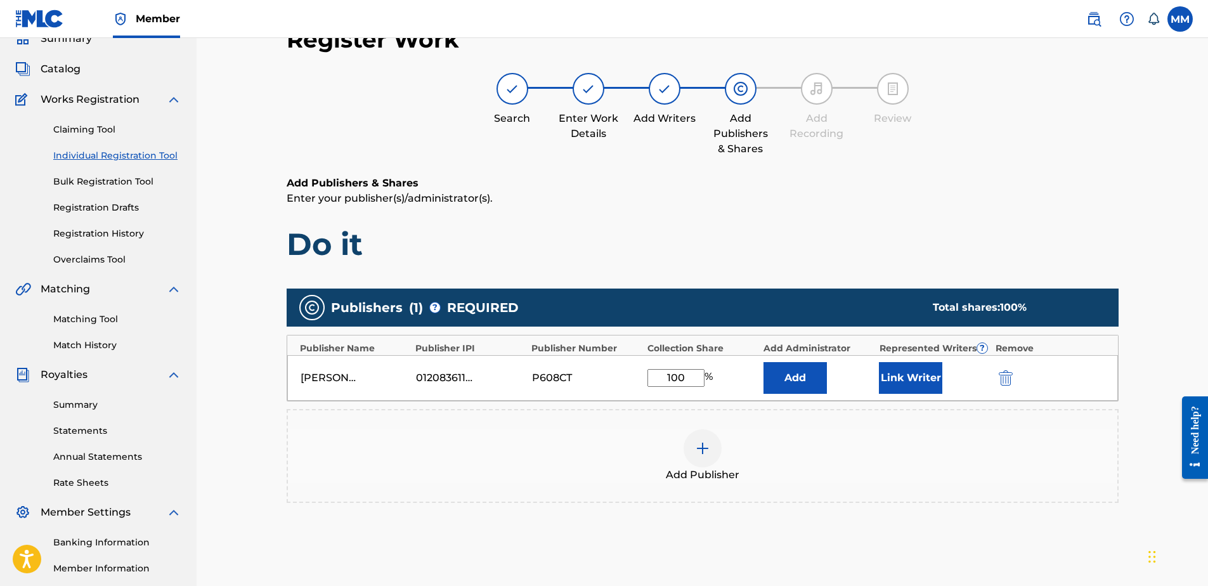
type input "100"
click at [883, 389] on button "Link Writer" at bounding box center [910, 378] width 63 height 32
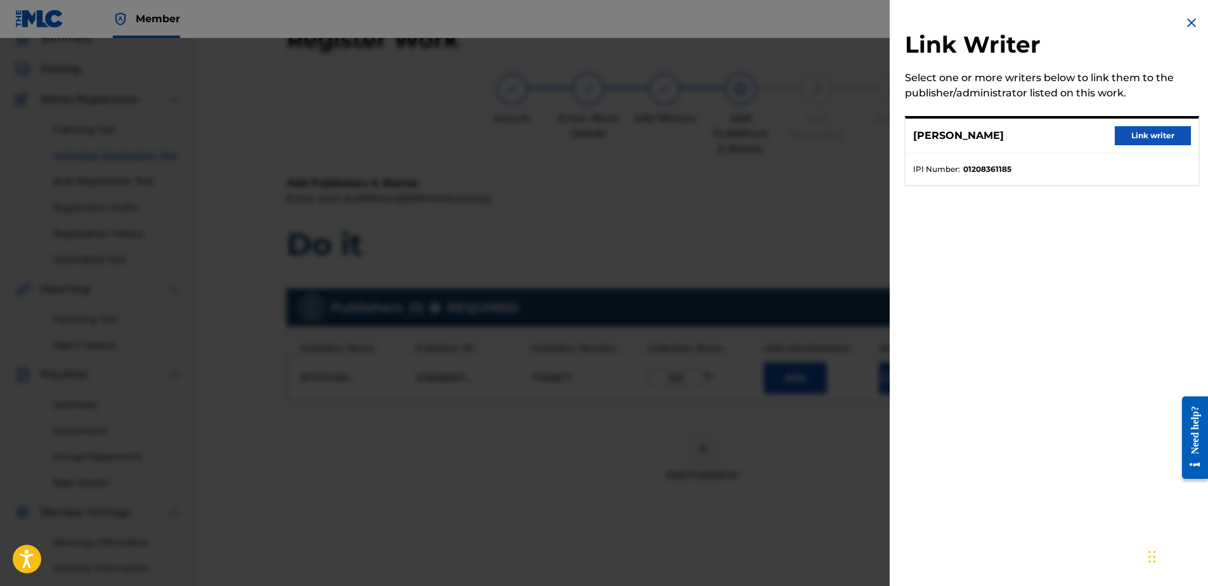
click at [1121, 133] on button "Link writer" at bounding box center [1152, 135] width 76 height 19
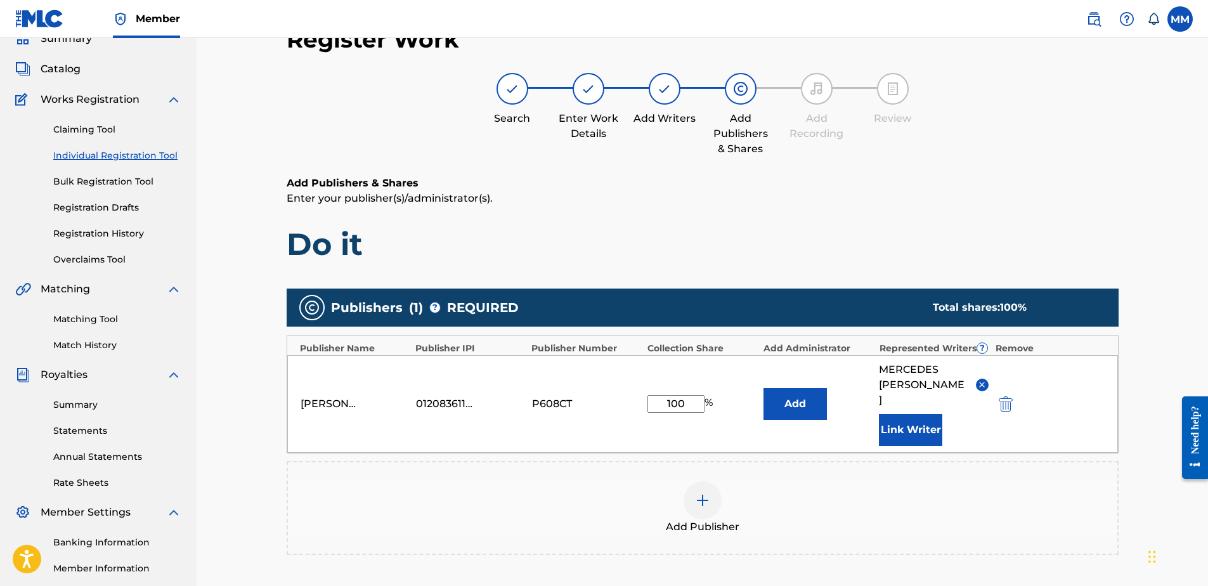
click at [786, 390] on button "Add" at bounding box center [794, 404] width 63 height 32
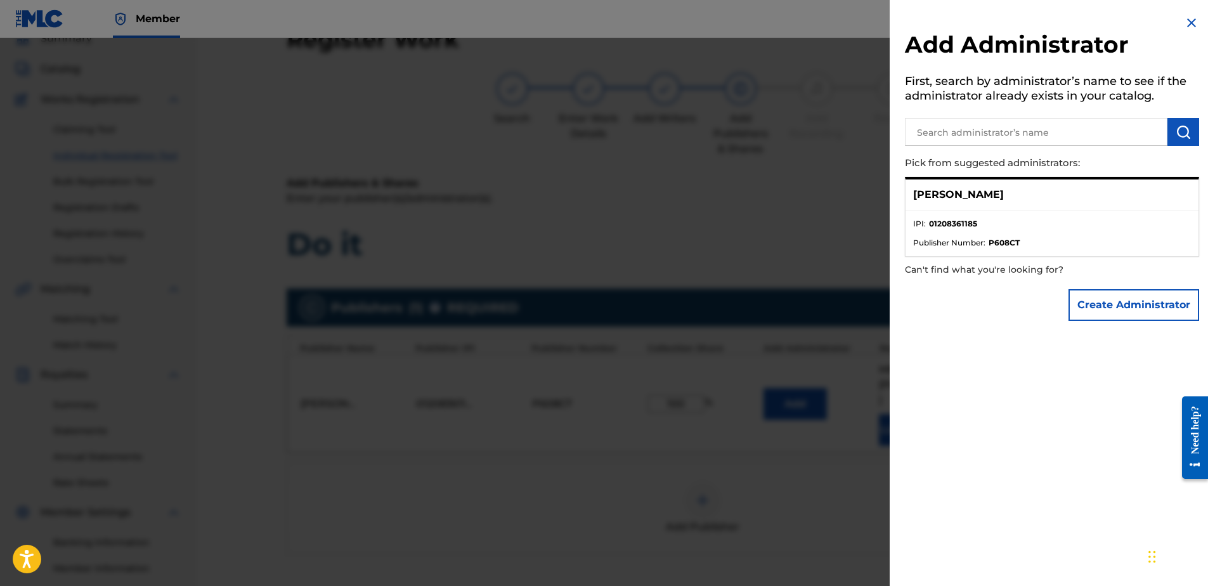
click at [986, 233] on li "IPI : 01208361185" at bounding box center [1052, 227] width 278 height 19
click at [964, 187] on p "[PERSON_NAME]" at bounding box center [958, 194] width 91 height 15
click at [778, 238] on div at bounding box center [604, 331] width 1208 height 586
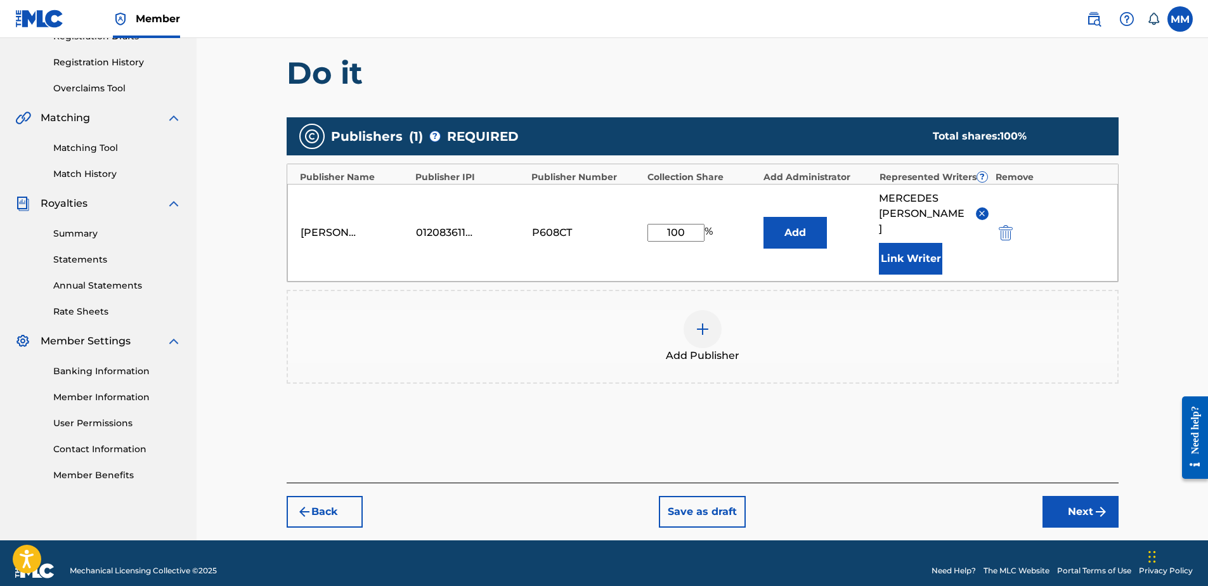
click at [1075, 500] on button "Next" at bounding box center [1080, 512] width 76 height 32
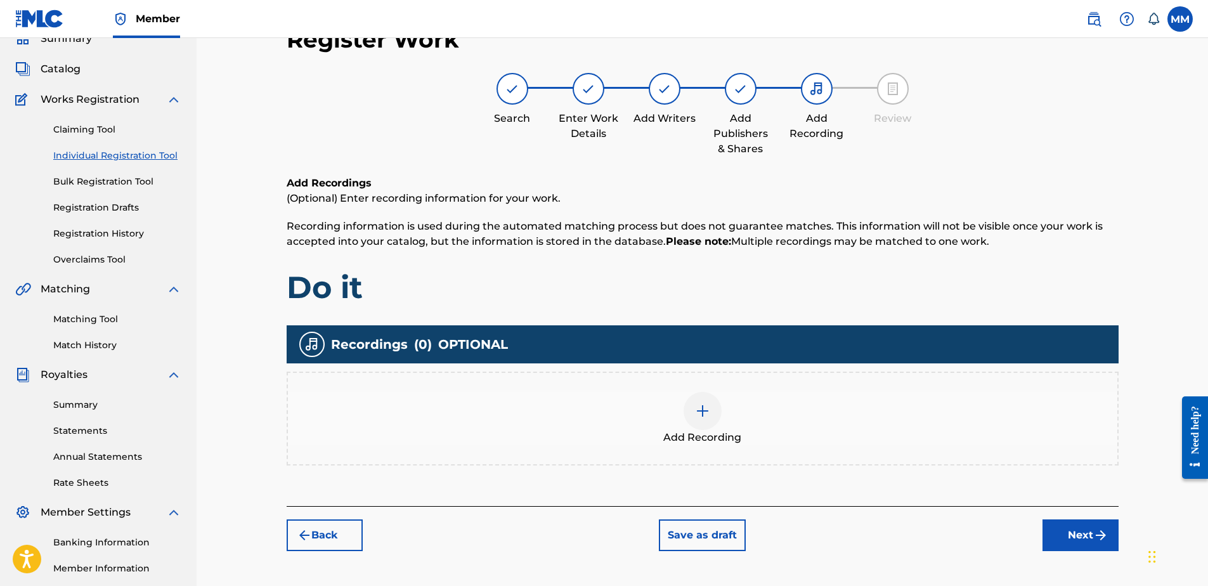
click at [719, 426] on div "Add Recording" at bounding box center [702, 418] width 829 height 53
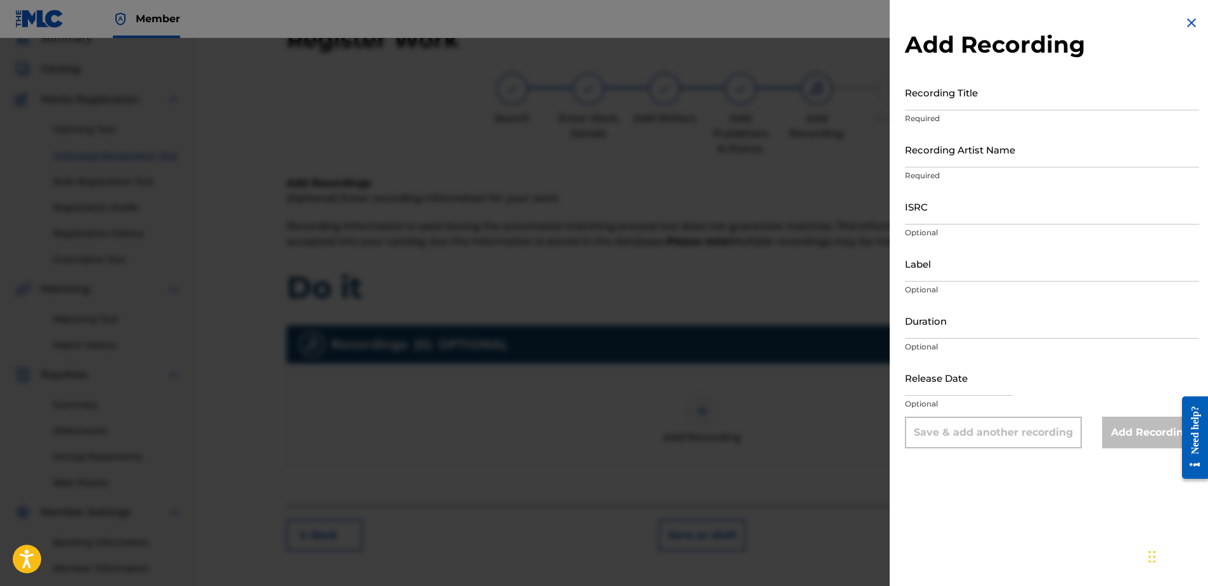
click at [932, 101] on input "Recording Title" at bounding box center [1052, 92] width 294 height 36
type input "Do it Clean Version"
click at [936, 169] on div "Recording Artist Name Required" at bounding box center [1052, 159] width 294 height 57
click at [937, 156] on input "Recording Artist Name" at bounding box center [1052, 149] width 294 height 36
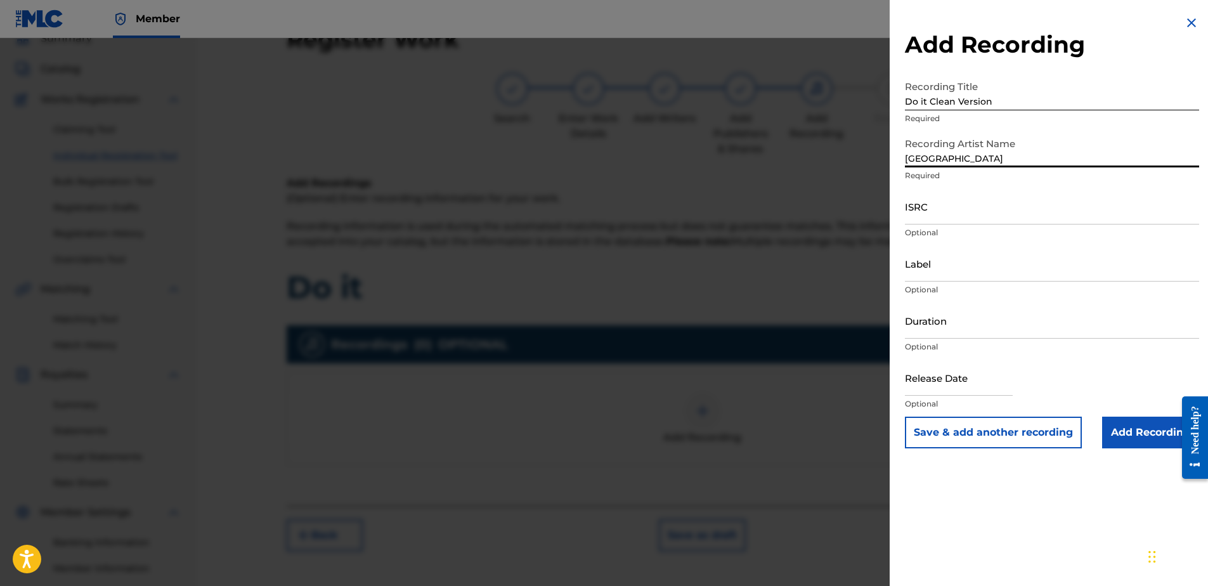
click at [954, 132] on input "[GEOGRAPHIC_DATA]" at bounding box center [1052, 149] width 294 height 36
type input "[GEOGRAPHIC_DATA]"
drag, startPoint x: 920, startPoint y: 209, endPoint x: 923, endPoint y: 222, distance: 13.1
click at [920, 209] on input "ISRC" at bounding box center [1052, 206] width 294 height 36
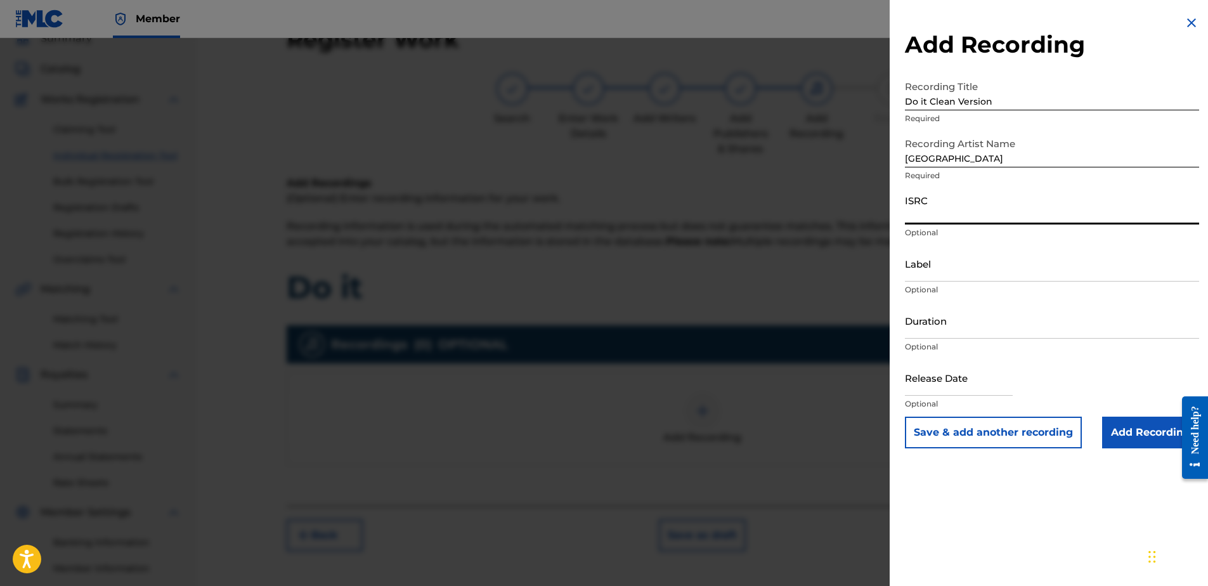
paste input "USUYG1734210"
type input "USUYG1734210"
click at [943, 275] on input "Label" at bounding box center [1052, 263] width 294 height 36
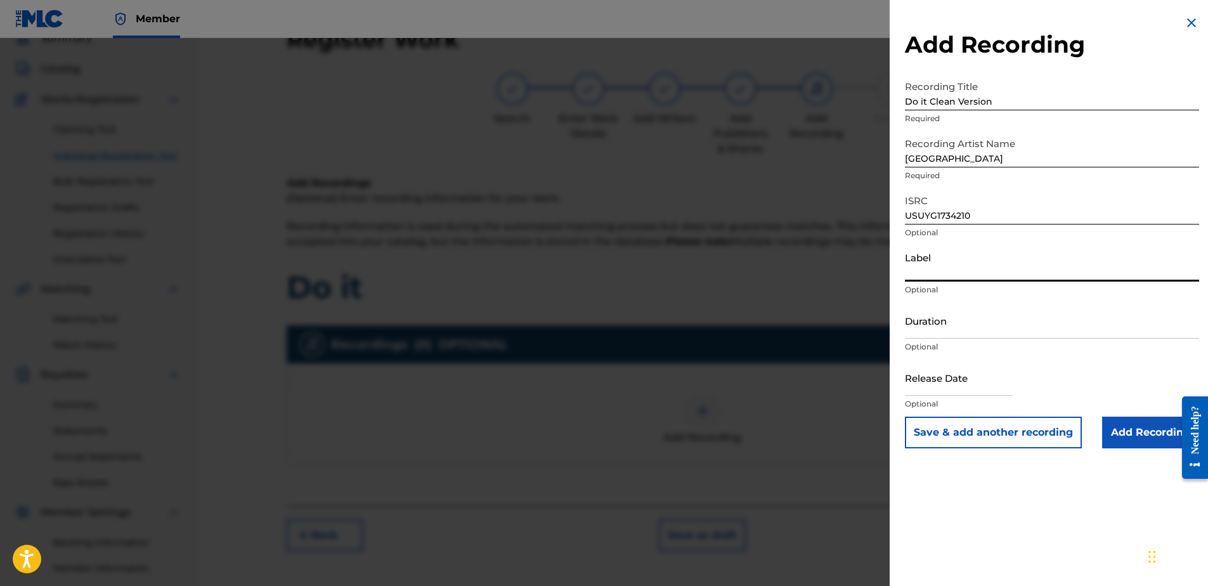
click at [919, 381] on input "text" at bounding box center [959, 377] width 108 height 36
select select "7"
select select "2025"
click at [1138, 429] on input "Add Recording" at bounding box center [1150, 432] width 97 height 32
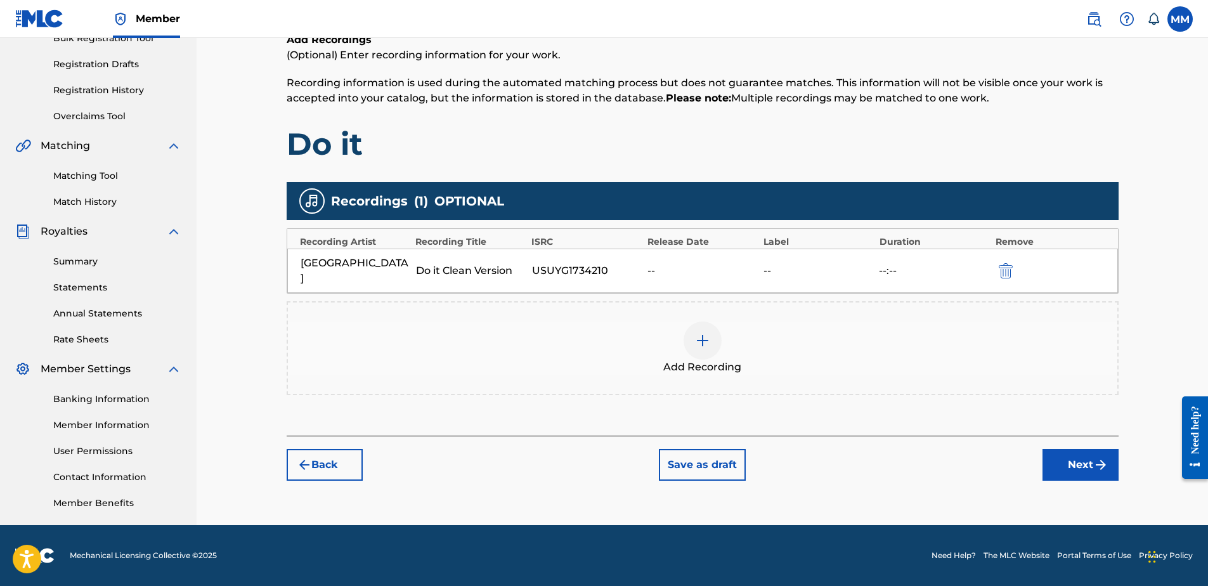
click at [1056, 458] on button "Next" at bounding box center [1080, 465] width 76 height 32
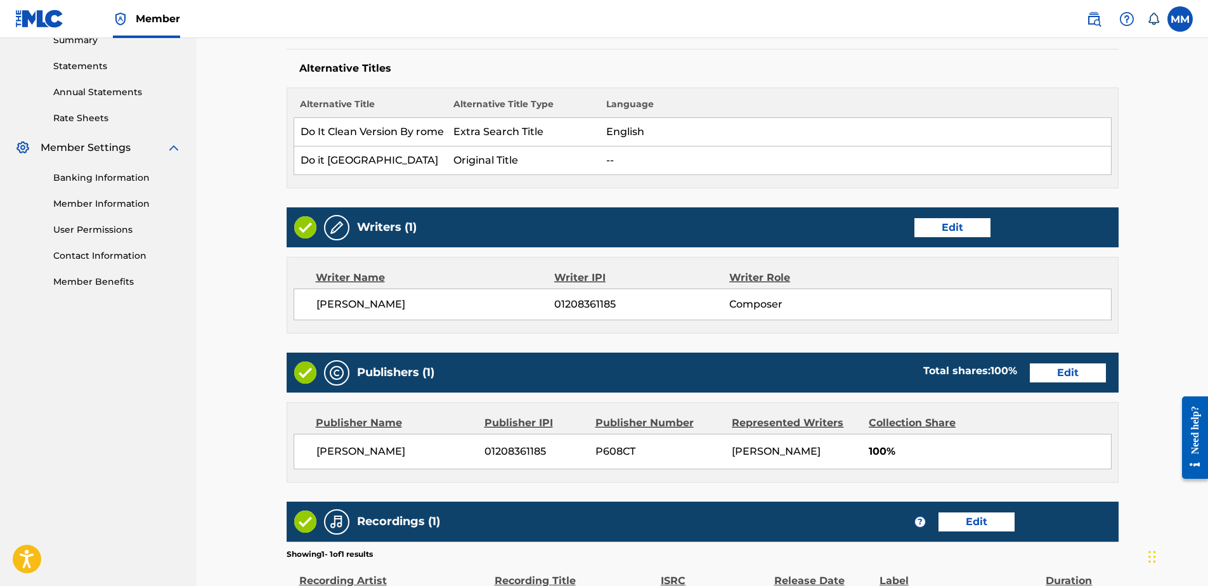
scroll to position [597, 0]
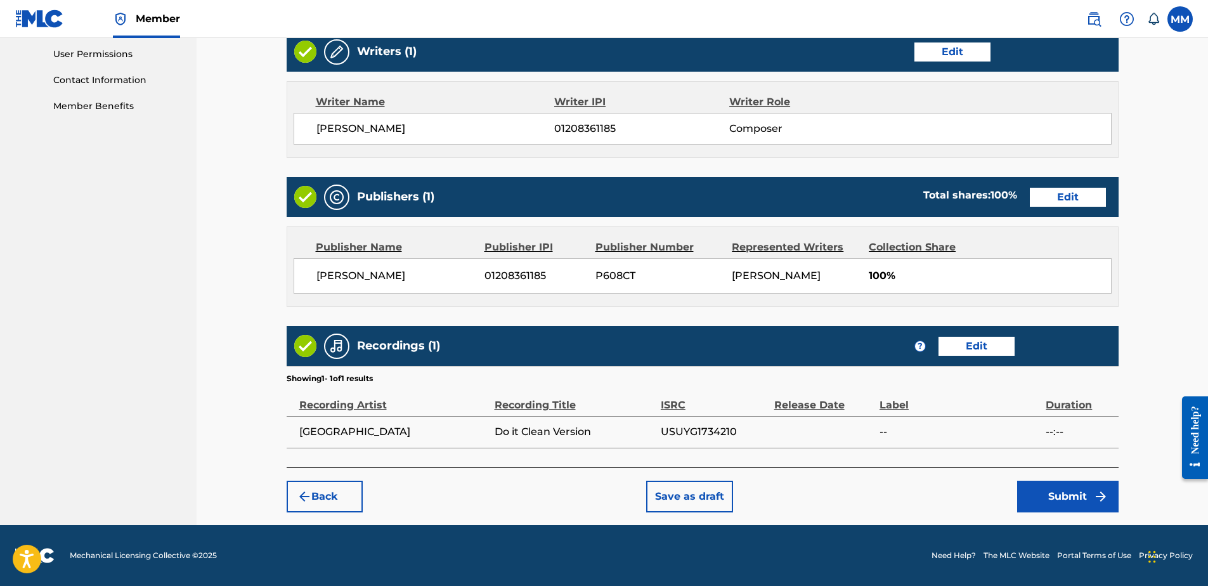
click at [1069, 499] on button "Submit" at bounding box center [1067, 497] width 101 height 32
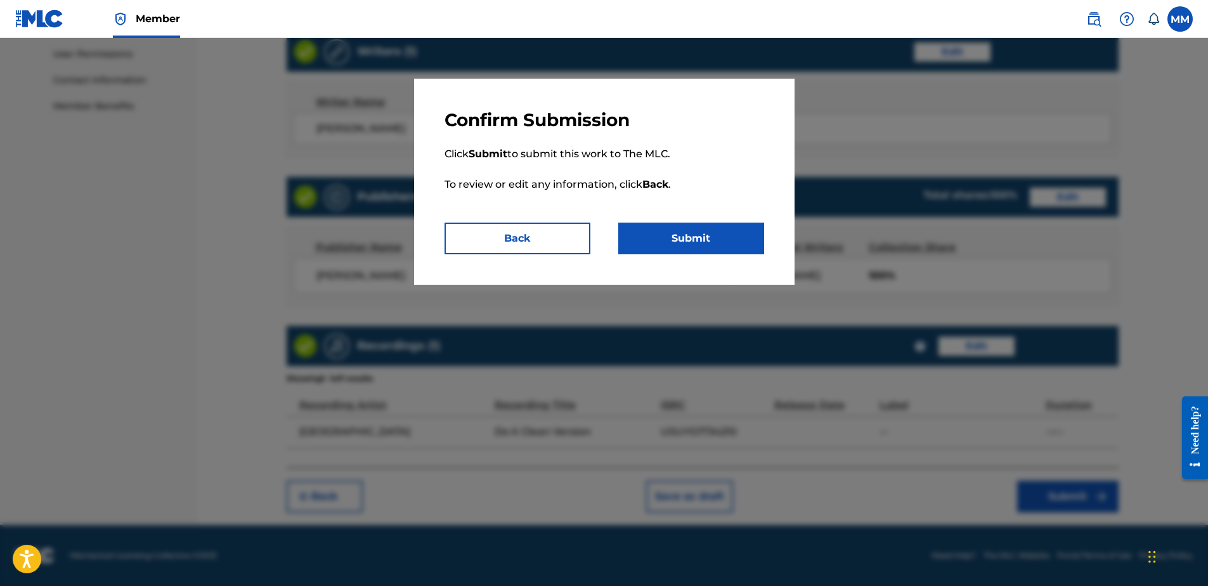
click at [674, 240] on button "Submit" at bounding box center [691, 239] width 146 height 32
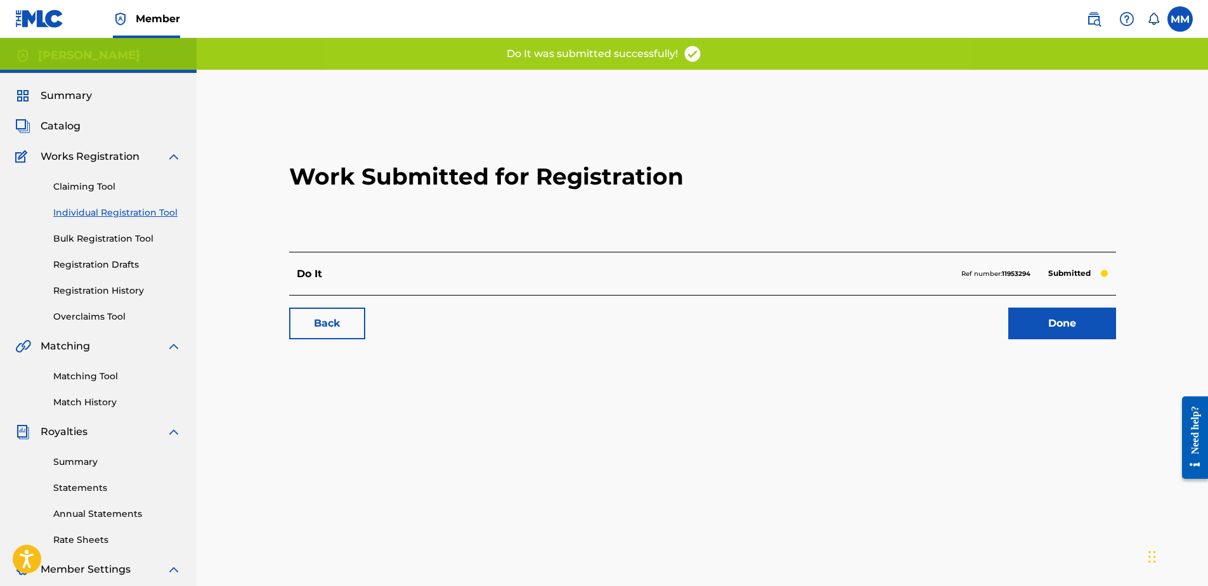
click at [1040, 330] on link "Done" at bounding box center [1062, 323] width 108 height 32
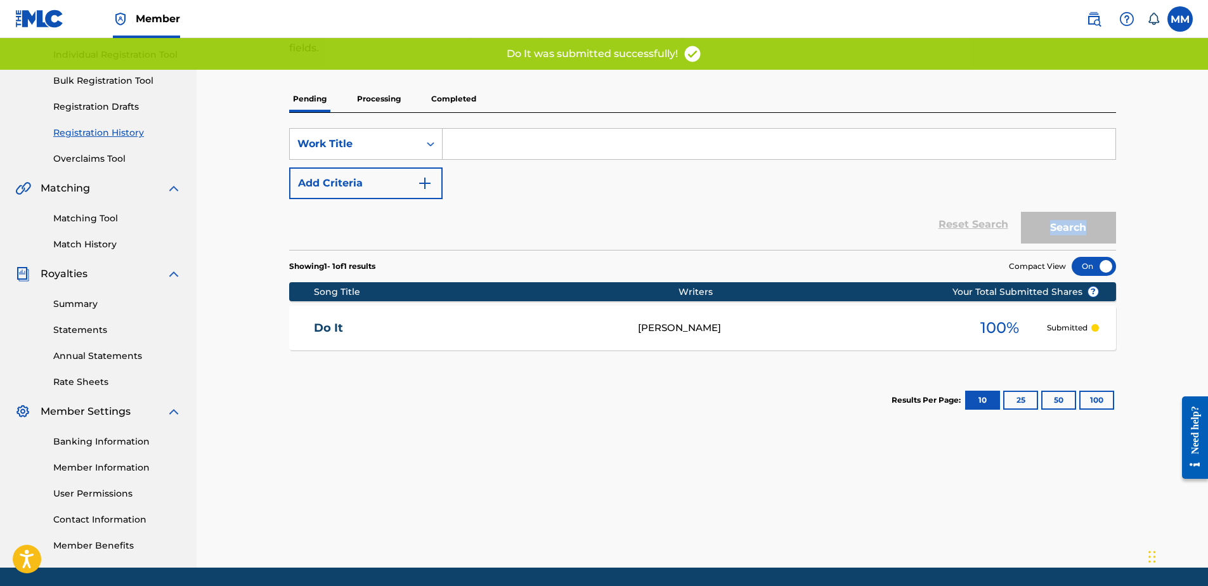
scroll to position [190, 0]
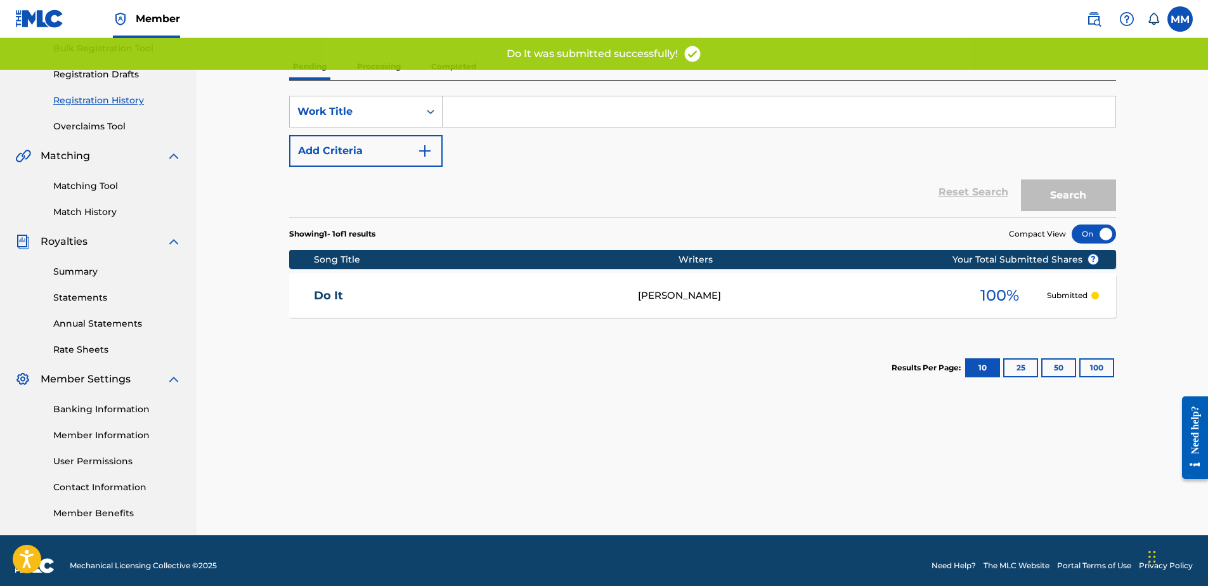
click at [851, 401] on div "Registration History Registration History is a record of new work submissions o…" at bounding box center [702, 207] width 887 height 655
